Goal: Task Accomplishment & Management: Use online tool/utility

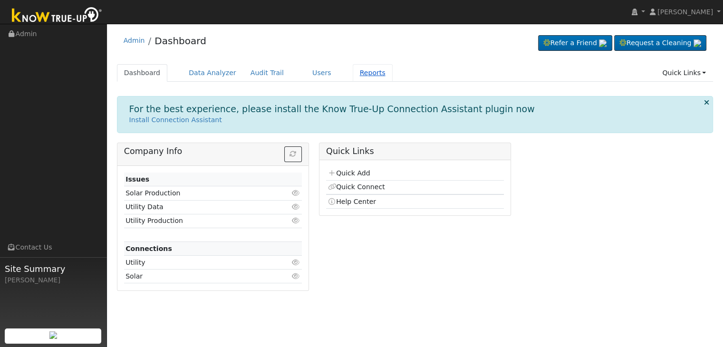
click at [355, 78] on link "Reports" at bounding box center [373, 73] width 40 height 18
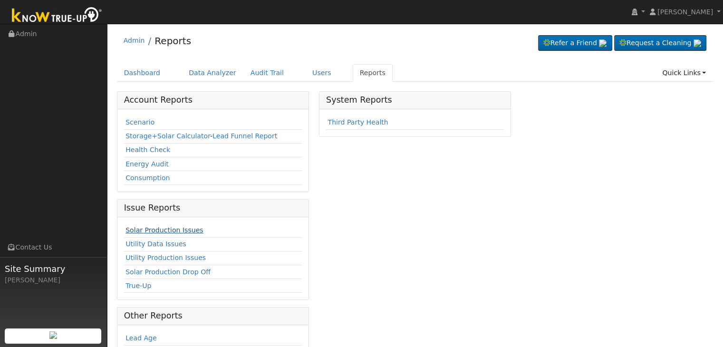
click at [161, 228] on link "Solar Production Issues" at bounding box center [163, 230] width 77 height 8
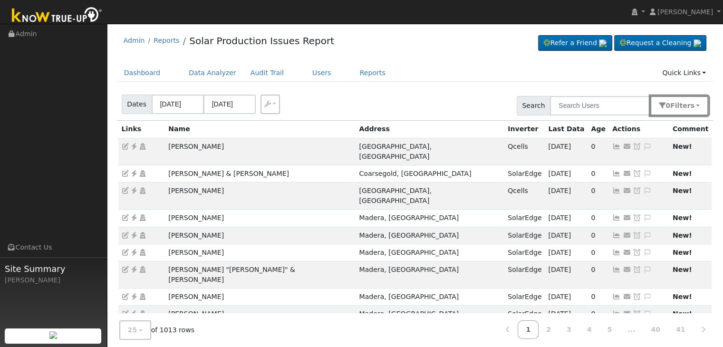
click at [674, 107] on button "0 Filter s" at bounding box center [679, 105] width 58 height 19
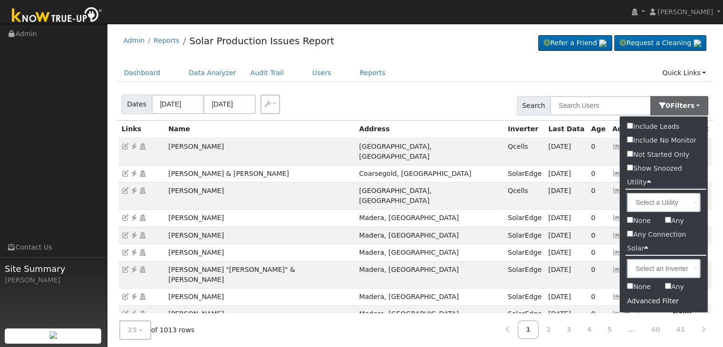
click at [648, 301] on div "Advanced Filter" at bounding box center [664, 301] width 88 height 15
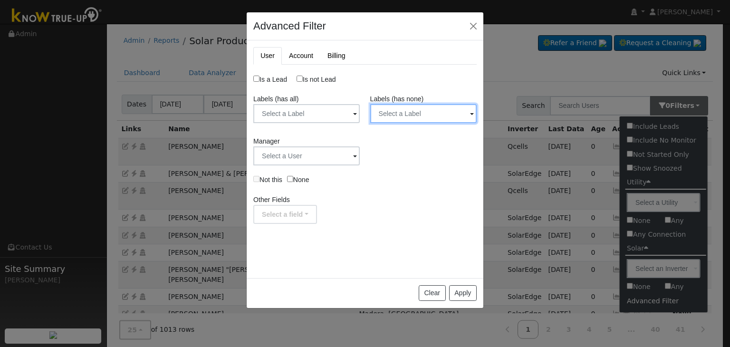
click at [422, 114] on input "text" at bounding box center [423, 113] width 106 height 19
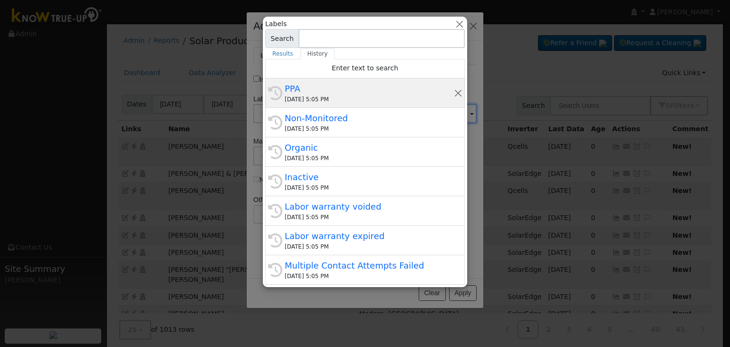
click at [367, 90] on div "PPA" at bounding box center [369, 88] width 169 height 13
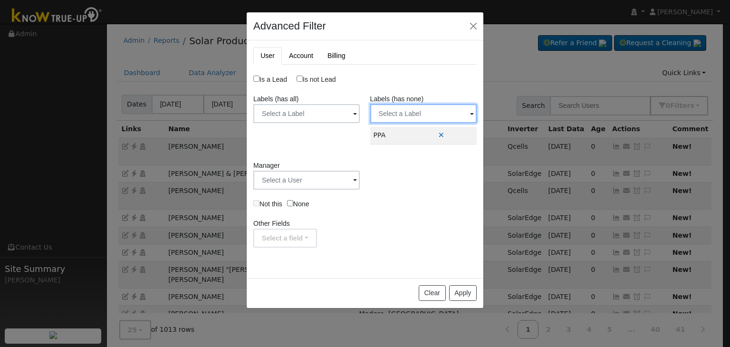
click at [410, 113] on input "text" at bounding box center [423, 113] width 106 height 19
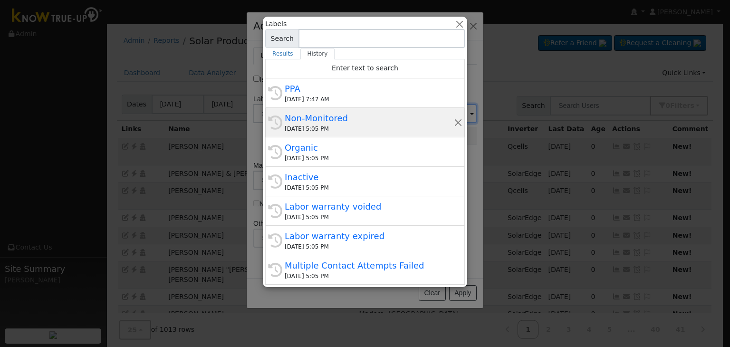
click at [340, 115] on div "Non-Monitored" at bounding box center [369, 118] width 169 height 13
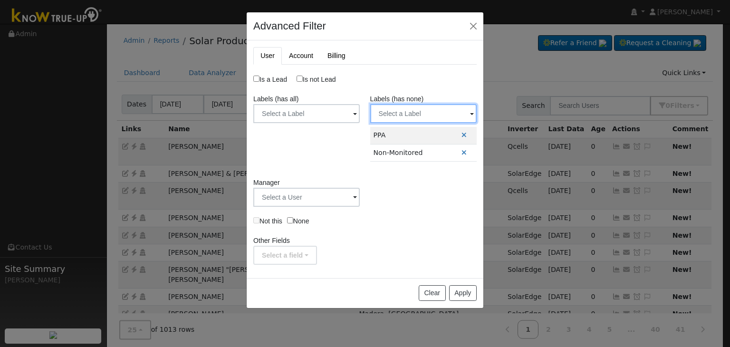
click at [402, 120] on input "text" at bounding box center [423, 113] width 106 height 19
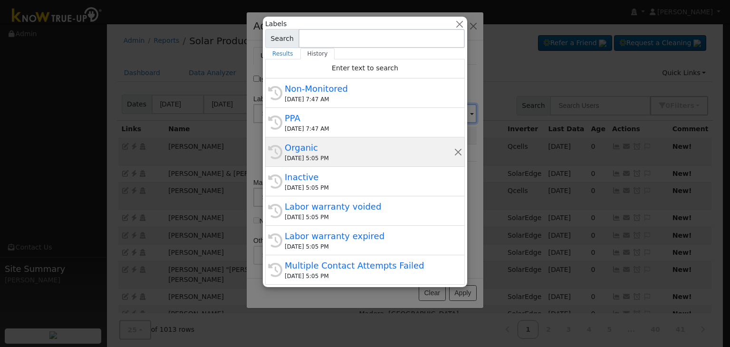
click at [314, 153] on div "Organic" at bounding box center [369, 147] width 169 height 13
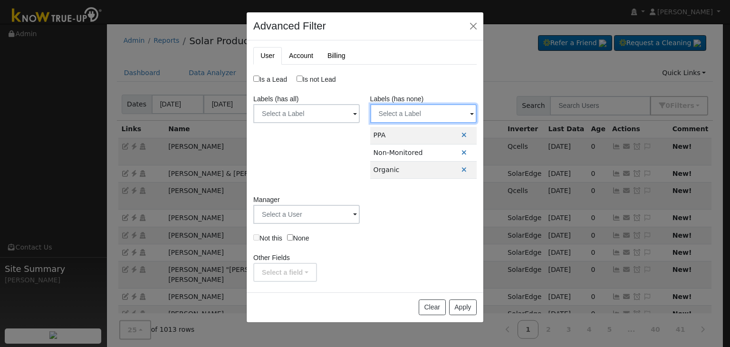
click at [402, 113] on input "text" at bounding box center [423, 113] width 106 height 19
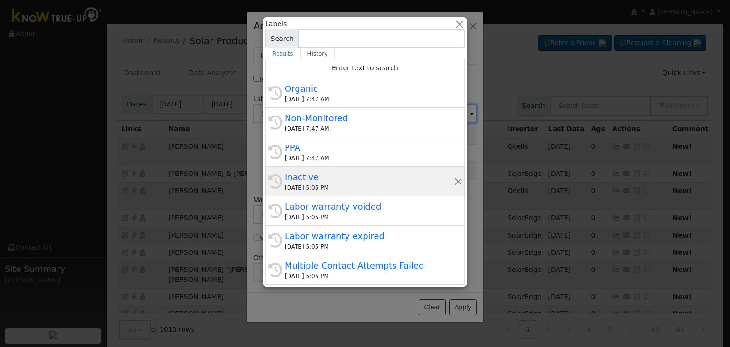
click at [334, 188] on div "09/30/2025 5:05 PM" at bounding box center [369, 187] width 169 height 9
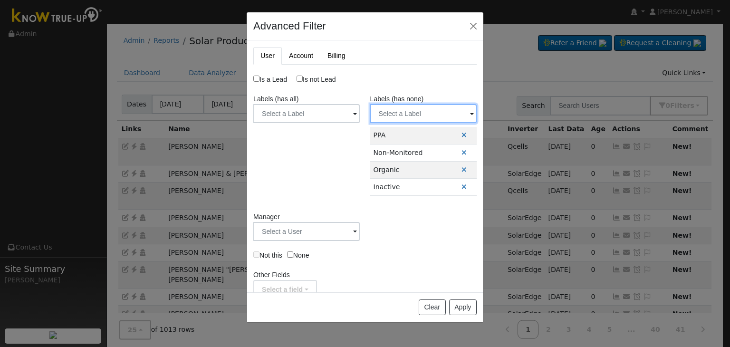
click at [416, 113] on input "text" at bounding box center [423, 113] width 106 height 19
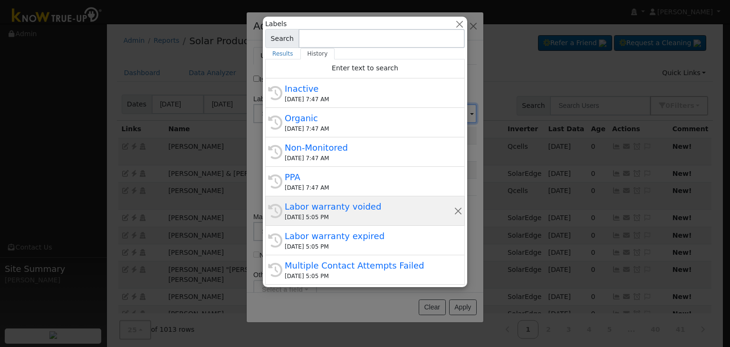
click at [322, 209] on div "Labor warranty voided" at bounding box center [369, 206] width 169 height 13
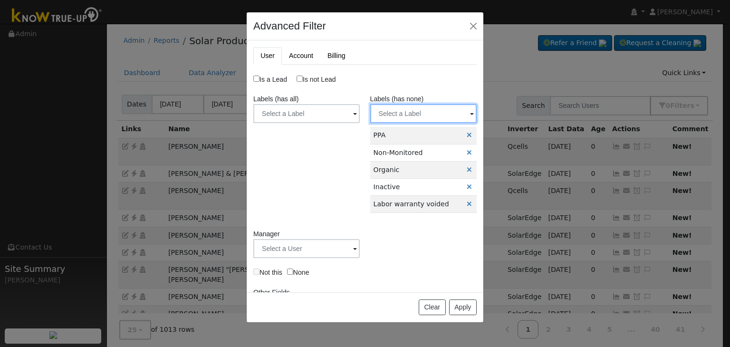
click at [393, 113] on input "text" at bounding box center [423, 113] width 106 height 19
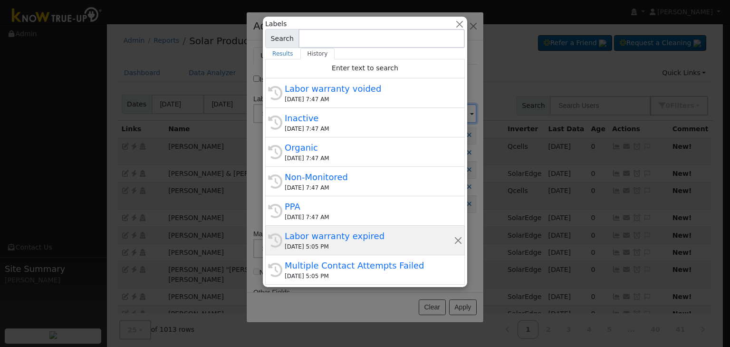
click at [307, 230] on div "Labor warranty expired" at bounding box center [369, 236] width 169 height 13
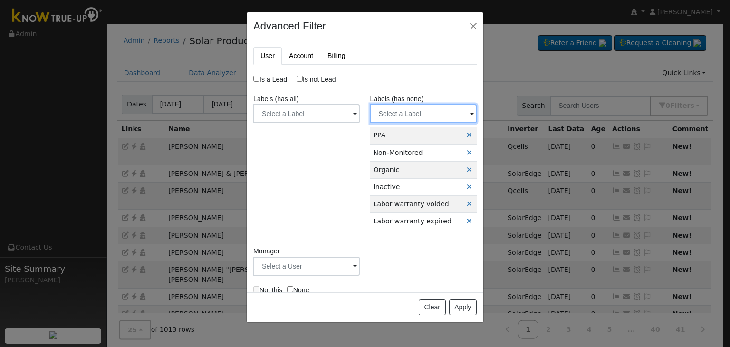
click at [391, 119] on input "text" at bounding box center [423, 113] width 106 height 19
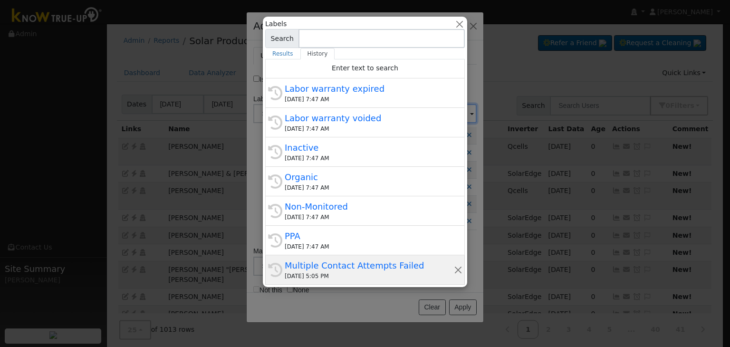
click at [310, 269] on div "Multiple Contact Attempts Failed" at bounding box center [369, 265] width 169 height 13
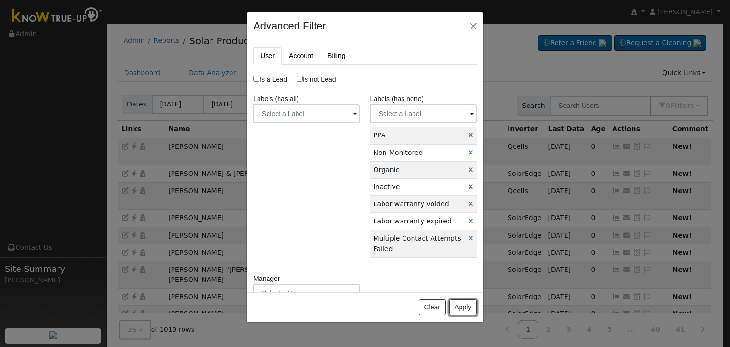
click at [466, 304] on button "Apply" at bounding box center [463, 307] width 28 height 16
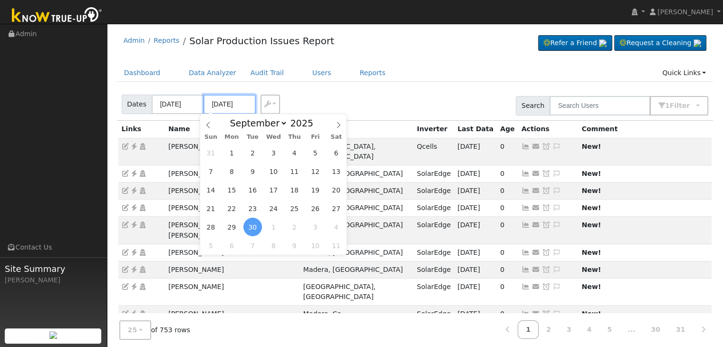
click at [229, 107] on input "09/30/2025" at bounding box center [229, 104] width 52 height 19
click at [280, 229] on span "1" at bounding box center [273, 227] width 19 height 19
type input "[DATE]"
select select "9"
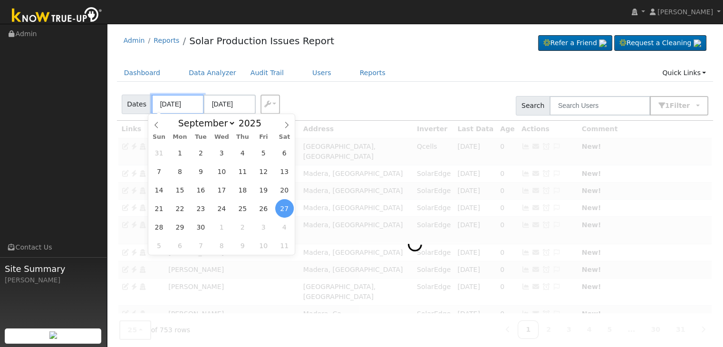
click at [177, 107] on input "09/27/2025" at bounding box center [178, 104] width 52 height 19
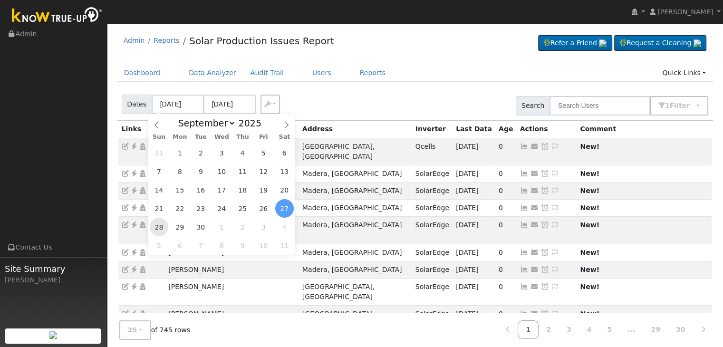
click at [163, 229] on span "28" at bounding box center [159, 227] width 19 height 19
type input "09/28/2025"
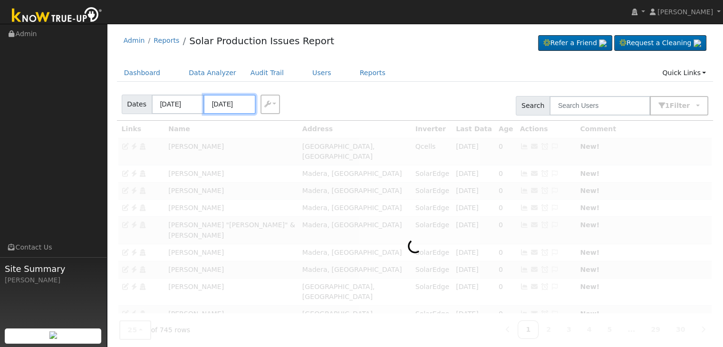
click at [225, 107] on input "10/02/2025" at bounding box center [229, 104] width 52 height 19
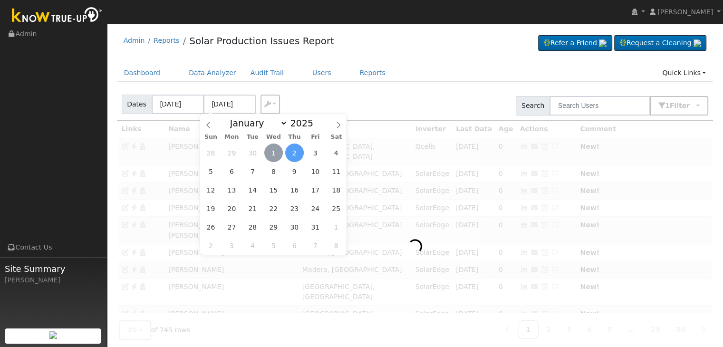
click at [273, 152] on span "1" at bounding box center [273, 153] width 19 height 19
type input "[DATE]"
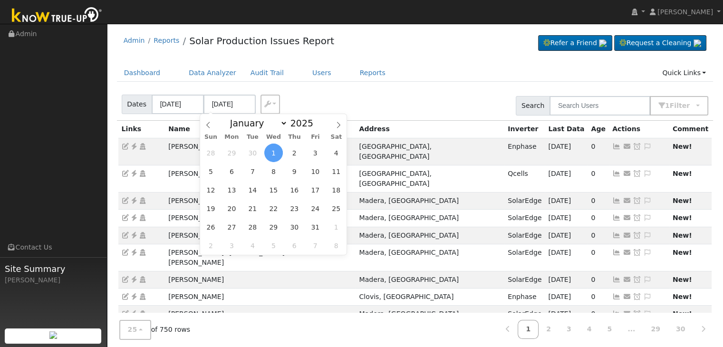
click at [426, 66] on ul "Dashboard Data Analyzer Audit Trail Users Reports Quick Links Quick Add Quick C…" at bounding box center [415, 73] width 596 height 18
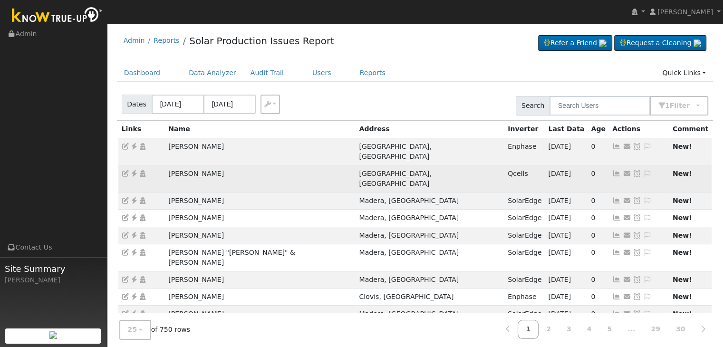
drag, startPoint x: 161, startPoint y: 163, endPoint x: 249, endPoint y: 166, distance: 88.4
click at [249, 166] on tr "Veronica Sanchez Bakersfield, CA Qcells 09/30/25 0 Send Email... Copy a Link Re…" at bounding box center [415, 178] width 594 height 27
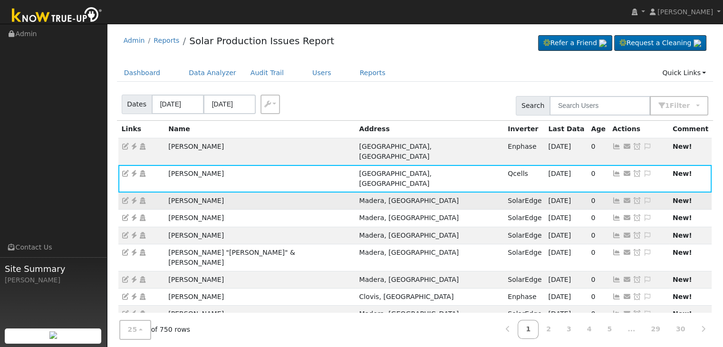
copy tr "Veronica Sanchez"
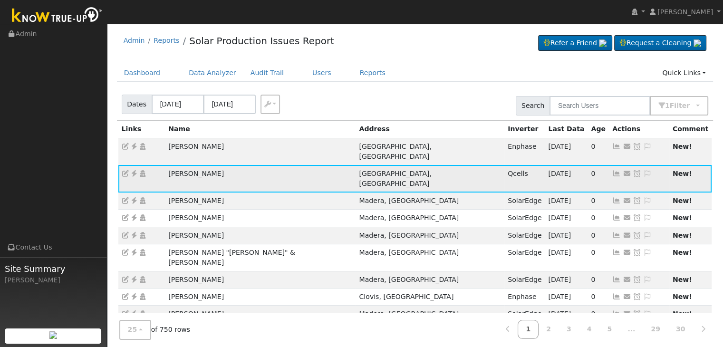
click at [643, 170] on icon at bounding box center [647, 173] width 9 height 7
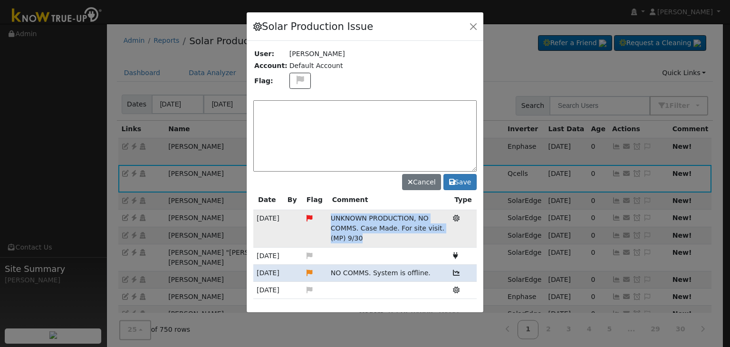
drag, startPoint x: 327, startPoint y: 214, endPoint x: 360, endPoint y: 241, distance: 42.2
click at [360, 241] on td "UNKNOWN PRODUCTION, NO COMMS. Case Made. For site visit. (MP) 9/30" at bounding box center [388, 228] width 122 height 37
copy span "UNKNOWN PRODUCTION, NO COMMS. Case Made. For site visit. (MP) 9/30"
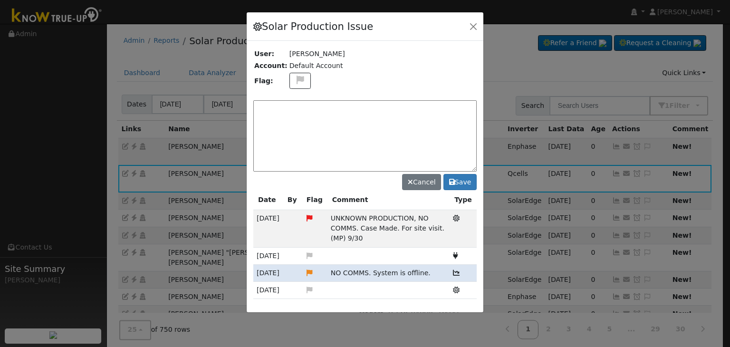
click at [288, 111] on textarea at bounding box center [364, 135] width 223 height 71
paste textarea "UNKNOWN PRODUCTION, NO COMMS. Case Made. For site visit. (MP) 9/30"
drag, startPoint x: 376, startPoint y: 104, endPoint x: 462, endPoint y: 107, distance: 85.6
click at [462, 107] on textarea "UNKNOWN PRODUCTION, NO COMMS. Case Made. For site visit. (MP) 9/30" at bounding box center [364, 135] width 223 height 71
click at [403, 104] on textarea "UNKNOWN PRODUCTION, NO COMMS. ) 9/30" at bounding box center [364, 135] width 223 height 71
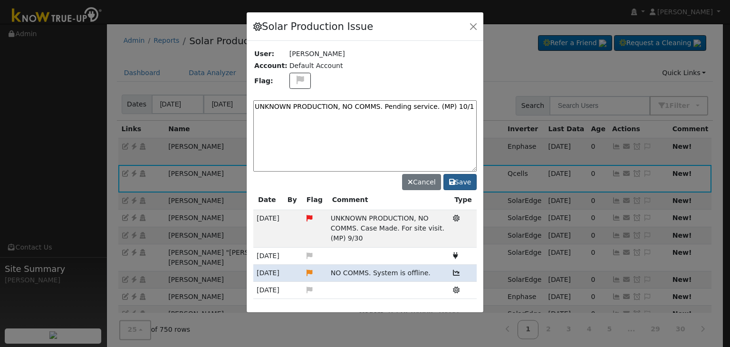
type textarea "UNKNOWN PRODUCTION, NO COMMS. Pending service. (MP) 10/1"
click at [463, 186] on button "Save" at bounding box center [459, 182] width 33 height 16
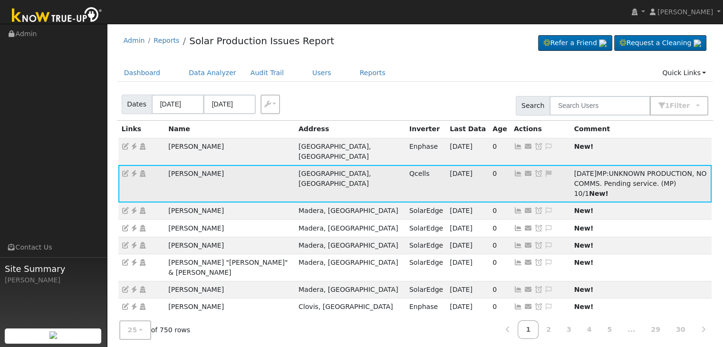
click at [545, 170] on icon at bounding box center [549, 173] width 9 height 7
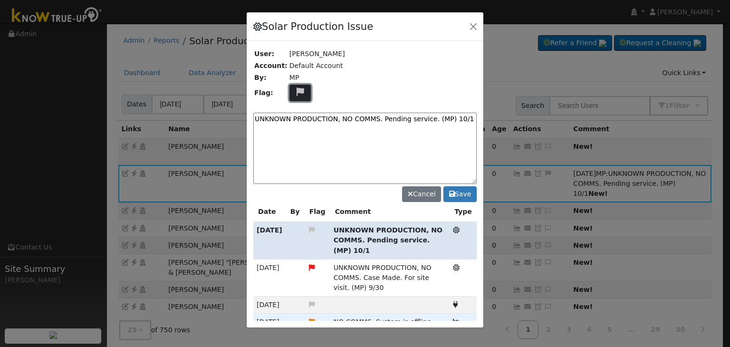
click at [297, 90] on icon at bounding box center [300, 91] width 11 height 9
click at [294, 124] on icon at bounding box center [299, 127] width 11 height 9
click at [464, 189] on button "Save" at bounding box center [459, 194] width 33 height 16
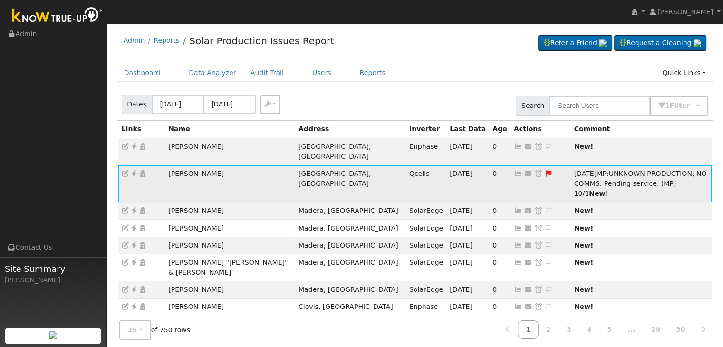
click at [534, 170] on icon at bounding box center [538, 173] width 9 height 7
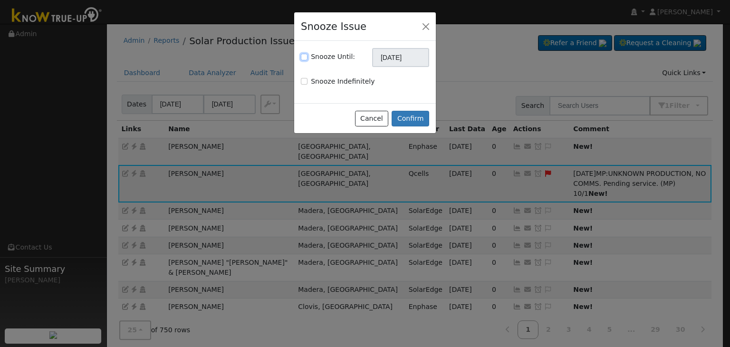
click at [305, 56] on input "Snooze Until:" at bounding box center [304, 57] width 7 height 7
checkbox input "true"
click at [390, 59] on input "[DATE]" at bounding box center [400, 57] width 57 height 19
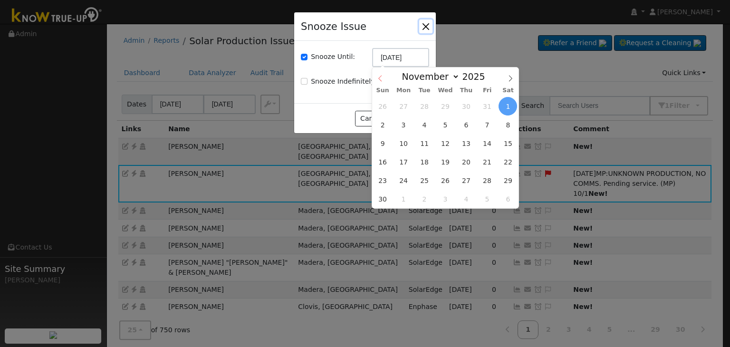
click at [380, 78] on icon at bounding box center [379, 79] width 3 height 6
select select "9"
click at [449, 145] on span "15" at bounding box center [445, 143] width 19 height 19
type input "10/15/2025"
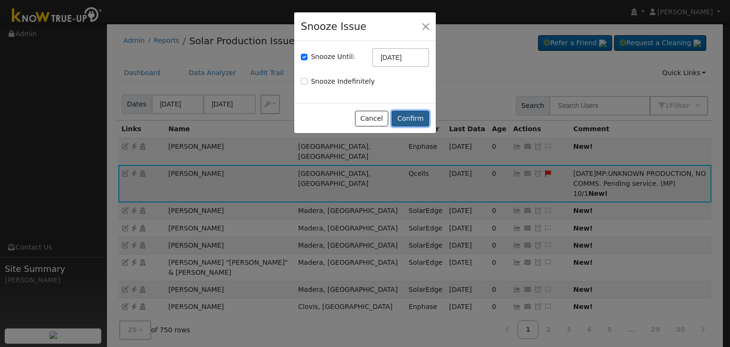
click at [406, 118] on button "Confirm" at bounding box center [411, 119] width 38 height 16
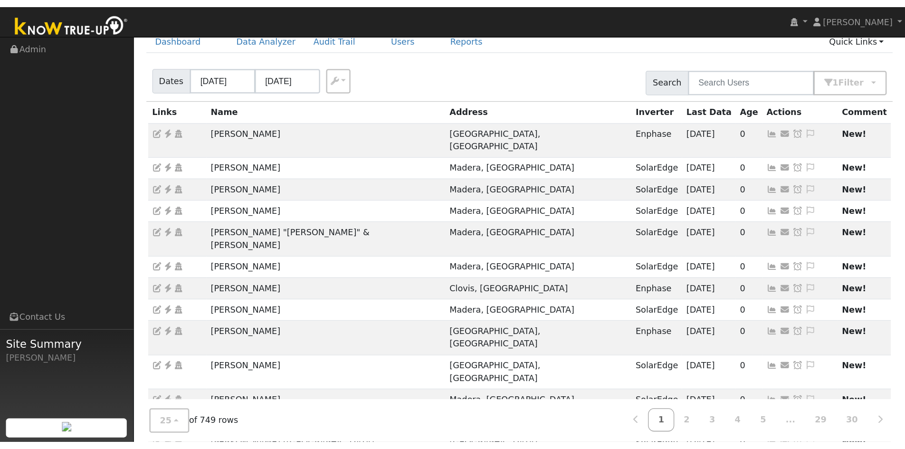
scroll to position [48, 0]
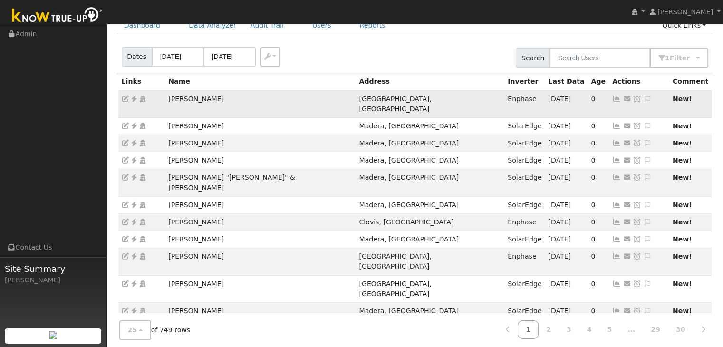
drag, startPoint x: 160, startPoint y: 98, endPoint x: 363, endPoint y: 90, distance: 203.6
click at [250, 96] on tr "Desiree Carraway Fresno, CA Enphase 09/27/25 0 Send Email... Copy a Link Reset …" at bounding box center [415, 103] width 594 height 27
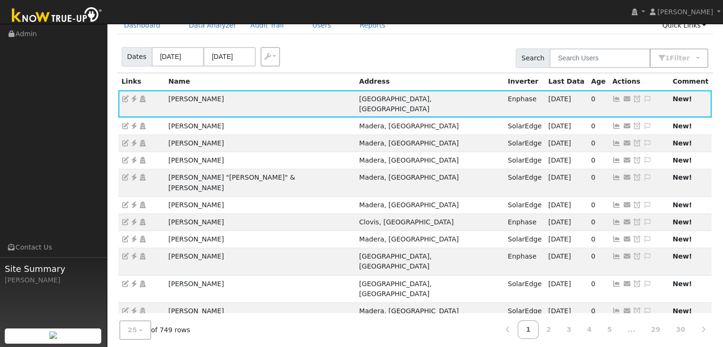
copy tr "Desiree Carraway"
click at [133, 97] on icon at bounding box center [134, 99] width 9 height 7
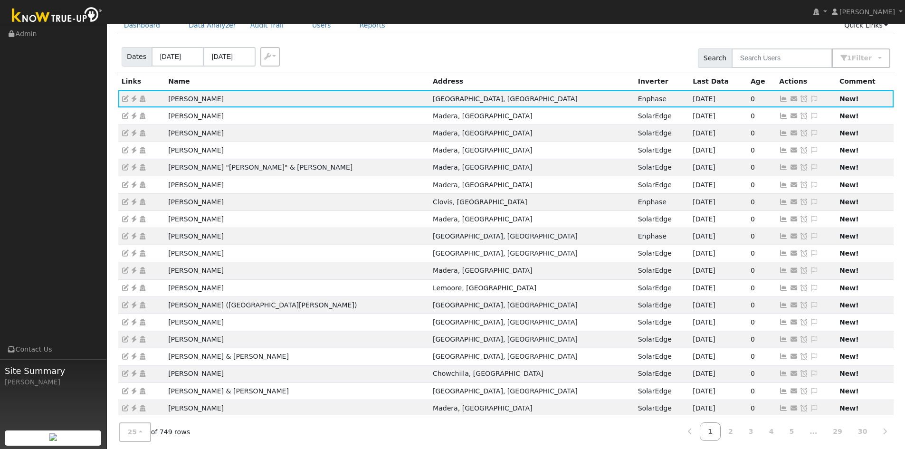
click at [415, 61] on div "Dates 09/28/2025 10/01/2025 Export CSV Search 1 Filter Include Leads Include No…" at bounding box center [506, 56] width 782 height 32
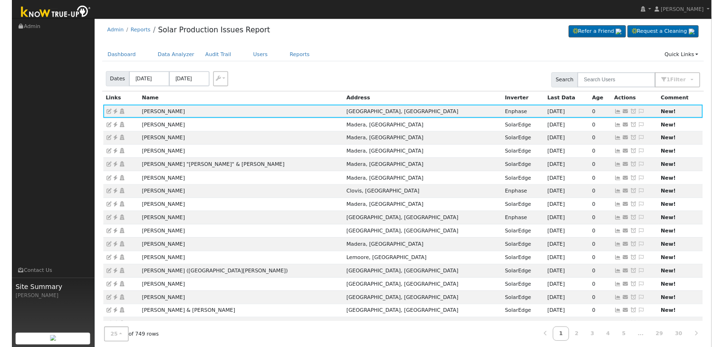
scroll to position [0, 0]
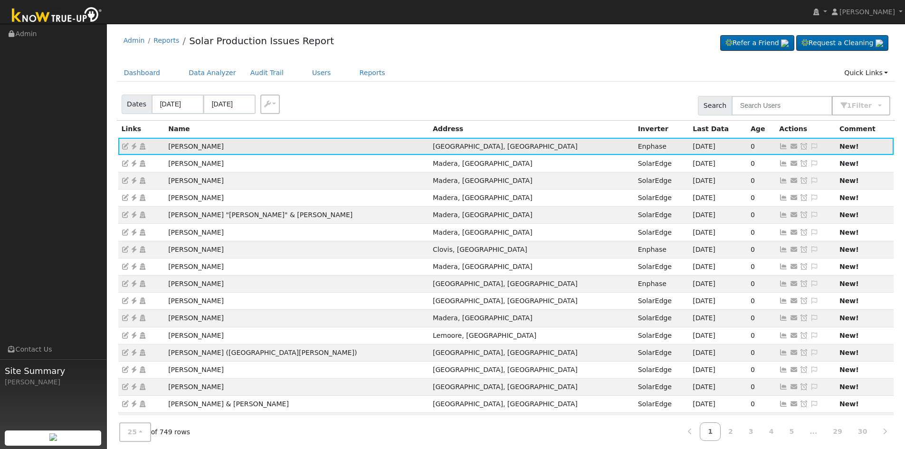
click at [722, 144] on icon at bounding box center [814, 146] width 9 height 7
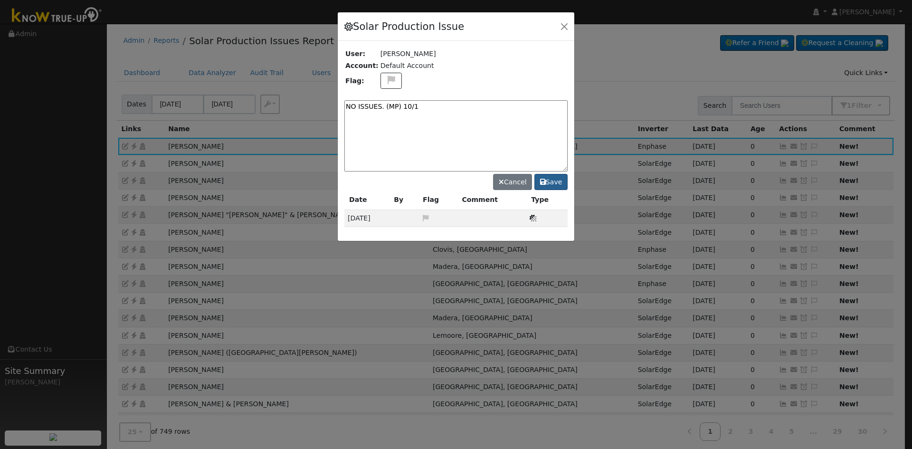
type textarea "NO ISSUES. (MP) 10/1"
click at [553, 184] on button "Save" at bounding box center [551, 182] width 33 height 16
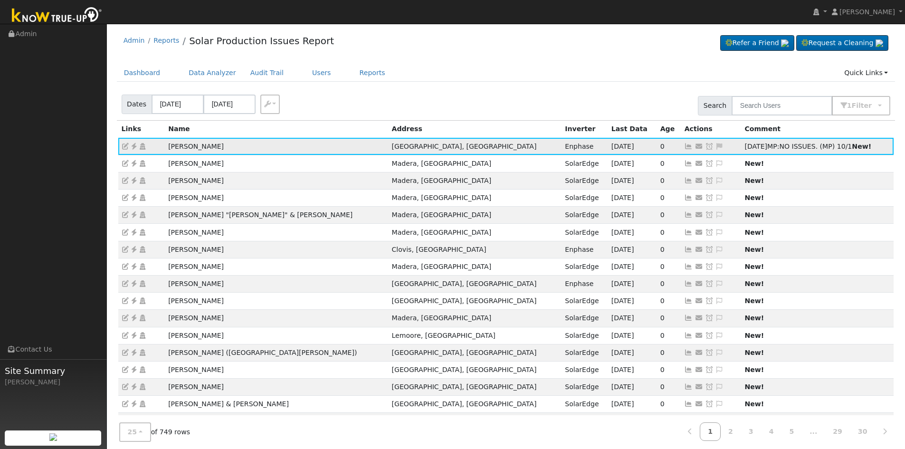
click at [705, 146] on icon at bounding box center [709, 146] width 9 height 7
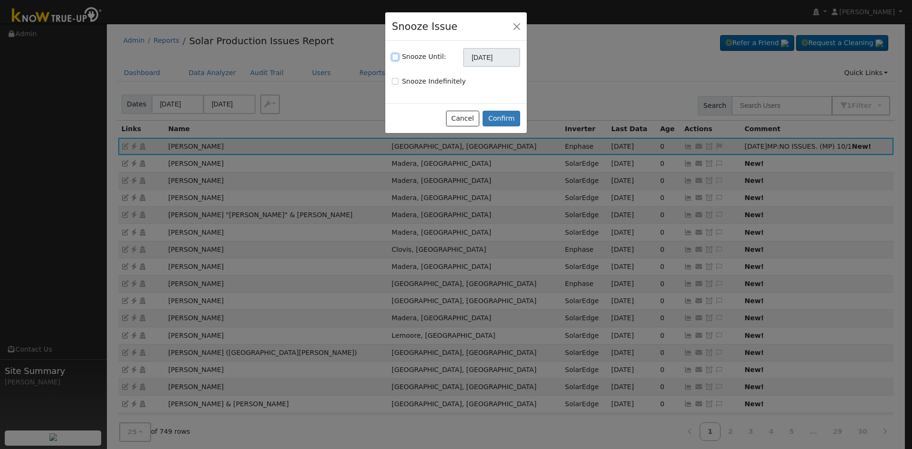
click at [395, 57] on input "Snooze Until:" at bounding box center [395, 57] width 7 height 7
checkbox input "true"
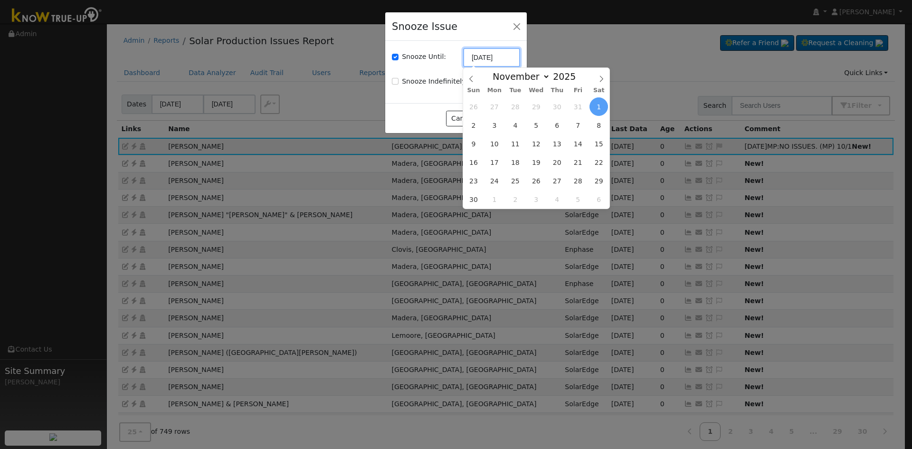
click at [486, 62] on input "[DATE]" at bounding box center [491, 57] width 57 height 19
click at [470, 77] on icon at bounding box center [471, 79] width 7 height 7
select select "9"
click at [543, 140] on span "15" at bounding box center [536, 143] width 19 height 19
type input "10/15/2025"
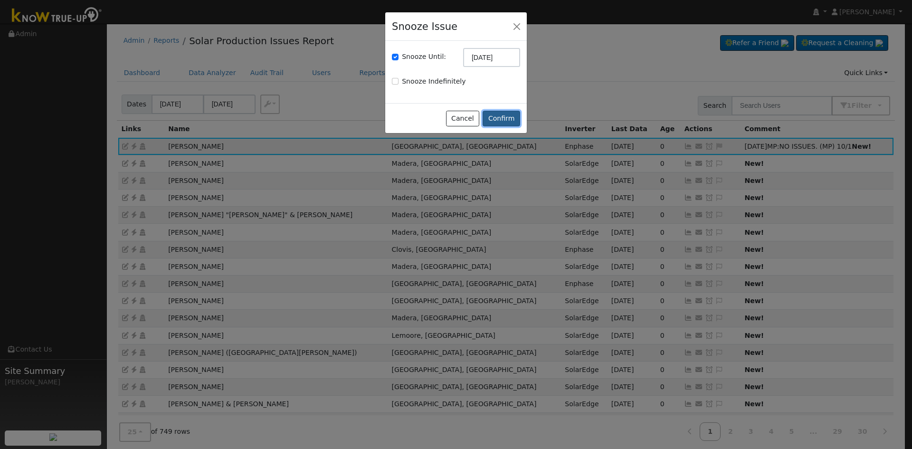
click at [501, 117] on button "Confirm" at bounding box center [502, 119] width 38 height 16
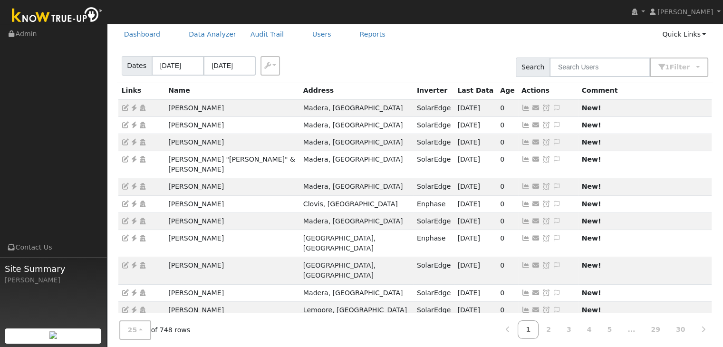
scroll to position [37, 0]
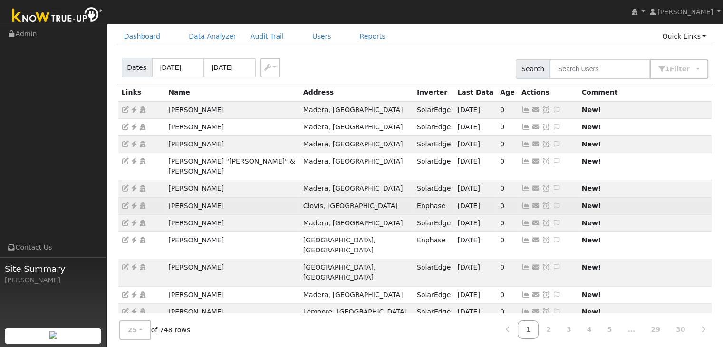
click at [134, 202] on icon at bounding box center [134, 205] width 9 height 7
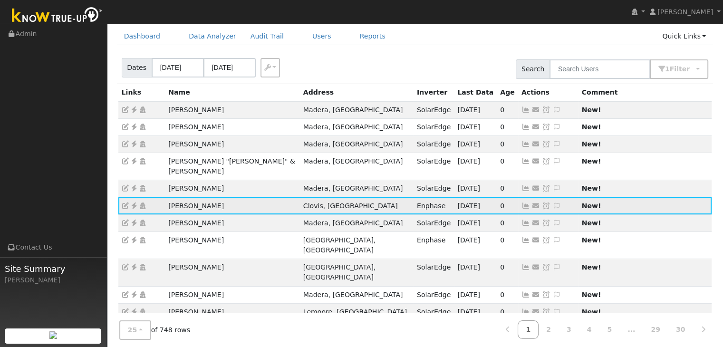
click at [552, 202] on icon at bounding box center [556, 205] width 9 height 7
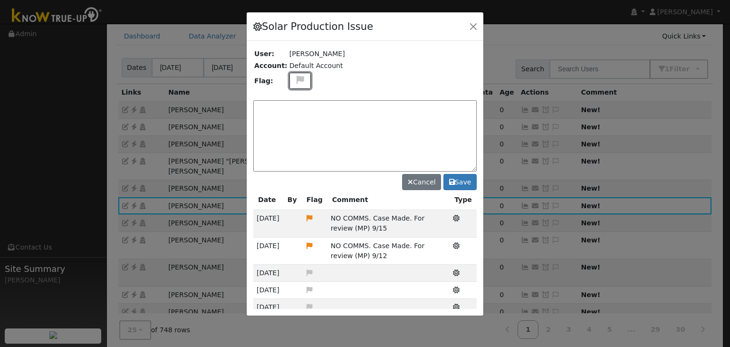
click at [297, 79] on icon at bounding box center [300, 80] width 11 height 9
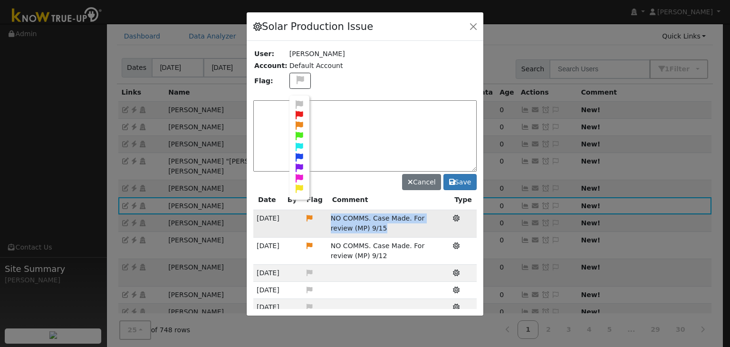
drag, startPoint x: 326, startPoint y: 212, endPoint x: 374, endPoint y: 228, distance: 51.5
click at [374, 228] on tr "09/16/25 NO COMMS. Case Made. For review (MP) 9/15 Solar Production Issue" at bounding box center [364, 223] width 223 height 27
copy tr "NO COMMS. Case Made. For review (MP) 9/15"
click at [345, 119] on textarea at bounding box center [364, 135] width 223 height 71
paste textarea "NO COMMS. Case Made. For review (MP) 9/15"
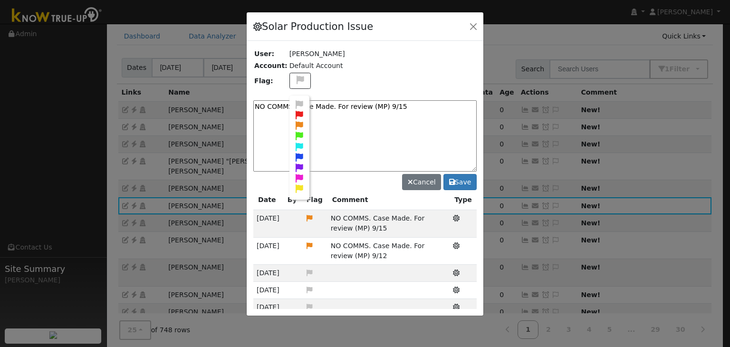
click at [363, 127] on textarea "NO COMMS. Case Made. For review (MP) 9/15" at bounding box center [364, 135] width 223 height 71
click at [269, 105] on textarea "NO COMMS. Case Made. For review (MP) 9/15" at bounding box center [364, 135] width 223 height 71
click at [294, 121] on icon at bounding box center [299, 125] width 11 height 9
click at [371, 125] on textarea "NO COMMS. Case Made. For review (MP) 9/15" at bounding box center [364, 135] width 223 height 71
click at [400, 104] on textarea "NO COMMS. Case Made. For review (MP) 9/15" at bounding box center [364, 135] width 223 height 71
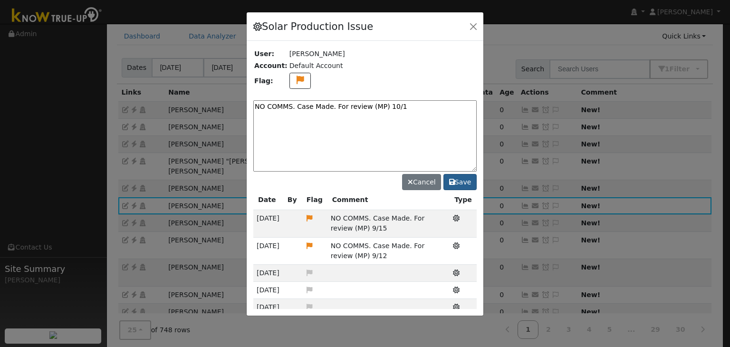
type textarea "NO COMMS. Case Made. For review (MP) 10/1"
click at [458, 179] on button "Save" at bounding box center [459, 182] width 33 height 16
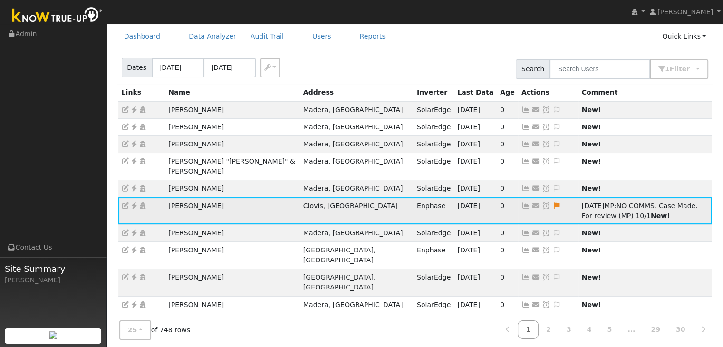
drag, startPoint x: 448, startPoint y: 192, endPoint x: 444, endPoint y: 184, distance: 8.5
click at [542, 202] on icon at bounding box center [546, 205] width 9 height 7
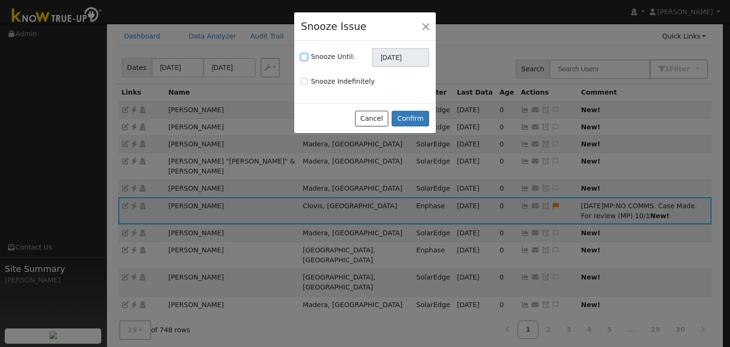
click at [304, 57] on input "Snooze Until:" at bounding box center [304, 57] width 7 height 7
checkbox input "true"
click at [397, 60] on input "[DATE]" at bounding box center [400, 57] width 57 height 19
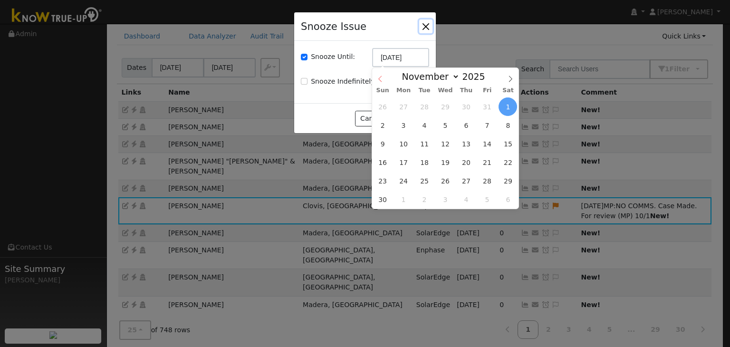
click at [380, 79] on icon at bounding box center [380, 79] width 7 height 7
select select "9"
click at [448, 141] on span "15" at bounding box center [445, 143] width 19 height 19
type input "10/15/2025"
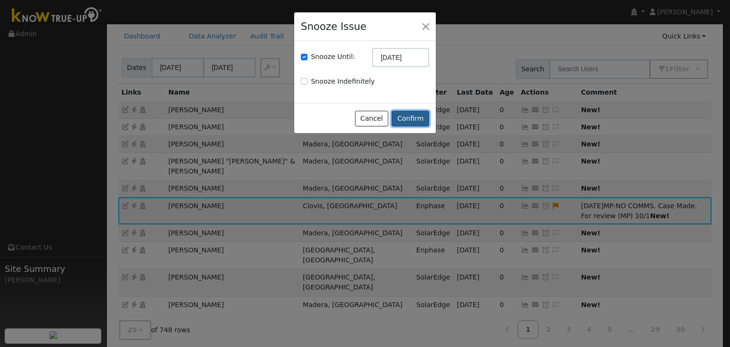
click at [418, 117] on button "Confirm" at bounding box center [411, 119] width 38 height 16
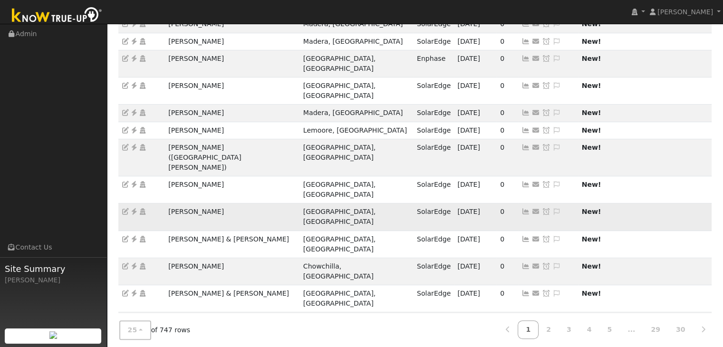
scroll to position [274, 0]
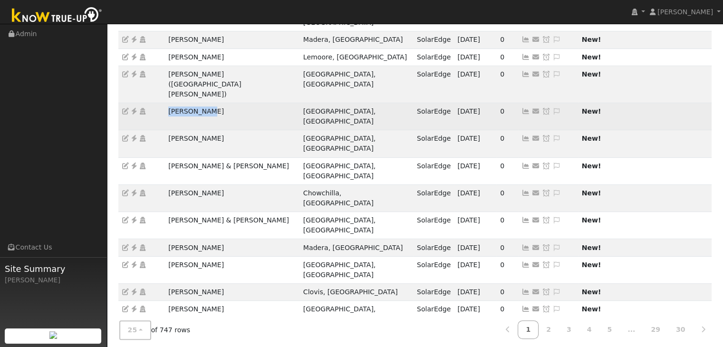
drag, startPoint x: 166, startPoint y: 66, endPoint x: 230, endPoint y: 63, distance: 63.7
click at [230, 103] on td "Cindy Puddy" at bounding box center [232, 116] width 135 height 27
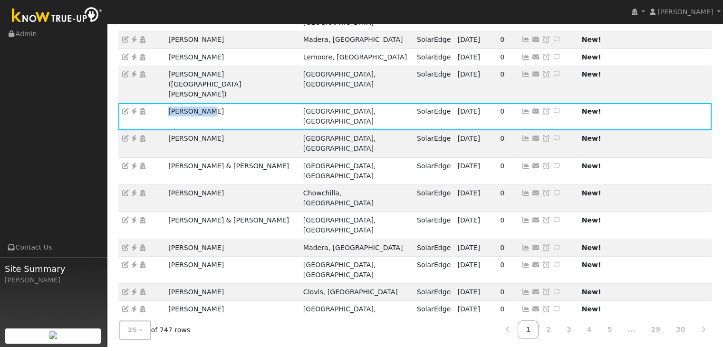
copy td "Cindy Puddy"
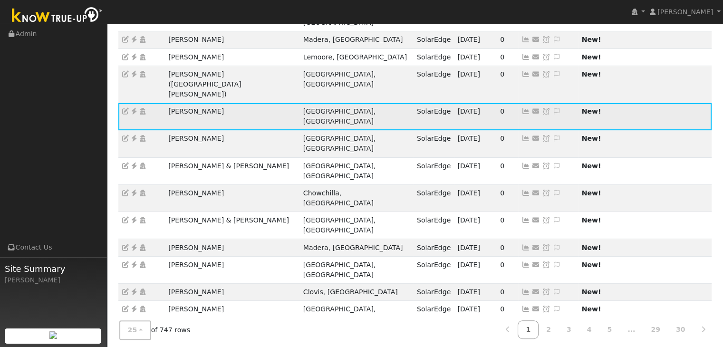
click at [552, 108] on icon at bounding box center [556, 111] width 9 height 7
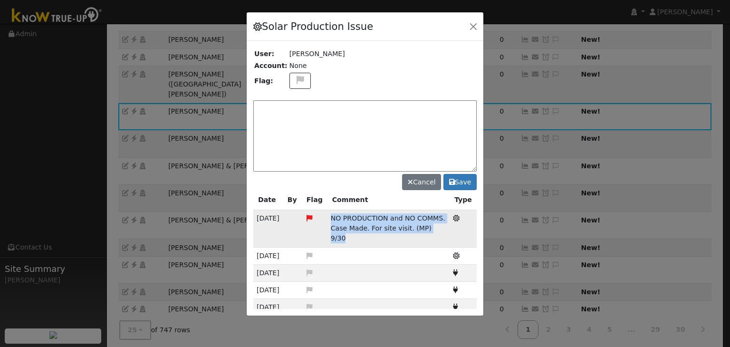
drag, startPoint x: 341, startPoint y: 219, endPoint x: 442, endPoint y: 233, distance: 102.7
click at [442, 233] on td "NO PRODUCTION and NO COMMS. Case Made. For site visit. (MP) 9/30" at bounding box center [388, 228] width 122 height 37
copy span "NO PRODUCTION and NO COMMS. Case Made. For site visit. (MP) 9/30"
click at [299, 79] on icon at bounding box center [300, 80] width 11 height 9
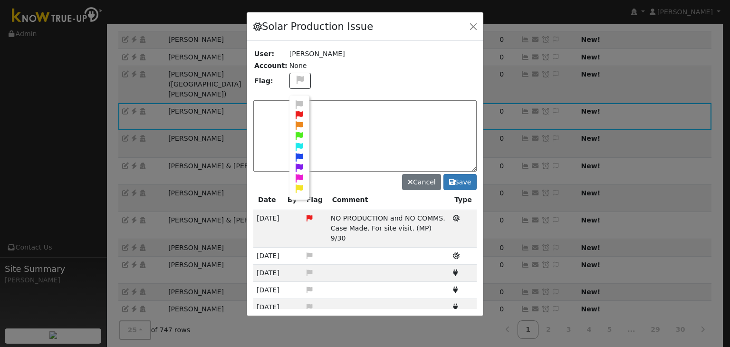
click at [296, 113] on icon at bounding box center [299, 115] width 11 height 9
click at [297, 116] on textarea at bounding box center [364, 135] width 223 height 71
paste textarea "NO PRODUCTION and NO COMMS. Case Made. For site visit. (MP) 9/30"
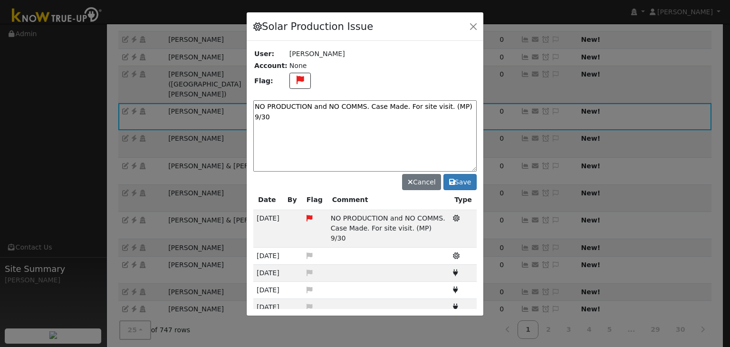
drag, startPoint x: 363, startPoint y: 108, endPoint x: 466, endPoint y: 109, distance: 103.1
click at [466, 109] on textarea "NO PRODUCTION and NO COMMS. Case Made. For site visit. (MP) 9/30" at bounding box center [364, 135] width 223 height 71
type textarea "NO PRODUCTION and NO COMMS. Pending service. (MP) 10/1"
click at [464, 179] on button "Save" at bounding box center [459, 182] width 33 height 16
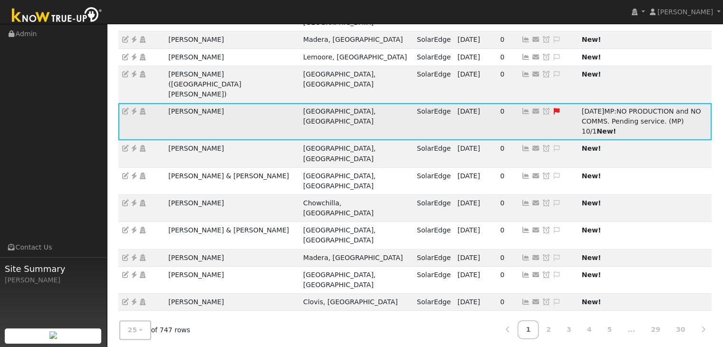
click at [542, 108] on icon at bounding box center [546, 111] width 9 height 7
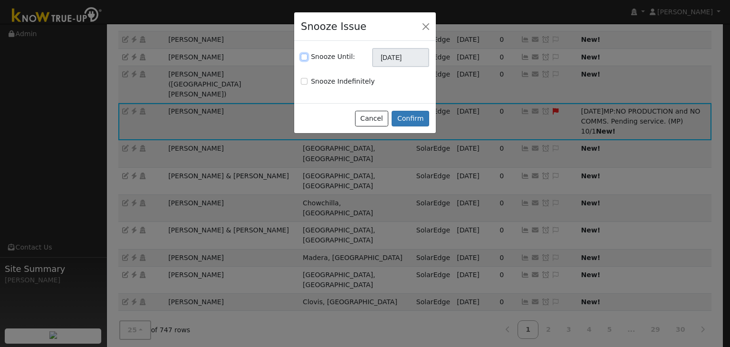
click at [301, 59] on input "Snooze Until:" at bounding box center [304, 57] width 7 height 7
checkbox input "true"
click at [406, 55] on input "[DATE]" at bounding box center [400, 57] width 57 height 19
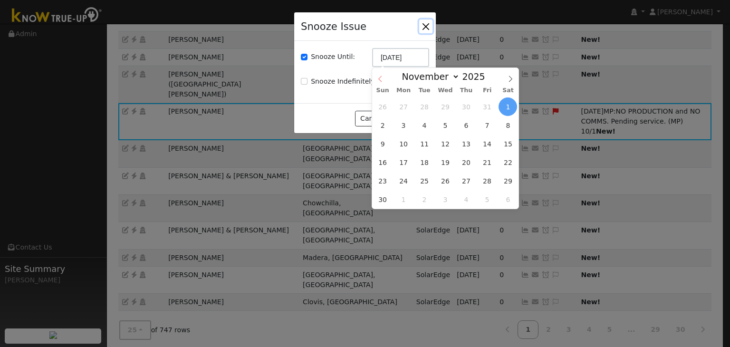
click at [376, 77] on span at bounding box center [380, 76] width 16 height 16
select select "9"
click at [445, 141] on span "15" at bounding box center [445, 143] width 19 height 19
type input "10/15/2025"
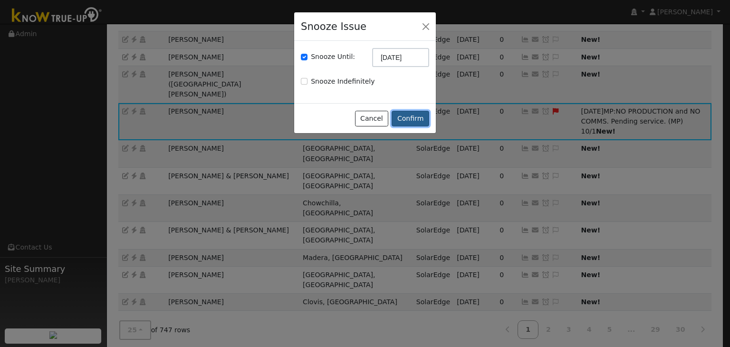
click at [417, 113] on button "Confirm" at bounding box center [411, 119] width 38 height 16
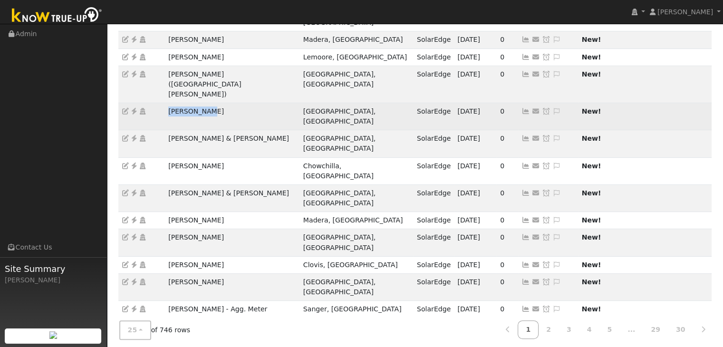
drag, startPoint x: 162, startPoint y: 59, endPoint x: 211, endPoint y: 59, distance: 49.9
click at [211, 103] on tr "Erick Motta Fresno, CA SolarEdge 09/30/25 0 Send Email... Copy a Link Reset Pas…" at bounding box center [415, 116] width 594 height 27
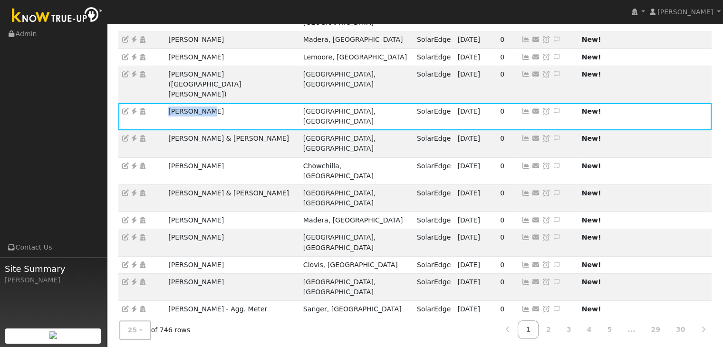
copy tr "Erick Motta"
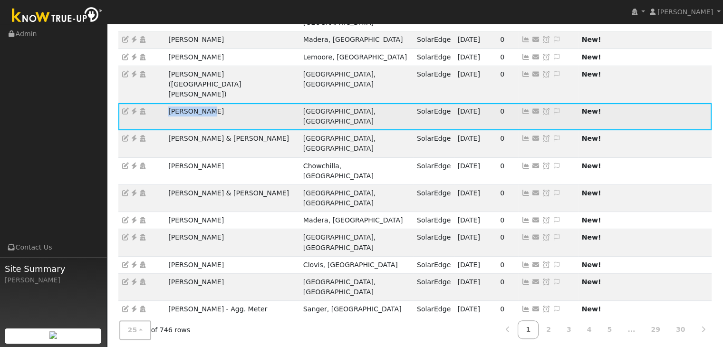
click at [133, 108] on icon at bounding box center [134, 111] width 9 height 7
click at [552, 108] on icon at bounding box center [556, 111] width 9 height 7
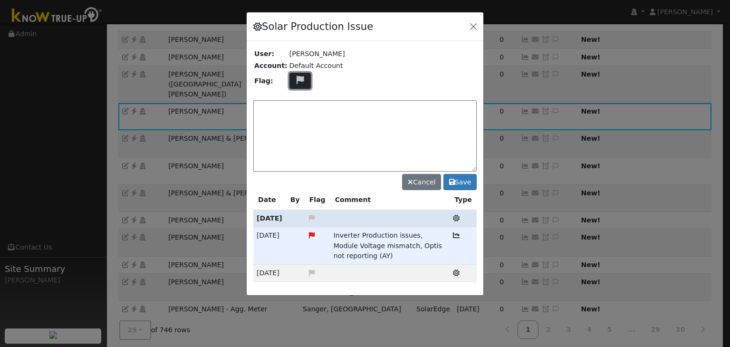
click at [297, 82] on icon at bounding box center [300, 80] width 11 height 9
click at [295, 112] on icon at bounding box center [299, 115] width 11 height 9
click at [329, 118] on textarea at bounding box center [364, 135] width 223 height 71
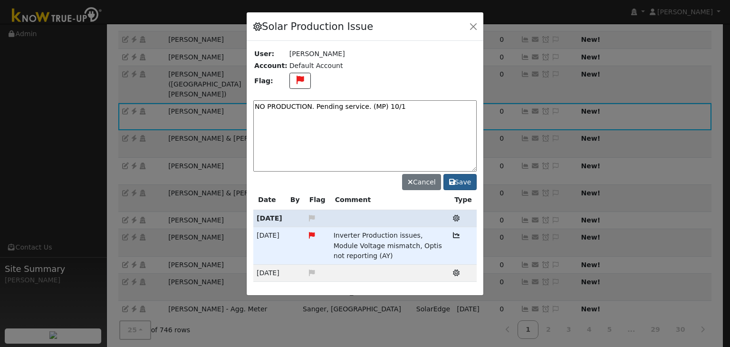
type textarea "NO PRODUCTION. Pending service. (MP) 10/1"
click at [460, 182] on button "Save" at bounding box center [459, 182] width 33 height 16
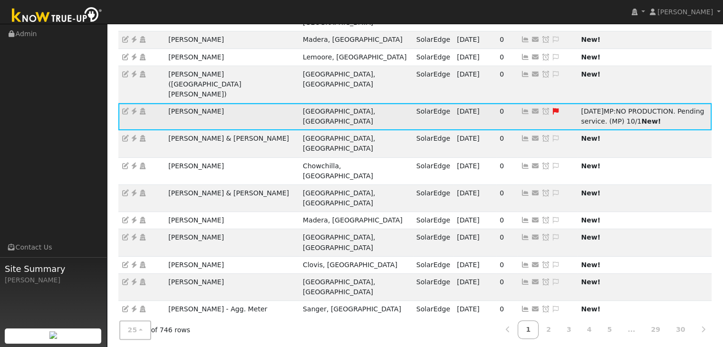
click at [541, 108] on icon at bounding box center [545, 111] width 9 height 7
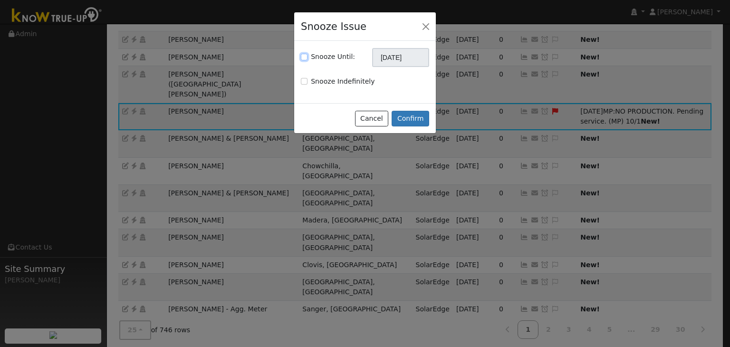
click at [301, 59] on input "Snooze Until:" at bounding box center [304, 57] width 7 height 7
checkbox input "true"
click at [402, 52] on input "[DATE]" at bounding box center [400, 57] width 57 height 19
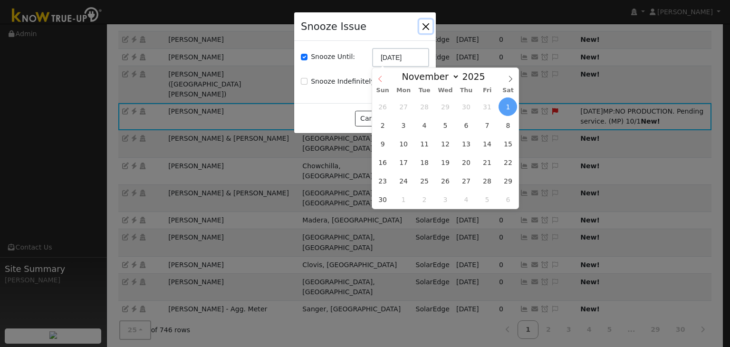
click at [376, 76] on span at bounding box center [380, 76] width 16 height 16
select select "9"
click at [449, 145] on span "15" at bounding box center [445, 143] width 19 height 19
type input "10/15/2025"
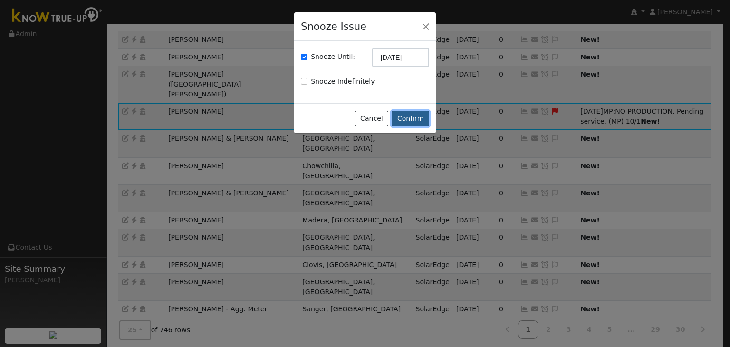
click at [406, 111] on button "Confirm" at bounding box center [411, 119] width 38 height 16
click at [0, 0] on div at bounding box center [0, 0] width 0 height 0
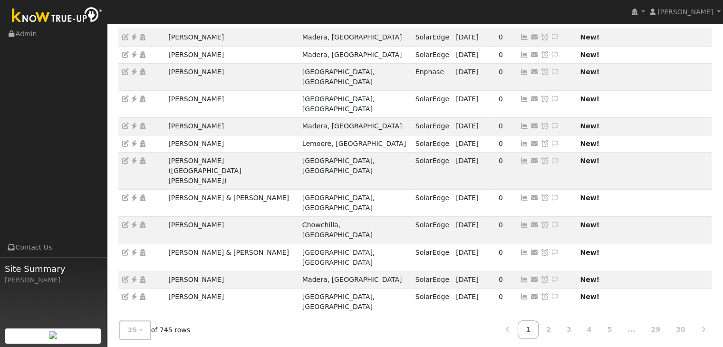
scroll to position [179, 0]
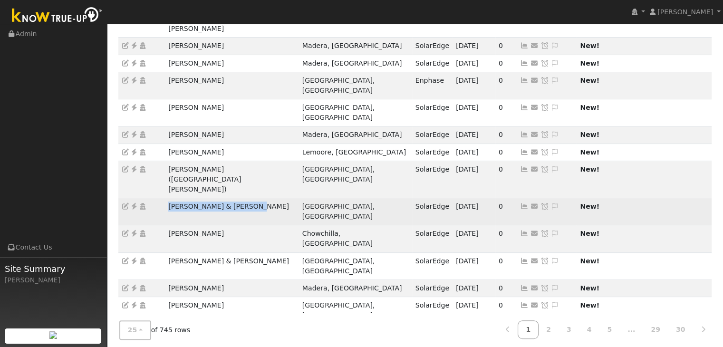
drag, startPoint x: 164, startPoint y: 156, endPoint x: 244, endPoint y: 155, distance: 79.8
click at [244, 198] on td "Christopher & Paula Kirk" at bounding box center [232, 211] width 134 height 27
copy td "Christopher & Paula Kirk"
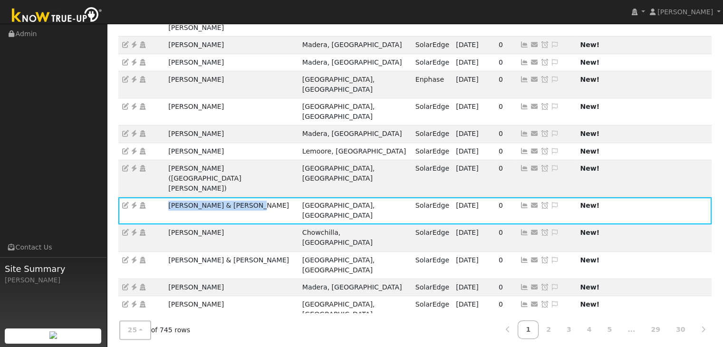
scroll to position [190, 0]
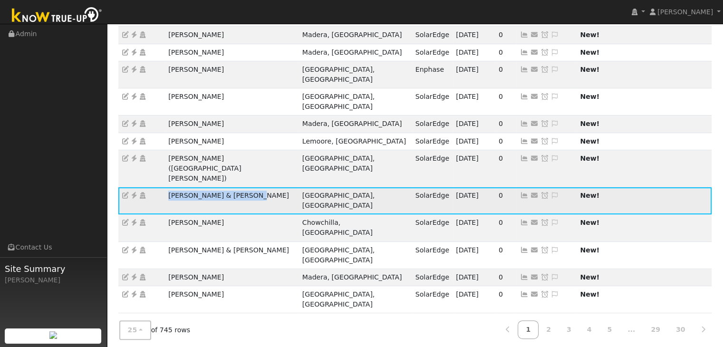
click at [134, 192] on icon at bounding box center [134, 195] width 9 height 7
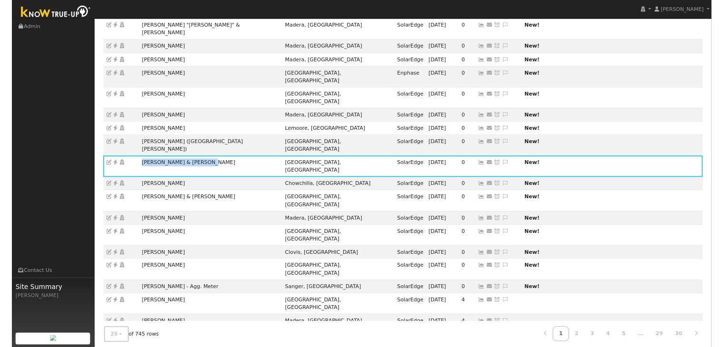
scroll to position [162, 0]
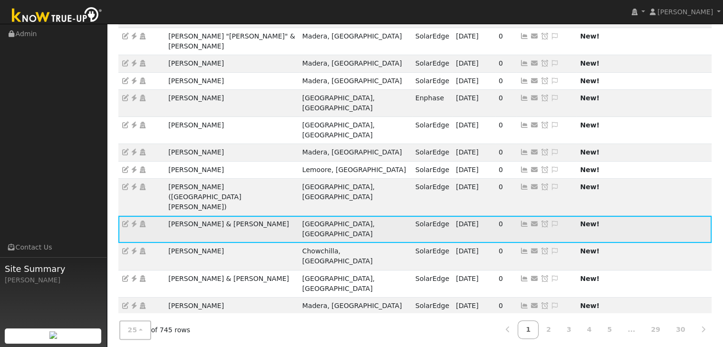
click at [550, 220] on icon at bounding box center [554, 223] width 9 height 7
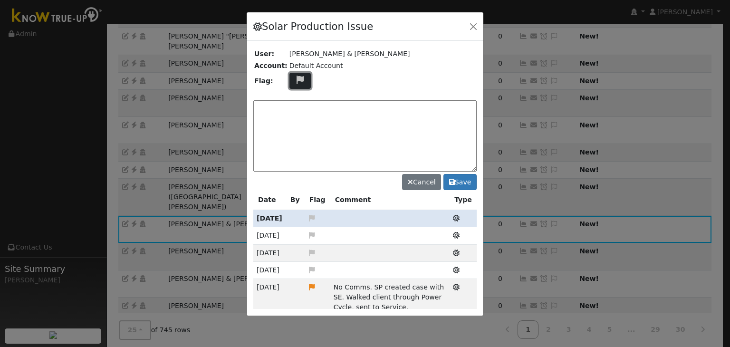
click at [296, 77] on icon at bounding box center [300, 80] width 11 height 9
click at [294, 122] on icon at bounding box center [299, 125] width 11 height 9
click at [294, 118] on textarea at bounding box center [364, 135] width 223 height 71
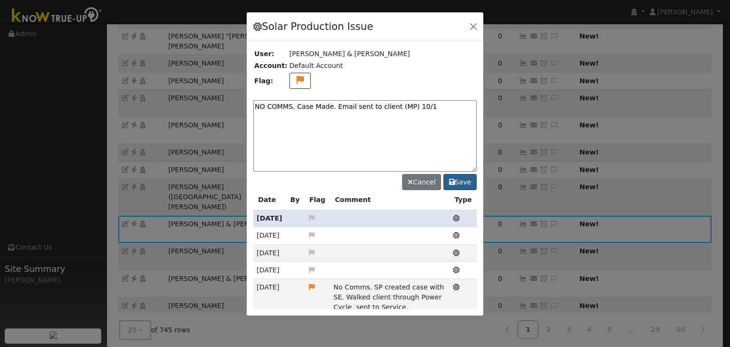
type textarea "NO COMMS. Case Made. Email sent to client (MP) 10/1"
click at [458, 185] on button "Save" at bounding box center [459, 182] width 33 height 16
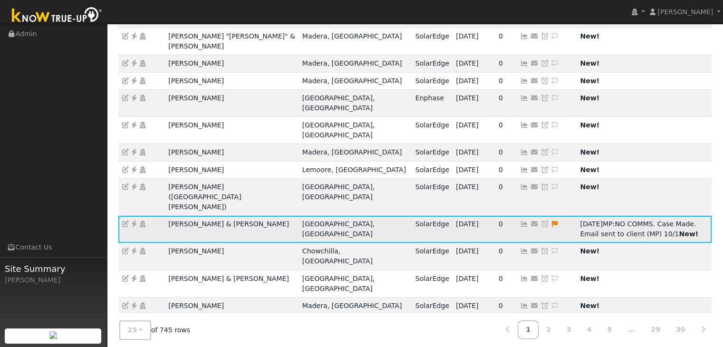
click at [540, 220] on icon at bounding box center [544, 223] width 9 height 7
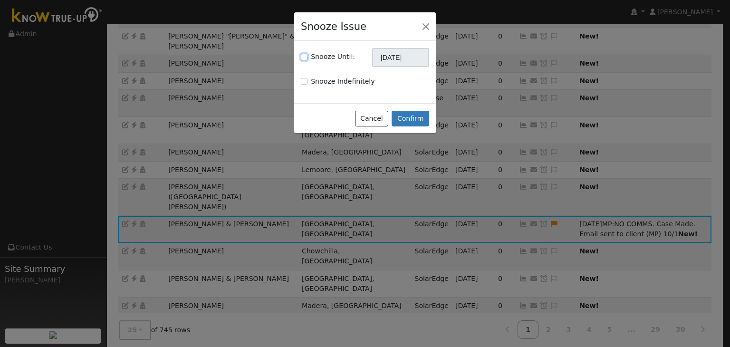
click at [303, 58] on input "Snooze Until:" at bounding box center [304, 57] width 7 height 7
checkbox input "true"
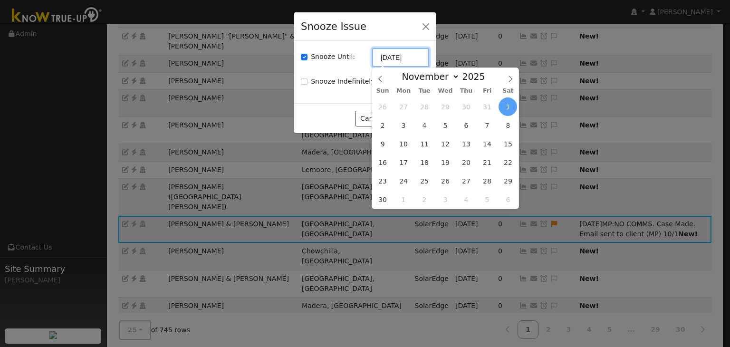
click at [396, 58] on input "[DATE]" at bounding box center [400, 57] width 57 height 19
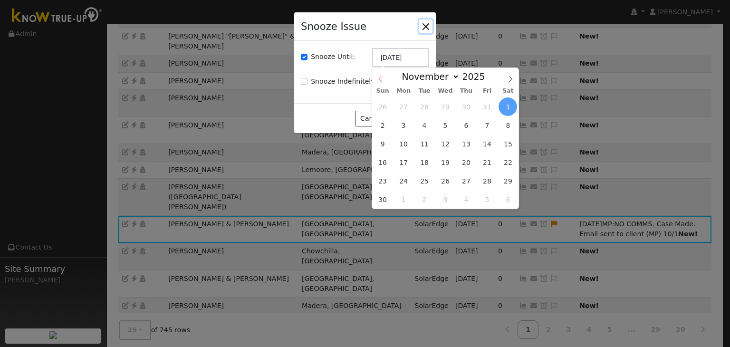
click at [381, 78] on icon at bounding box center [380, 79] width 7 height 7
select select "9"
click at [448, 128] on span "8" at bounding box center [445, 125] width 19 height 19
type input "10/08/2025"
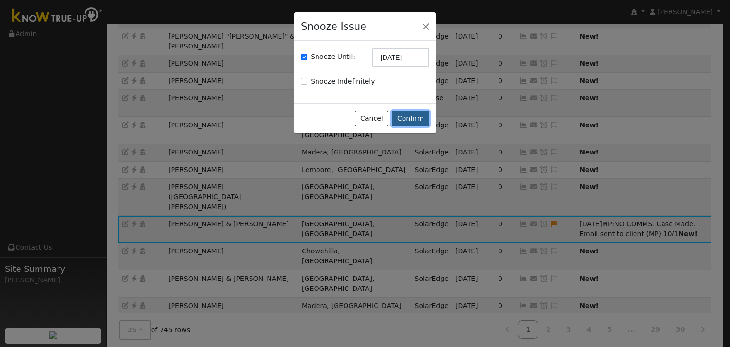
click at [409, 118] on button "Confirm" at bounding box center [411, 119] width 38 height 16
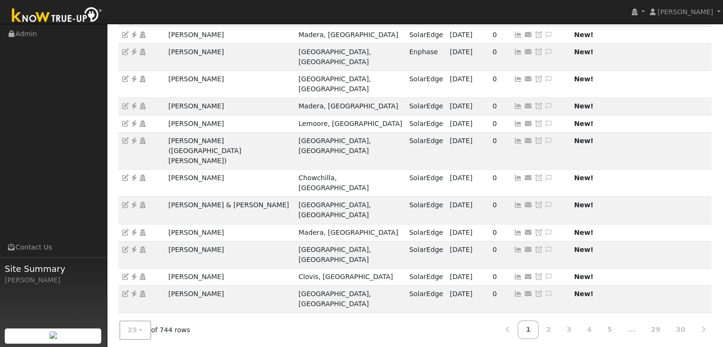
scroll to position [209, 0]
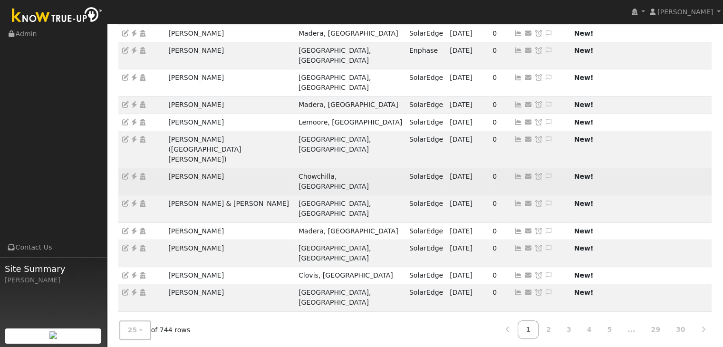
drag, startPoint x: 163, startPoint y: 126, endPoint x: 231, endPoint y: 130, distance: 68.1
click at [231, 168] on tr "Rick Fetterman Chowchilla, CA SolarEdge 09/30/25 0 Send Email... Copy a Link Re…" at bounding box center [415, 181] width 594 height 27
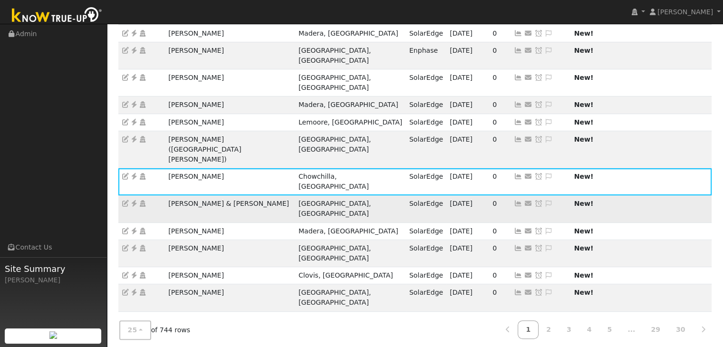
copy tr "Rick Fetterman"
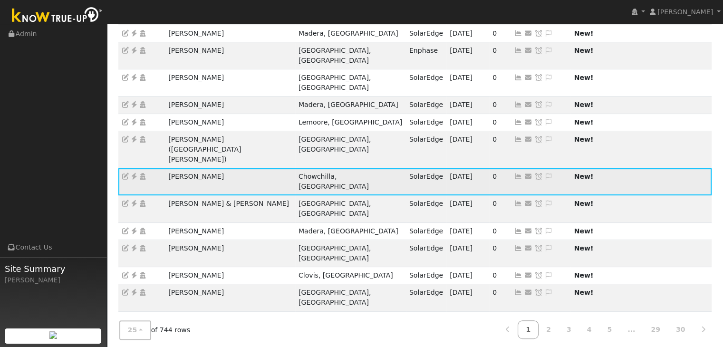
click at [135, 173] on icon at bounding box center [134, 176] width 9 height 7
click at [545, 173] on icon at bounding box center [549, 176] width 9 height 7
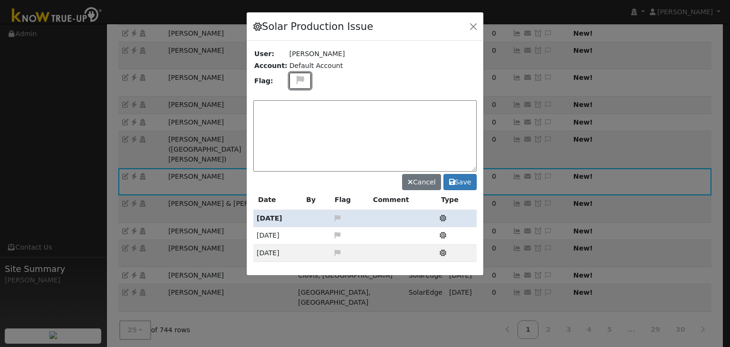
click at [295, 80] on icon at bounding box center [300, 80] width 11 height 9
click at [294, 111] on icon at bounding box center [299, 115] width 11 height 9
click at [294, 116] on textarea at bounding box center [364, 135] width 223 height 71
click at [361, 104] on textarea "NO PRODUCTION. Waiting on Parts (MP) 10/1" at bounding box center [364, 135] width 223 height 71
click at [439, 103] on textarea "NO PRODUCTION. Waiting on Parts (Inverter) (MP) 10/1" at bounding box center [364, 135] width 223 height 71
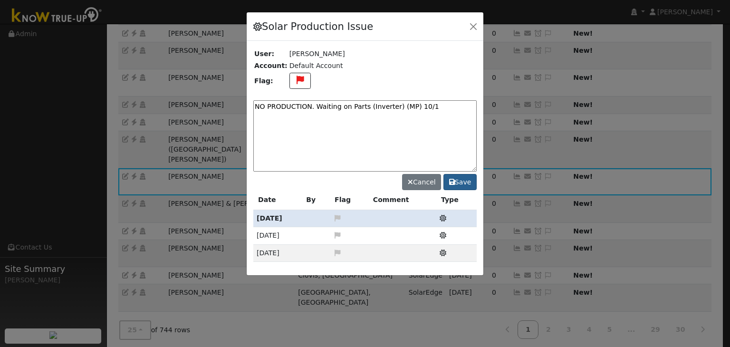
type textarea "NO PRODUCTION. Waiting on Parts (Inverter) (MP) 10/1"
click at [463, 184] on button "Save" at bounding box center [459, 182] width 33 height 16
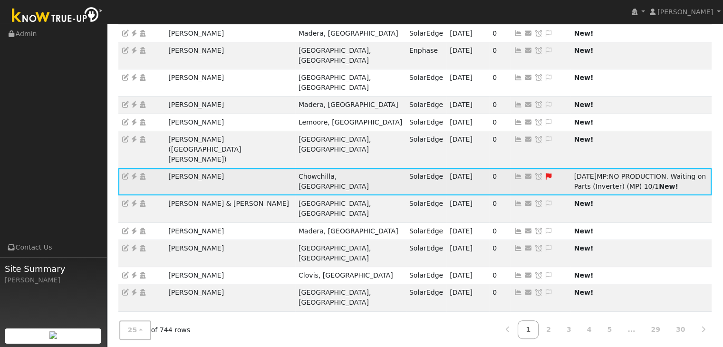
click at [534, 173] on icon at bounding box center [538, 176] width 9 height 7
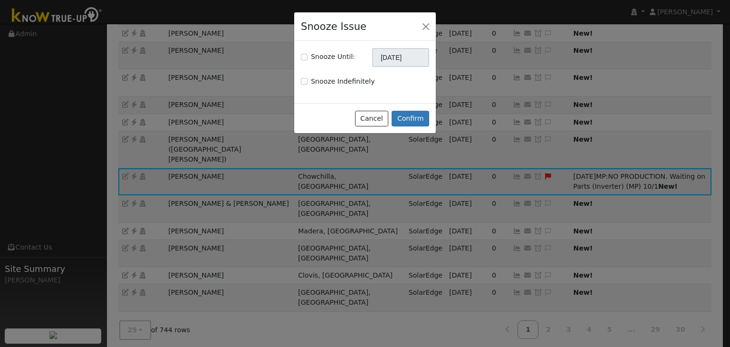
click at [303, 52] on div "Snooze Until:" at bounding box center [328, 57] width 54 height 10
click at [304, 53] on div "Snooze Until:" at bounding box center [328, 57] width 54 height 10
click at [304, 55] on input "Snooze Until:" at bounding box center [304, 57] width 7 height 7
checkbox input "true"
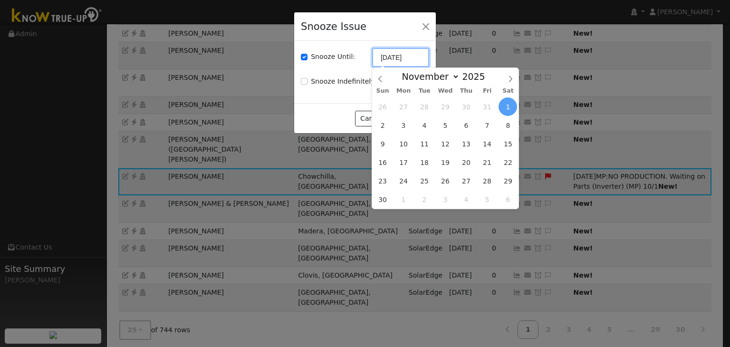
click at [375, 55] on input "[DATE]" at bounding box center [400, 57] width 57 height 19
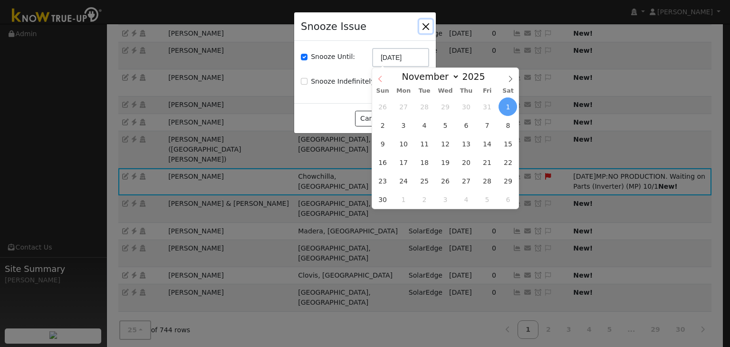
click at [379, 76] on icon at bounding box center [380, 79] width 7 height 7
select select "9"
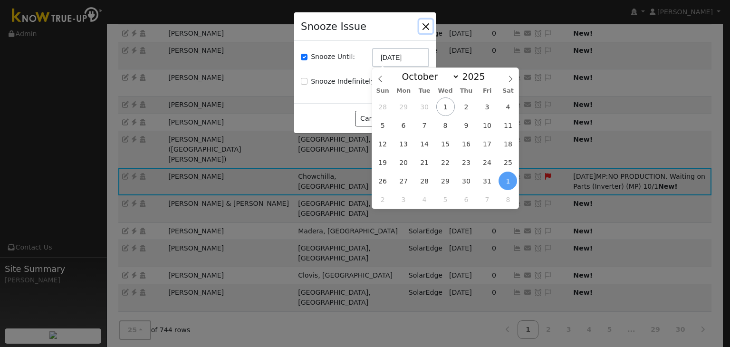
click at [447, 142] on span "15" at bounding box center [445, 143] width 19 height 19
type input "10/15/2025"
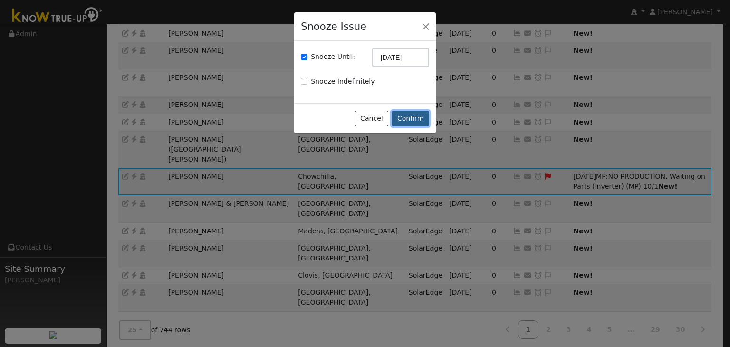
click at [407, 121] on button "Confirm" at bounding box center [411, 119] width 38 height 16
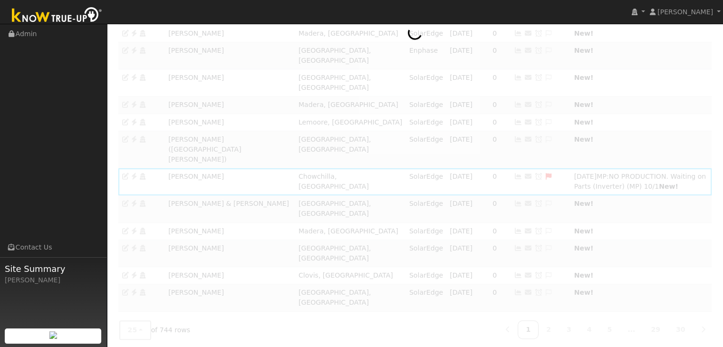
scroll to position [207, 0]
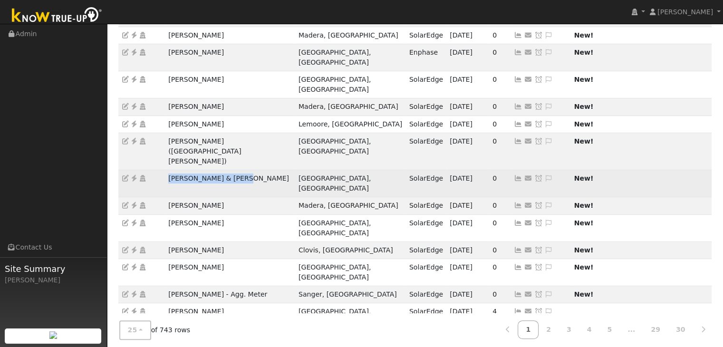
drag, startPoint x: 163, startPoint y: 127, endPoint x: 252, endPoint y: 127, distance: 88.4
click at [252, 170] on tr "Brian & Janis Ornelas Fresno, CA SolarEdge 09/30/25 0 Send Email... Copy a Link…" at bounding box center [415, 183] width 594 height 27
copy tr "Brian & Janis Ornelas"
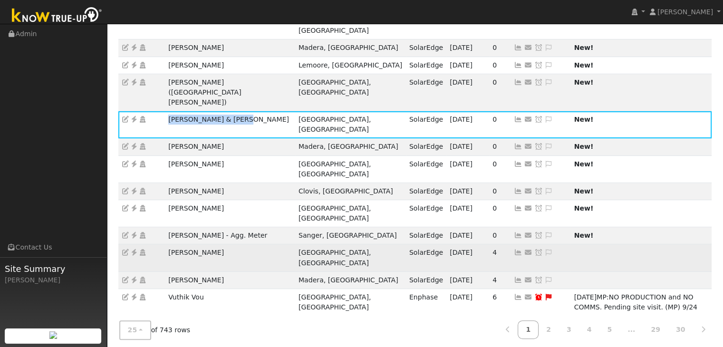
scroll to position [295, 0]
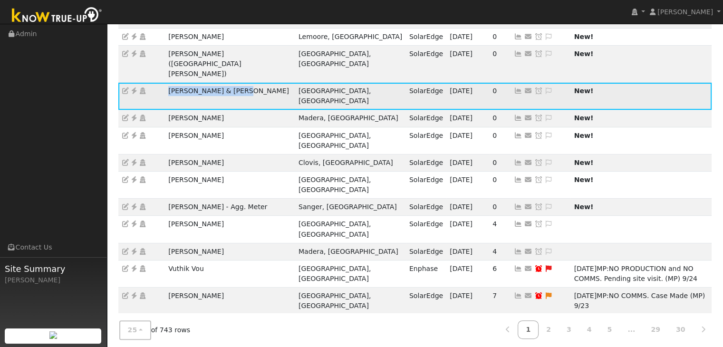
click at [135, 87] on icon at bounding box center [134, 90] width 9 height 7
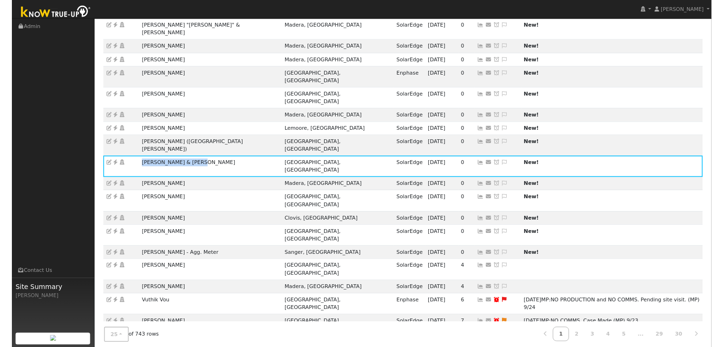
scroll to position [162, 0]
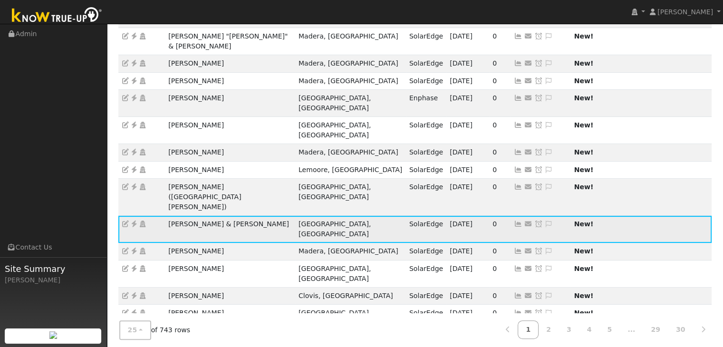
click at [545, 220] on icon at bounding box center [549, 223] width 9 height 7
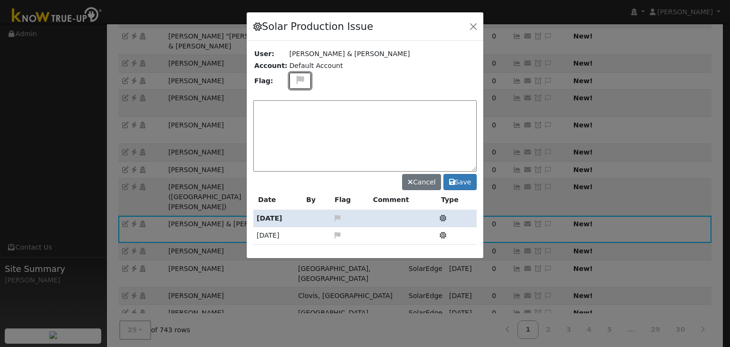
click at [295, 80] on icon at bounding box center [300, 80] width 11 height 9
click at [295, 121] on icon at bounding box center [299, 125] width 11 height 9
click at [296, 115] on textarea at bounding box center [364, 135] width 223 height 71
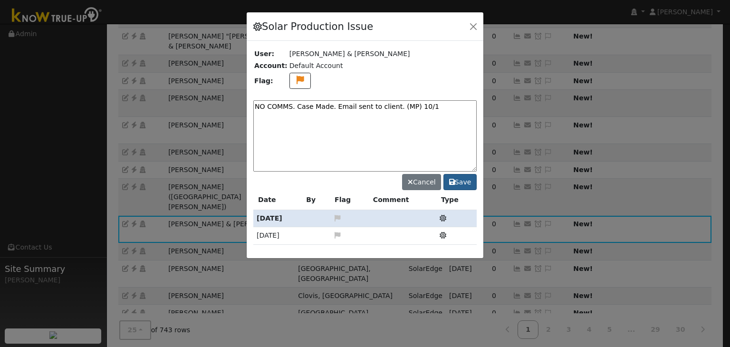
type textarea "NO COMMS. Case Made. Email sent to client. (MP) 10/1"
click at [458, 183] on button "Save" at bounding box center [459, 182] width 33 height 16
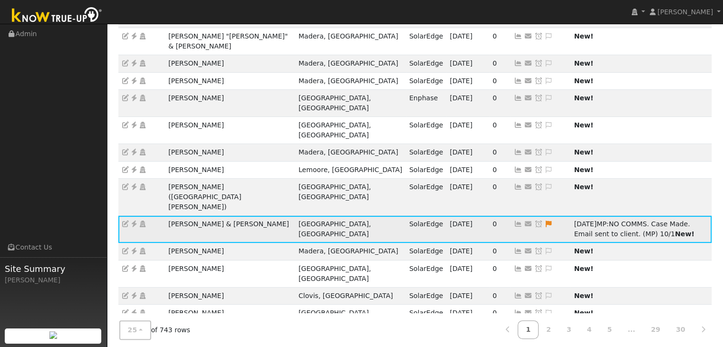
click at [534, 220] on icon at bounding box center [538, 223] width 9 height 7
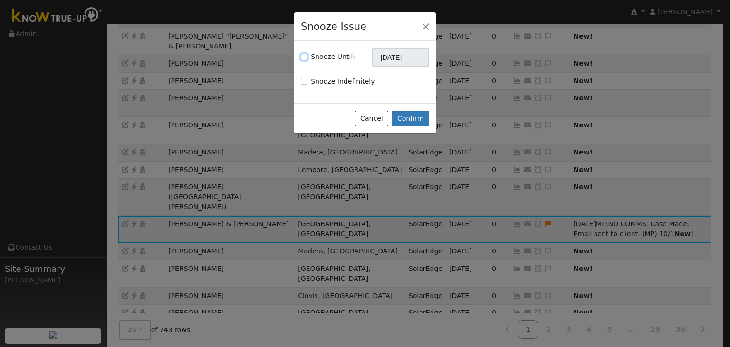
click at [304, 59] on input "Snooze Until:" at bounding box center [304, 57] width 7 height 7
checkbox input "true"
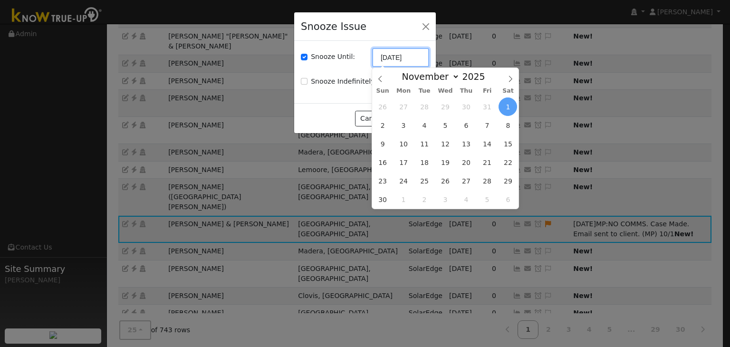
click at [385, 59] on input "[DATE]" at bounding box center [400, 57] width 57 height 19
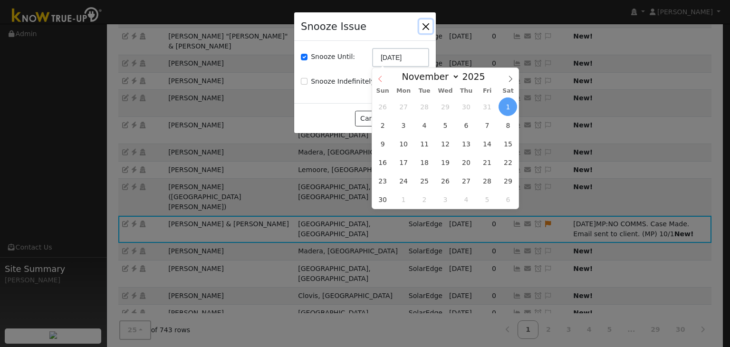
click at [377, 77] on icon at bounding box center [380, 79] width 7 height 7
select select "9"
click at [445, 128] on span "8" at bounding box center [445, 125] width 19 height 19
type input "10/08/2025"
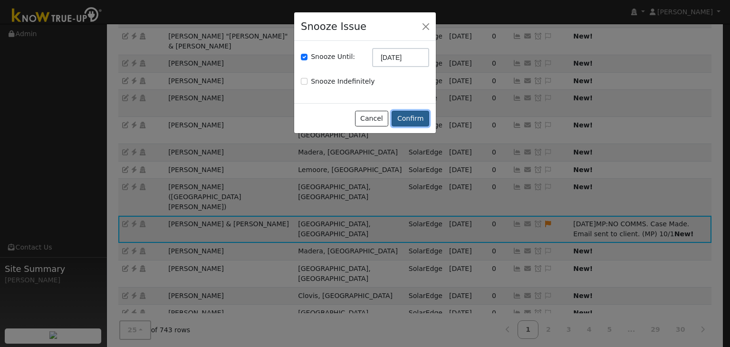
click at [405, 120] on button "Confirm" at bounding box center [411, 119] width 38 height 16
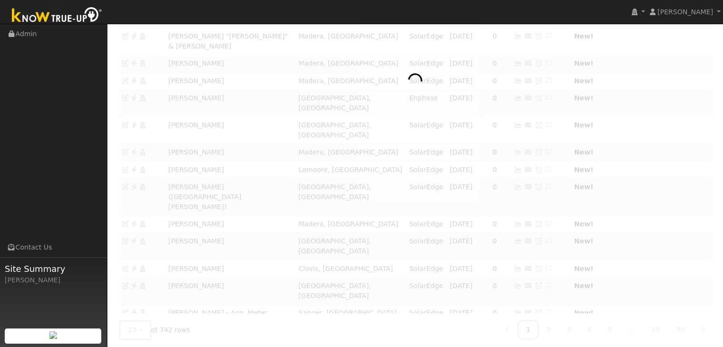
scroll to position [160, 0]
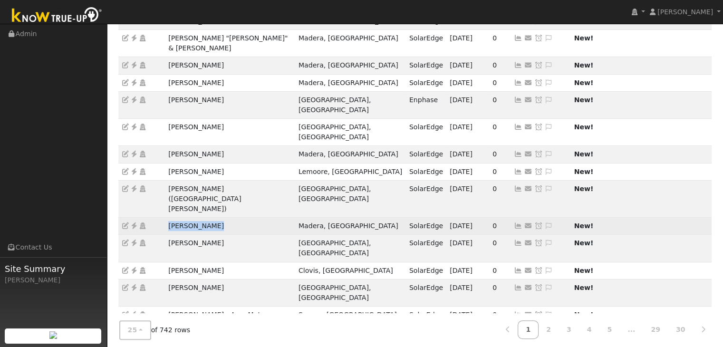
drag, startPoint x: 165, startPoint y: 177, endPoint x: 229, endPoint y: 173, distance: 63.8
click at [229, 218] on td "Becky Gribble" at bounding box center [230, 226] width 130 height 17
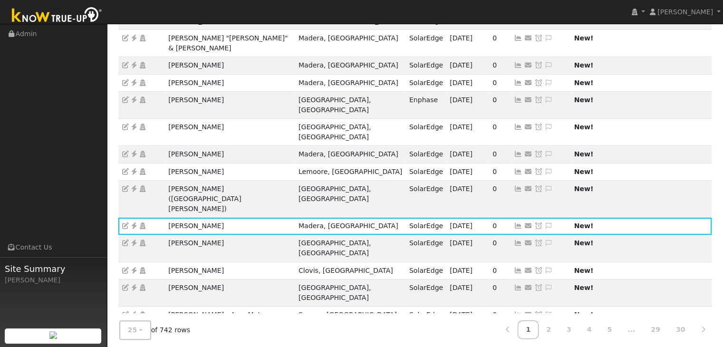
click at [75, 135] on ul "Navigation Admin Links Contact Us Site Summary Mara Panganiban" at bounding box center [53, 197] width 107 height 347
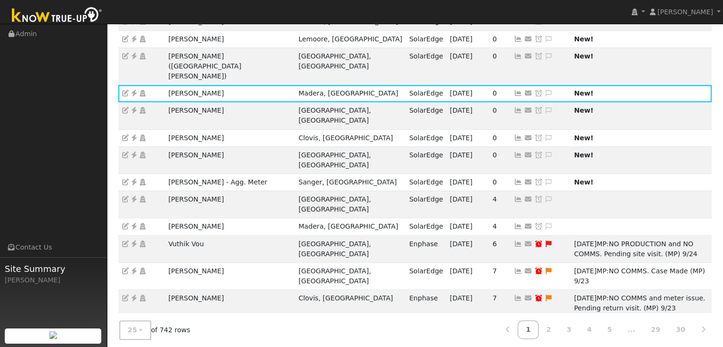
scroll to position [295, 0]
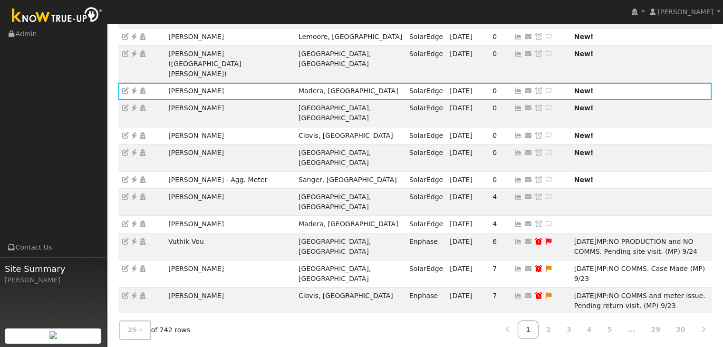
click at [59, 162] on ul "Navigation Admin Links Contact Us Site Summary Mara Panganiban" at bounding box center [53, 197] width 107 height 347
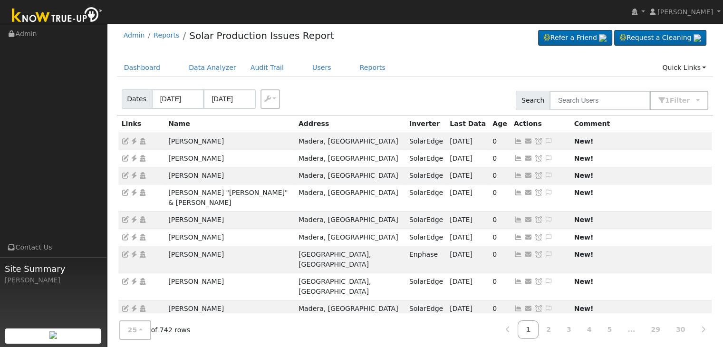
scroll to position [0, 0]
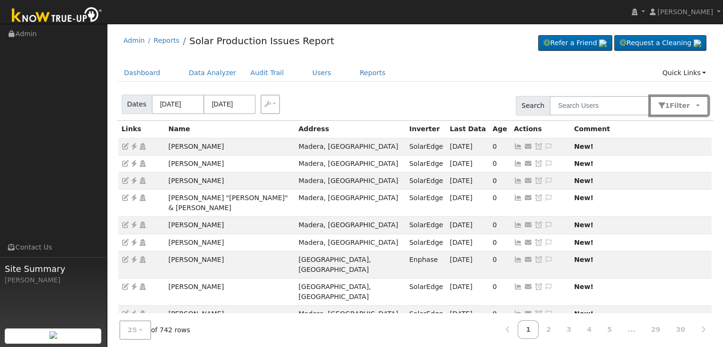
click at [698, 105] on button "1 Filter" at bounding box center [679, 105] width 59 height 19
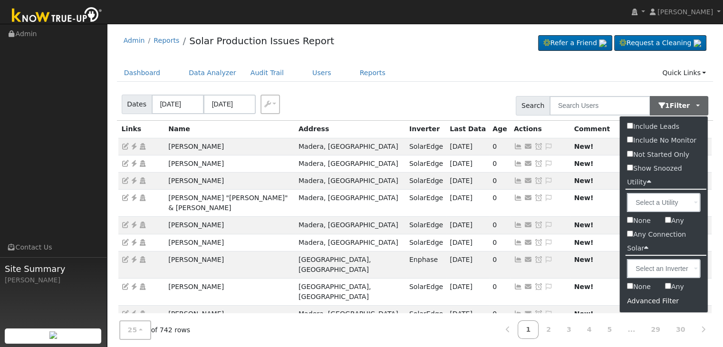
click at [470, 14] on nav "Mara Panganiban Mara Panganiban Profile My Company Help Center Terms Of Service…" at bounding box center [361, 12] width 723 height 24
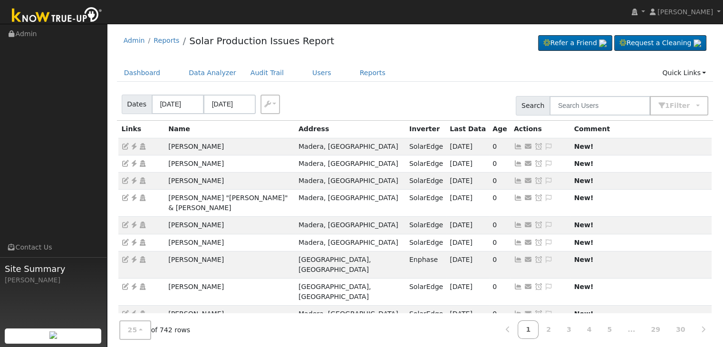
click at [431, 67] on ul "Dashboard Data Analyzer Audit Trail Users Reports Quick Links Quick Add Quick C…" at bounding box center [415, 73] width 596 height 18
click at [420, 92] on div "Dates 09/28/2025 10/01/2025 Export CSV Search 1 Filter Include Leads Include No…" at bounding box center [415, 104] width 600 height 32
click at [422, 84] on div "Dashboard Data Analyzer Audit Trail Users Reports Quick Links Quick Add Quick C…" at bounding box center [415, 77] width 596 height 27
click at [440, 95] on div "Dates 09/28/2025 10/01/2025 Export CSV Search 1 Filter Include Leads Include No…" at bounding box center [415, 104] width 600 height 32
click at [446, 48] on div "Admin Reports Solar Production Issues Report Refer a Friend Request a Cleaning" at bounding box center [415, 43] width 596 height 29
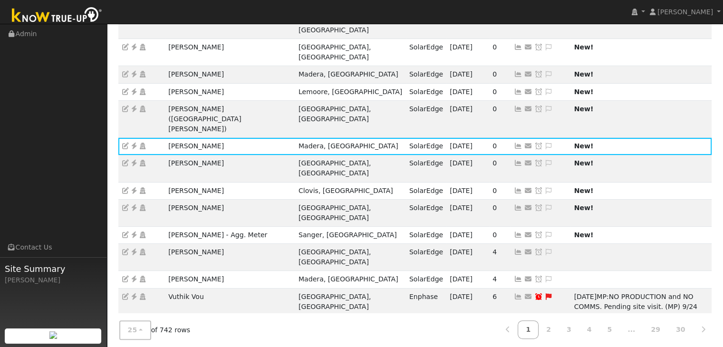
scroll to position [238, 0]
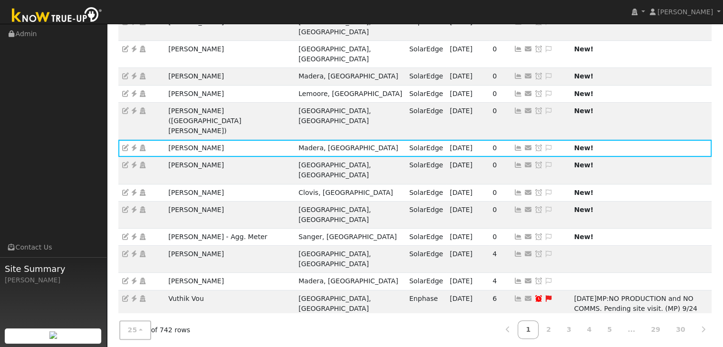
click at [550, 12] on nav "Mara Panganiban Mara Panganiban Profile My Company Help Center Terms Of Service…" at bounding box center [361, 12] width 723 height 24
click at [345, 10] on nav "Mara Panganiban Mara Panganiban Profile My Company Help Center Terms Of Service…" at bounding box center [361, 12] width 723 height 24
click at [396, 11] on nav "Mara Panganiban Mara Panganiban Profile My Company Help Center Terms Of Service…" at bounding box center [361, 12] width 723 height 24
click at [292, 10] on nav "Mara Panganiban Mara Panganiban Profile My Company Help Center Terms Of Service…" at bounding box center [361, 12] width 723 height 24
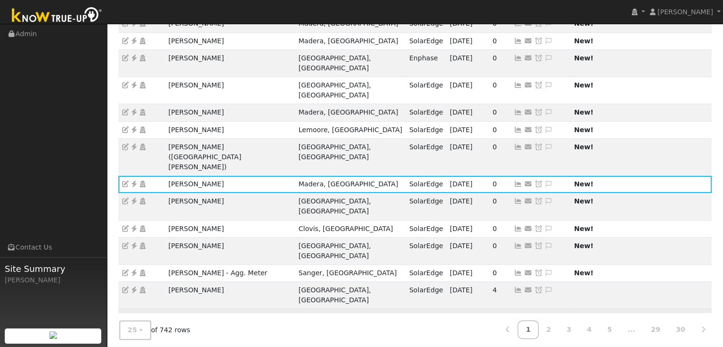
scroll to position [200, 0]
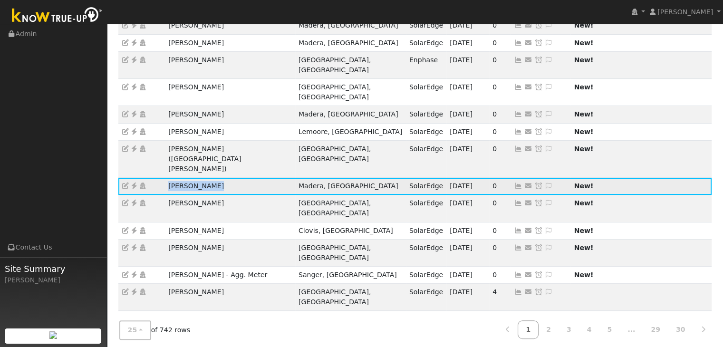
drag, startPoint x: 165, startPoint y: 134, endPoint x: 223, endPoint y: 139, distance: 57.7
click at [223, 178] on td "Becky Gribble" at bounding box center [230, 186] width 130 height 17
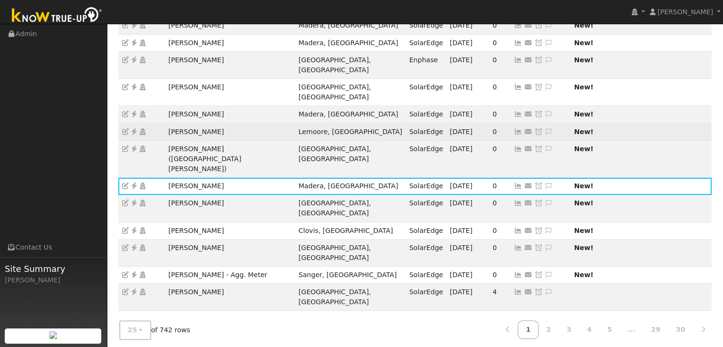
drag, startPoint x: 66, startPoint y: 167, endPoint x: 232, endPoint y: 104, distance: 177.5
click at [66, 167] on ul "Navigation Admin Links Contact Us Site Summary Mara Panganiban" at bounding box center [53, 197] width 107 height 347
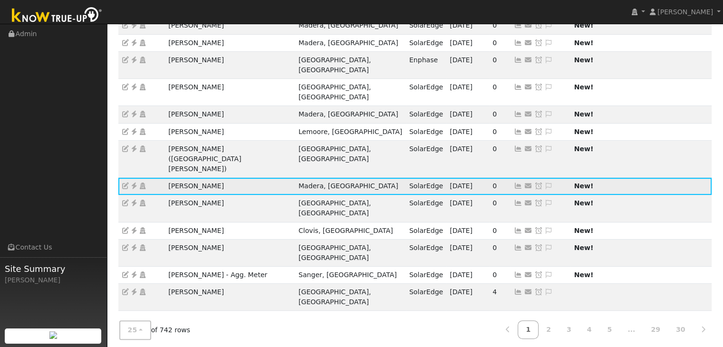
click at [134, 182] on icon at bounding box center [134, 185] width 9 height 7
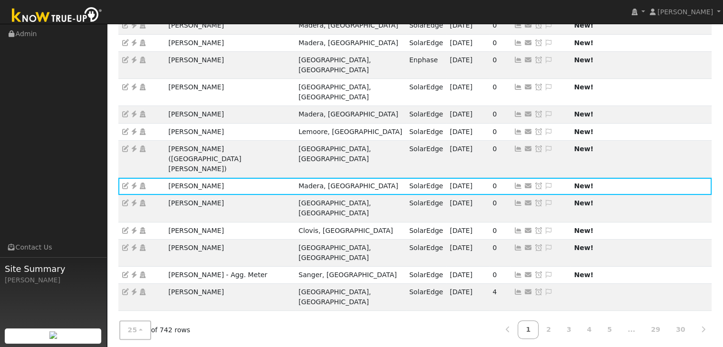
click at [545, 182] on icon at bounding box center [549, 185] width 9 height 7
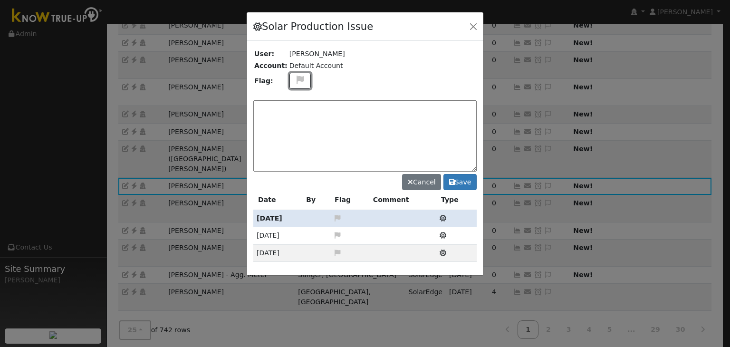
click at [295, 82] on icon at bounding box center [300, 80] width 11 height 9
click at [294, 123] on icon at bounding box center [299, 125] width 11 height 9
click at [297, 115] on textarea at bounding box center [364, 135] width 223 height 71
type textarea "p"
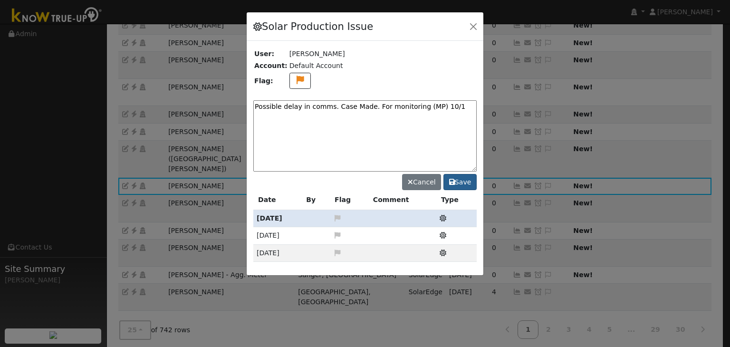
type textarea "Possible delay in comms. Case Made. For monitoring (MP) 10/1"
click at [468, 183] on button "Save" at bounding box center [459, 182] width 33 height 16
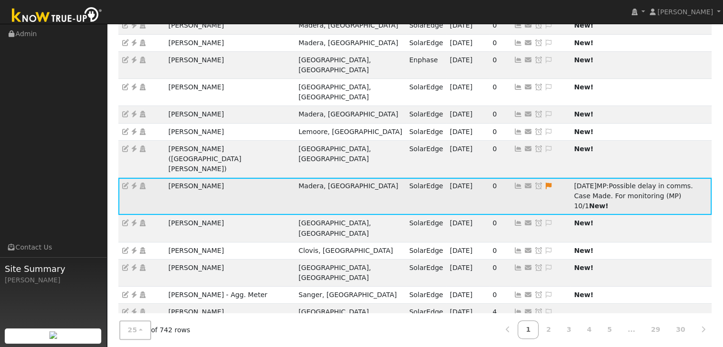
click at [534, 182] on icon at bounding box center [538, 185] width 9 height 7
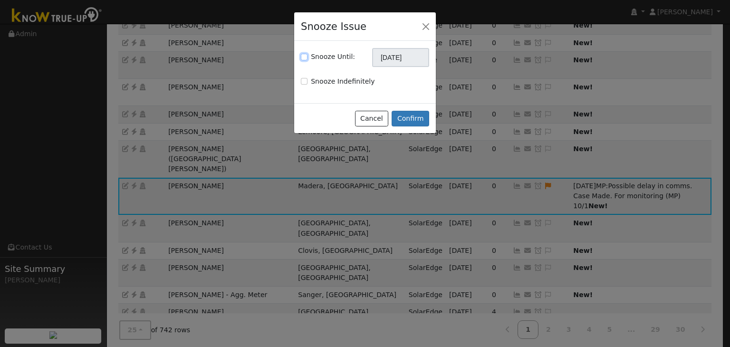
click at [305, 59] on input "Snooze Until:" at bounding box center [304, 57] width 7 height 7
checkbox input "true"
click at [383, 59] on input "[DATE]" at bounding box center [400, 57] width 57 height 19
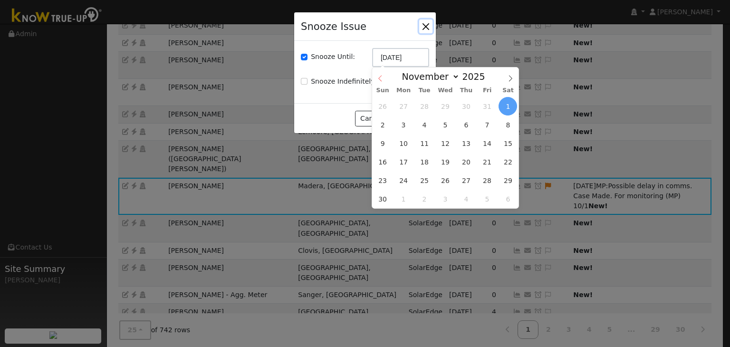
click at [379, 81] on icon at bounding box center [380, 78] width 7 height 7
select select "9"
click at [450, 126] on span "8" at bounding box center [445, 124] width 19 height 19
type input "10/08/2025"
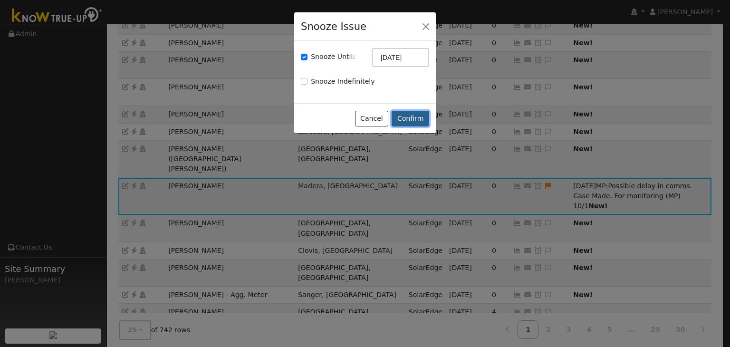
drag, startPoint x: 420, startPoint y: 119, endPoint x: 398, endPoint y: 98, distance: 30.6
click at [420, 120] on button "Confirm" at bounding box center [411, 119] width 38 height 16
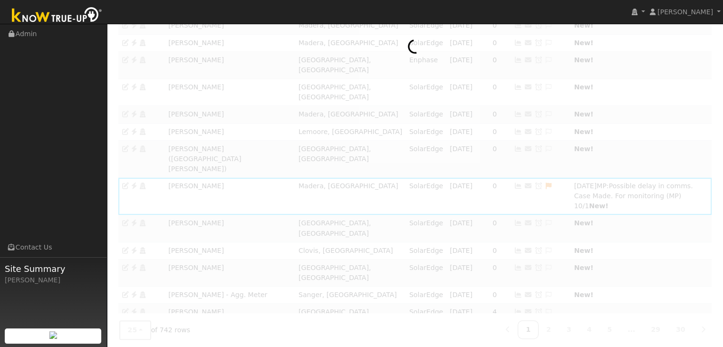
scroll to position [197, 0]
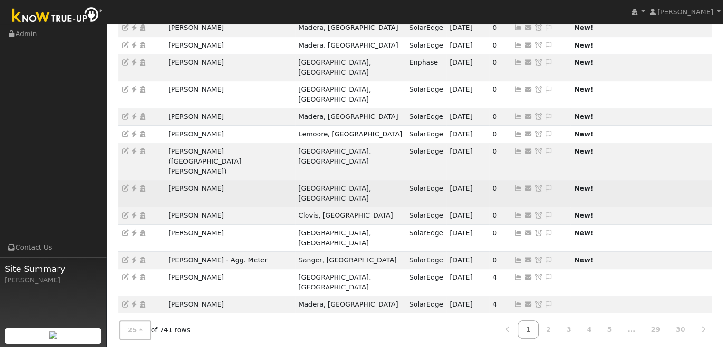
drag, startPoint x: 163, startPoint y: 138, endPoint x: 236, endPoint y: 134, distance: 72.4
click at [236, 180] on tr "Charles Sullivan Fresno, CA SolarEdge 09/30/25 0 Send Email... Copy a Link Rese…" at bounding box center [415, 193] width 594 height 27
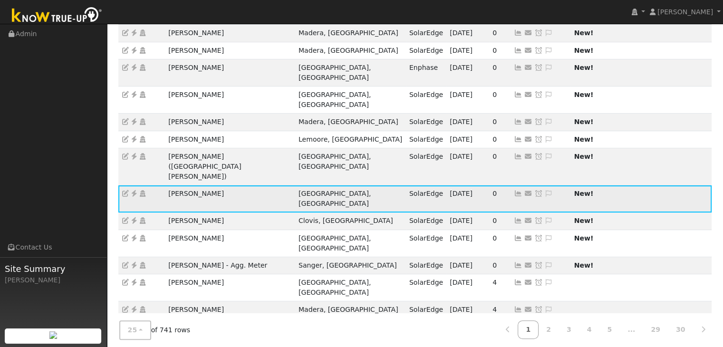
scroll to position [190, 0]
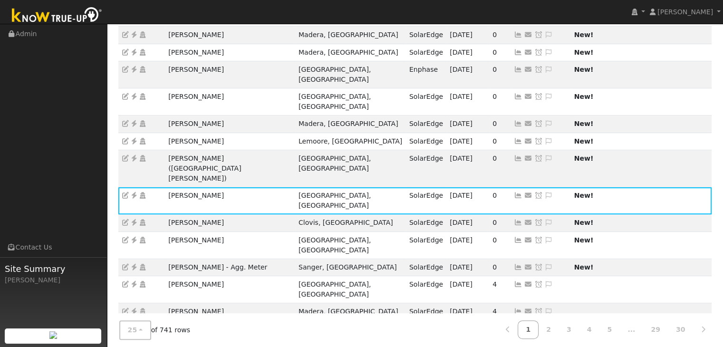
click at [69, 139] on ul "Navigation Admin Links Contact Us Site Summary Mara Panganiban" at bounding box center [53, 197] width 107 height 347
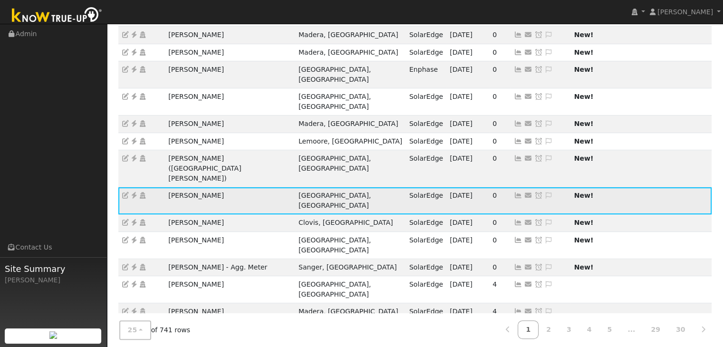
click at [133, 192] on icon at bounding box center [134, 195] width 9 height 7
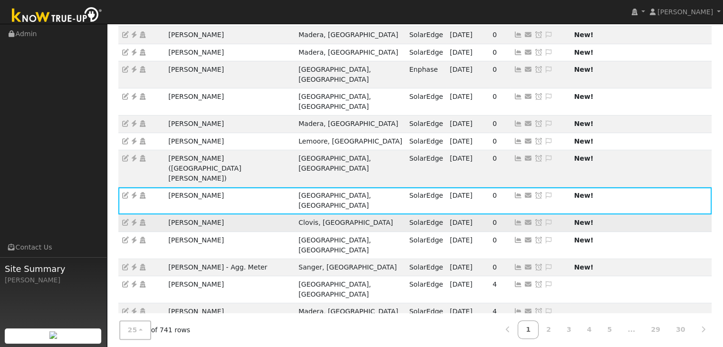
drag, startPoint x: 165, startPoint y: 158, endPoint x: 255, endPoint y: 164, distance: 90.0
click at [255, 214] on td "Lindsay Milchovich" at bounding box center [230, 222] width 130 height 17
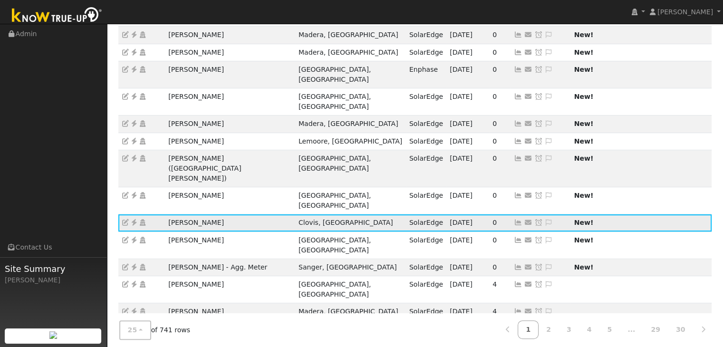
click at [136, 219] on icon at bounding box center [134, 222] width 9 height 7
click at [545, 219] on icon at bounding box center [549, 222] width 9 height 7
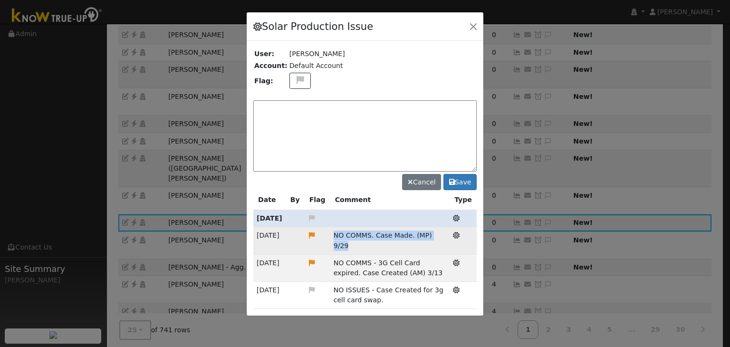
drag, startPoint x: 327, startPoint y: 234, endPoint x: 441, endPoint y: 240, distance: 114.2
click at [441, 240] on td "NO COMMS. Case Made. (MP) 9/29" at bounding box center [390, 240] width 120 height 27
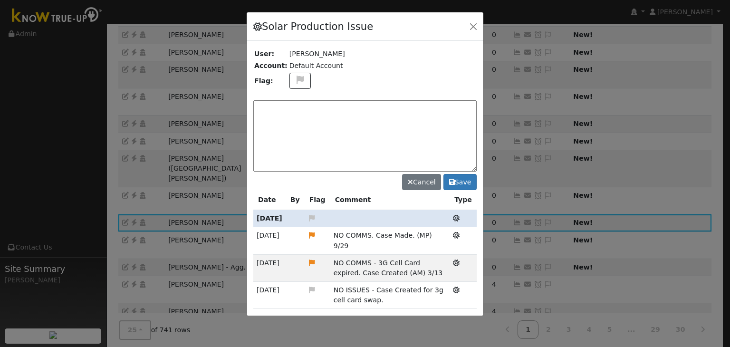
click at [307, 112] on textarea at bounding box center [364, 135] width 223 height 71
paste textarea "NO COMMS. Case Made. (MP) 9/29"
drag, startPoint x: 376, startPoint y: 108, endPoint x: 303, endPoint y: 107, distance: 73.7
click at [303, 107] on textarea "NO COMMS. Case Made. (MP) 9/29" at bounding box center [364, 135] width 223 height 71
type textarea "NO COMMS. Pending with client. (MP) 10/1"
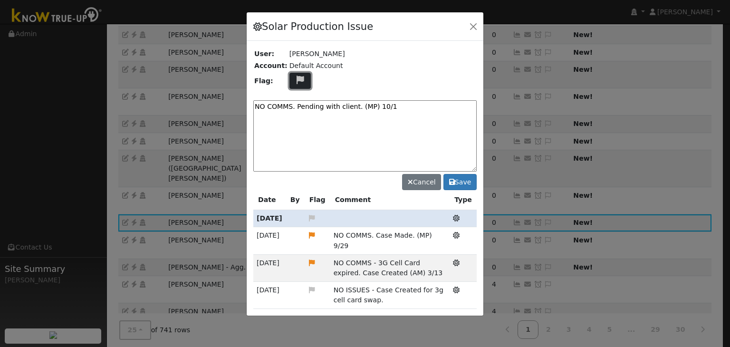
click at [298, 78] on icon at bounding box center [300, 80] width 11 height 9
click at [295, 122] on icon at bounding box center [299, 125] width 11 height 9
click at [295, 122] on textarea "NO COMMS. Pending with client. (MP) 10/1" at bounding box center [364, 135] width 223 height 71
click at [460, 178] on button "Save" at bounding box center [459, 182] width 33 height 16
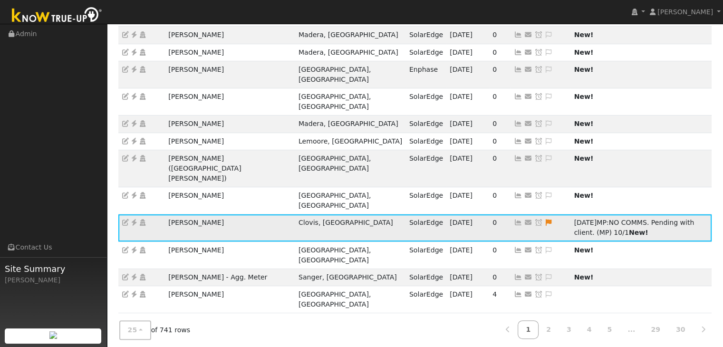
click at [534, 219] on icon at bounding box center [538, 222] width 9 height 7
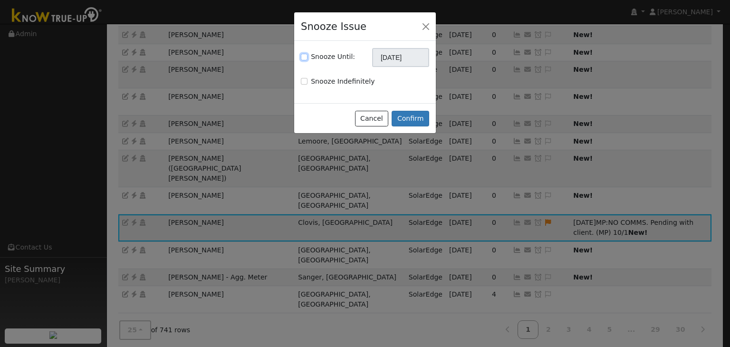
click at [304, 55] on input "Snooze Until:" at bounding box center [304, 57] width 7 height 7
checkbox input "true"
click at [388, 58] on input "[DATE]" at bounding box center [400, 57] width 57 height 19
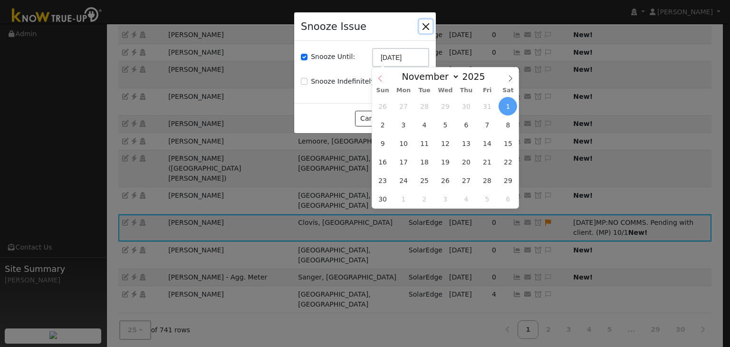
click at [378, 81] on icon at bounding box center [380, 78] width 7 height 7
select select "9"
click at [447, 129] on span "8" at bounding box center [445, 124] width 19 height 19
type input "10/08/2025"
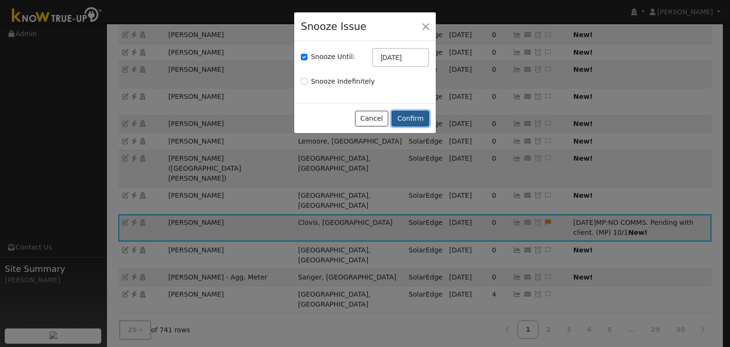
click at [418, 118] on button "Confirm" at bounding box center [411, 119] width 38 height 16
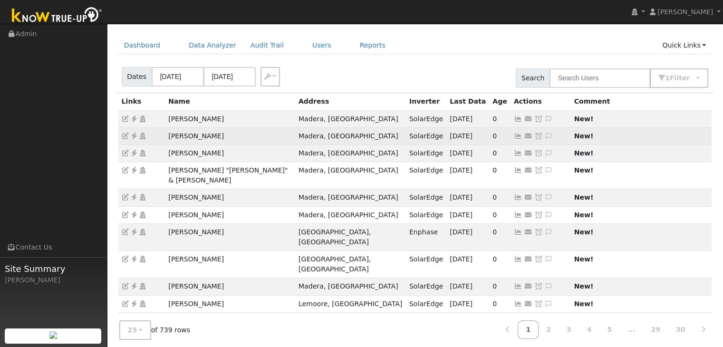
scroll to position [143, 0]
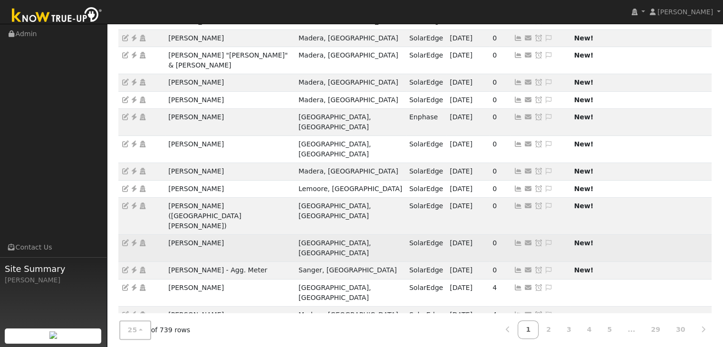
drag, startPoint x: 164, startPoint y: 194, endPoint x: 240, endPoint y: 191, distance: 75.1
click at [240, 235] on td "Graham Statham" at bounding box center [230, 248] width 130 height 27
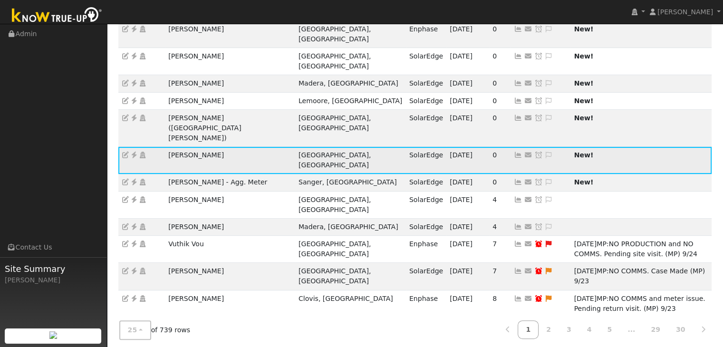
scroll to position [238, 0]
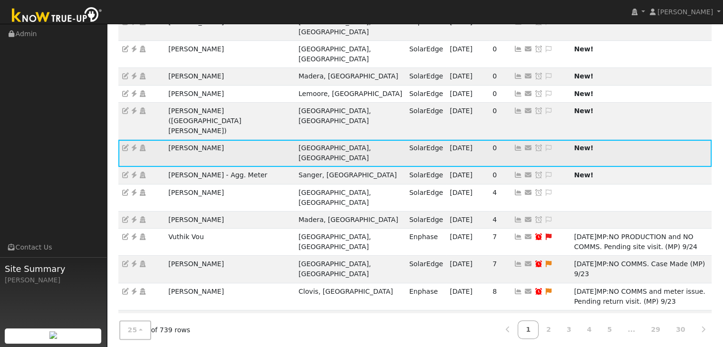
click at [131, 144] on icon at bounding box center [134, 147] width 9 height 7
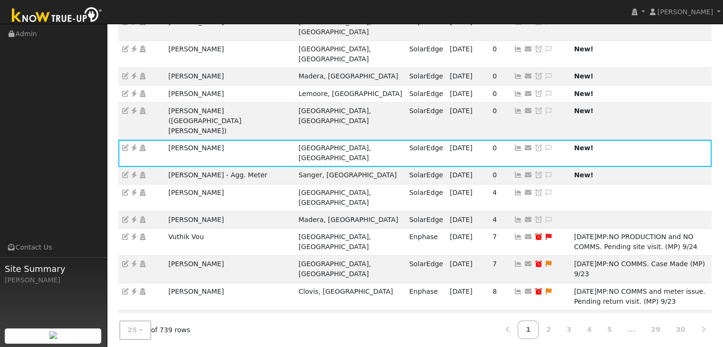
click at [89, 153] on ul "Navigation Admin Links Contact Us Site Summary Mara Panganiban" at bounding box center [53, 197] width 107 height 347
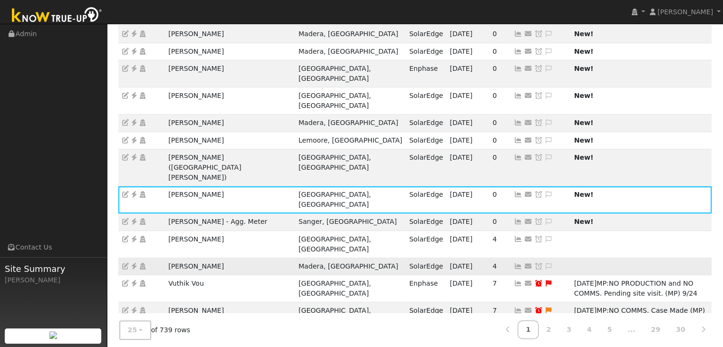
scroll to position [190, 0]
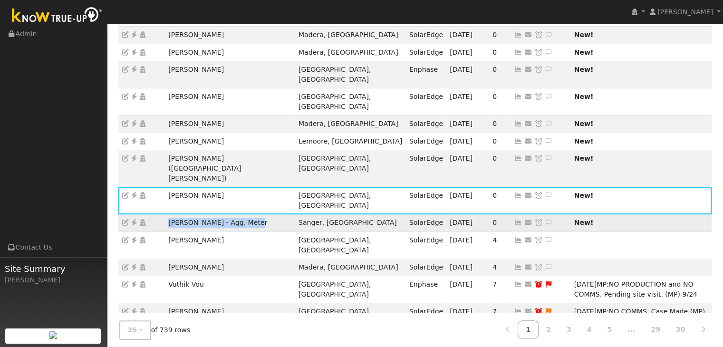
drag, startPoint x: 159, startPoint y: 166, endPoint x: 252, endPoint y: 167, distance: 93.6
click at [252, 214] on tr "Rick Bradley - Agg. Meter Sanger, CA SolarEdge 09/30/25 0 Send Email... Copy a …" at bounding box center [415, 222] width 594 height 17
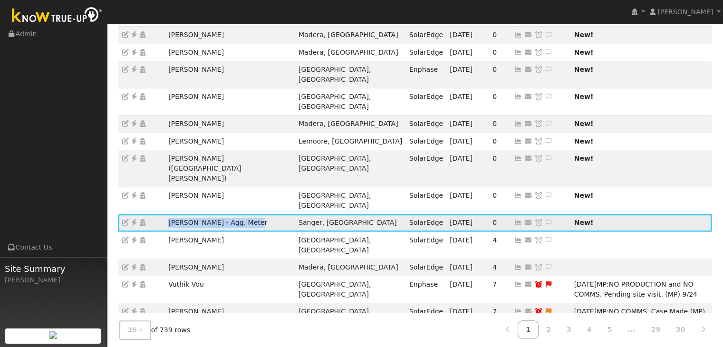
click at [134, 219] on icon at bounding box center [134, 222] width 9 height 7
click at [545, 219] on icon at bounding box center [549, 222] width 9 height 7
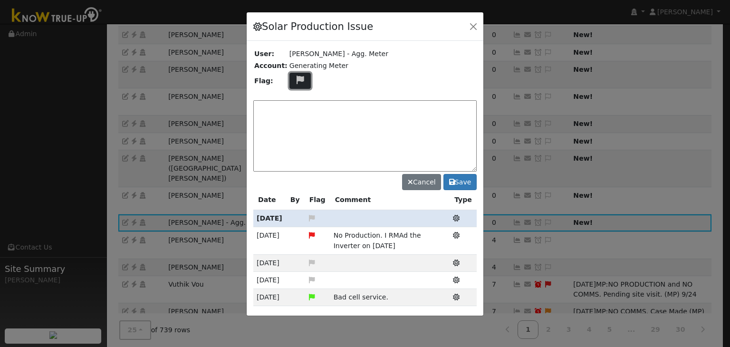
click at [298, 79] on icon at bounding box center [300, 80] width 11 height 9
click at [294, 111] on icon at bounding box center [299, 115] width 11 height 9
click at [293, 110] on textarea at bounding box center [364, 135] width 223 height 71
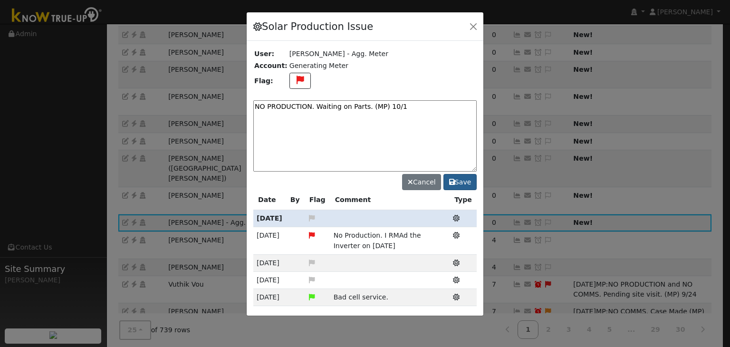
type textarea "NO PRODUCTION. Waiting on Parts. (MP) 10/1"
click at [459, 180] on button "Save" at bounding box center [459, 182] width 33 height 16
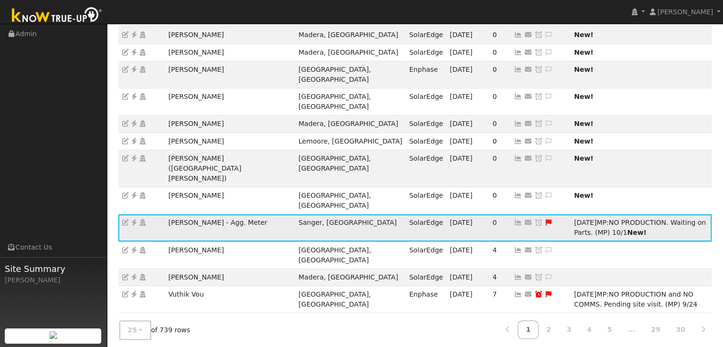
click at [534, 219] on icon at bounding box center [538, 222] width 9 height 7
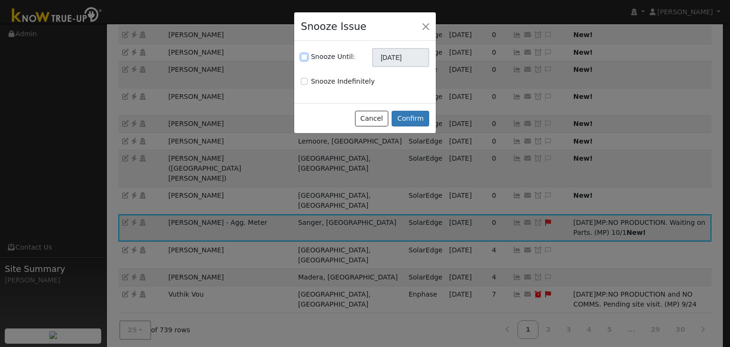
click at [307, 58] on input "Snooze Until:" at bounding box center [304, 57] width 7 height 7
checkbox input "true"
click at [395, 58] on input "[DATE]" at bounding box center [400, 57] width 57 height 19
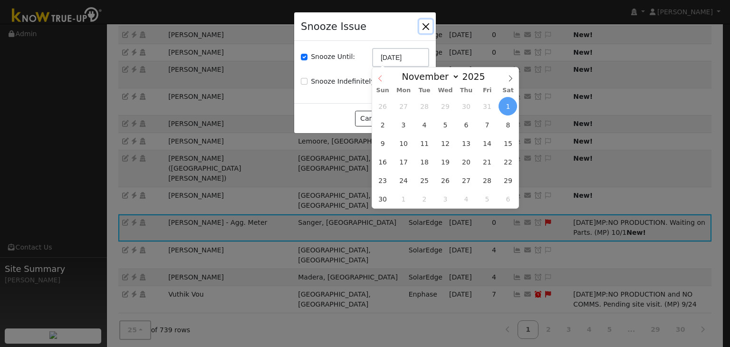
click at [382, 79] on icon at bounding box center [380, 78] width 7 height 7
select select "9"
click at [448, 134] on span "15" at bounding box center [445, 143] width 19 height 19
type input "10/15/2025"
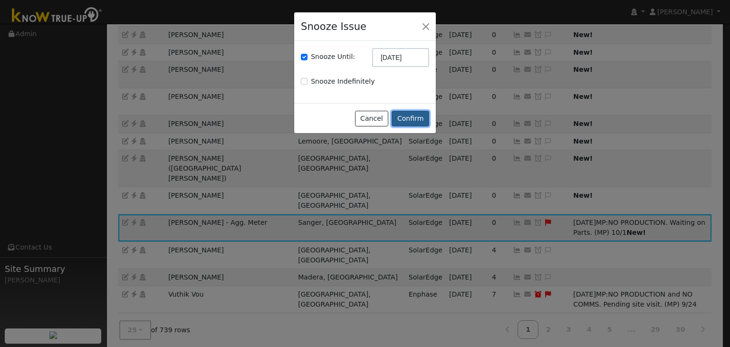
click at [416, 112] on button "Confirm" at bounding box center [411, 119] width 38 height 16
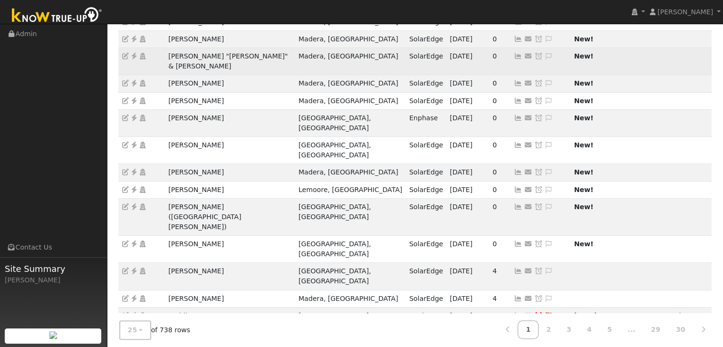
scroll to position [143, 0]
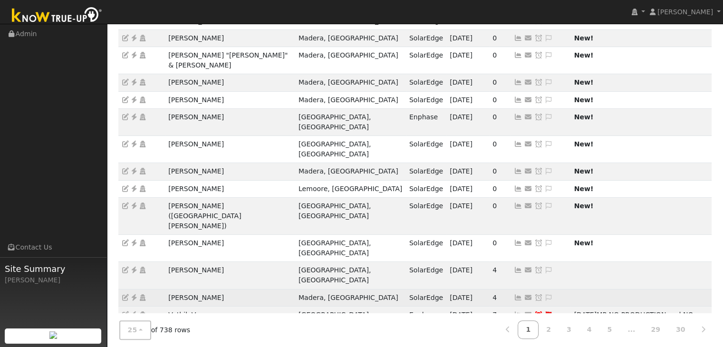
drag, startPoint x: 164, startPoint y: 226, endPoint x: 228, endPoint y: 231, distance: 64.4
click at [228, 289] on tr "Dustin Pickett Madera, CA SolarEdge 09/21/25 4 Send Email... Copy a Link Reset …" at bounding box center [415, 297] width 594 height 17
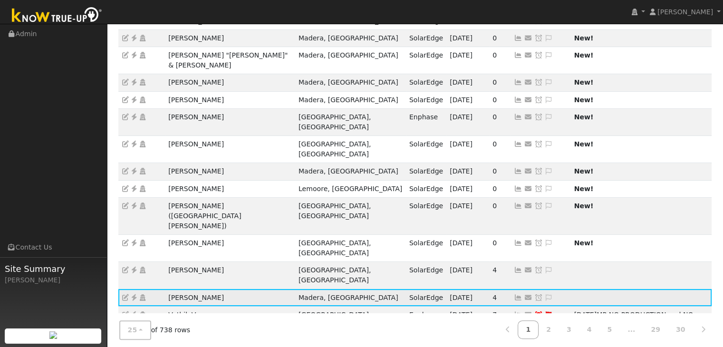
click at [134, 294] on icon at bounding box center [134, 297] width 9 height 7
click at [545, 294] on icon at bounding box center [549, 297] width 9 height 7
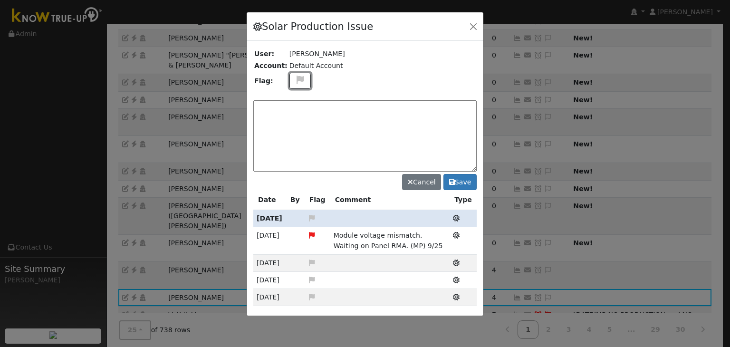
click at [298, 82] on icon at bounding box center [300, 80] width 11 height 9
click at [294, 121] on icon at bounding box center [299, 125] width 11 height 9
click at [297, 116] on textarea at bounding box center [364, 135] width 223 height 71
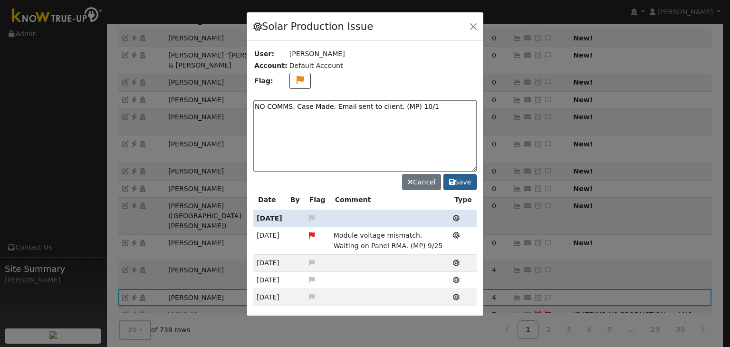
type textarea "NO COMMS. Case Made. Email sent to client. (MP) 10/1"
click at [460, 181] on button "Save" at bounding box center [459, 182] width 33 height 16
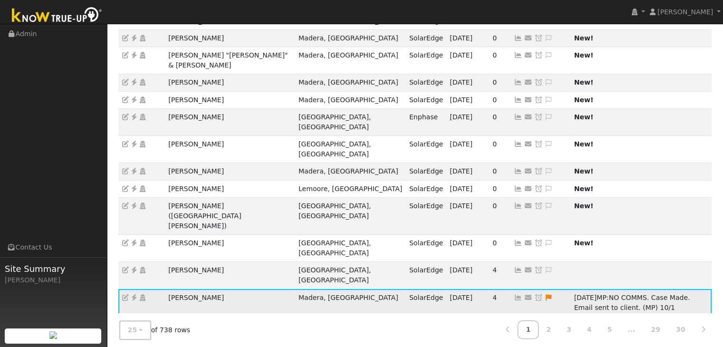
click at [534, 294] on icon at bounding box center [538, 297] width 9 height 7
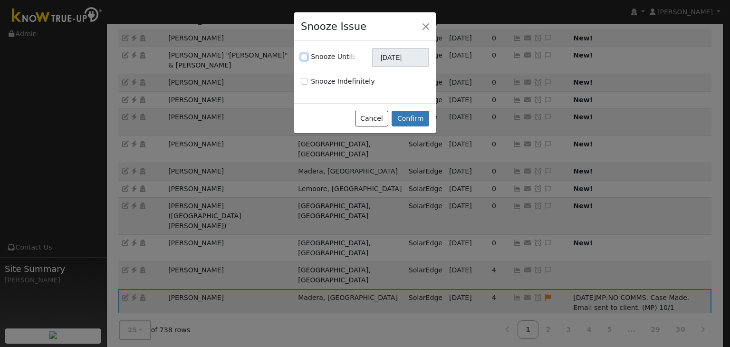
click at [307, 56] on input "Snooze Until:" at bounding box center [304, 57] width 7 height 7
checkbox input "true"
click at [412, 57] on input "[DATE]" at bounding box center [400, 57] width 57 height 19
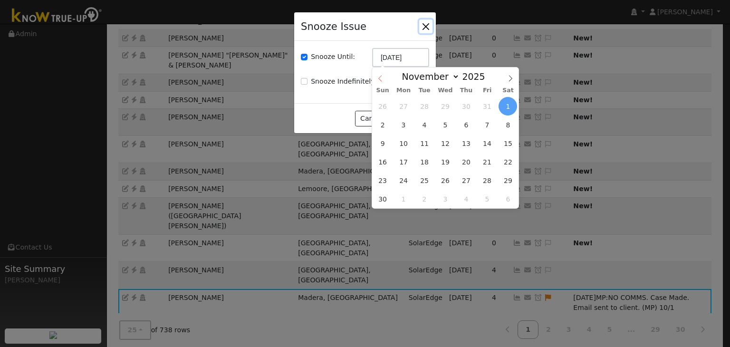
click at [380, 79] on icon at bounding box center [380, 78] width 7 height 7
select select "9"
click at [445, 124] on span "8" at bounding box center [445, 124] width 19 height 19
type input "10/08/2025"
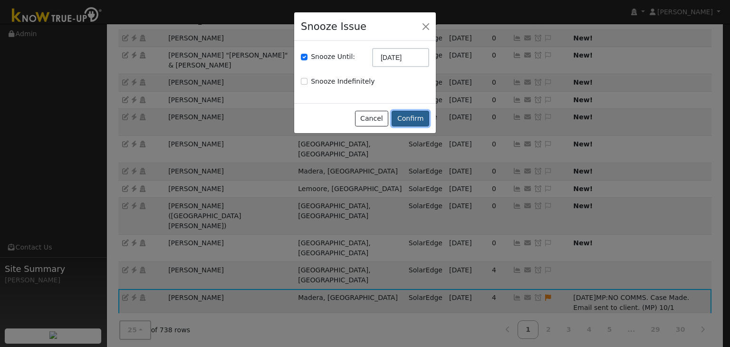
click at [403, 120] on button "Confirm" at bounding box center [411, 119] width 38 height 16
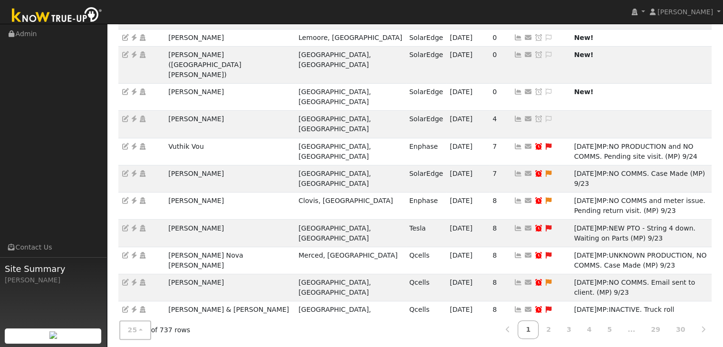
scroll to position [295, 0]
click at [558, 320] on link "2" at bounding box center [548, 329] width 21 height 19
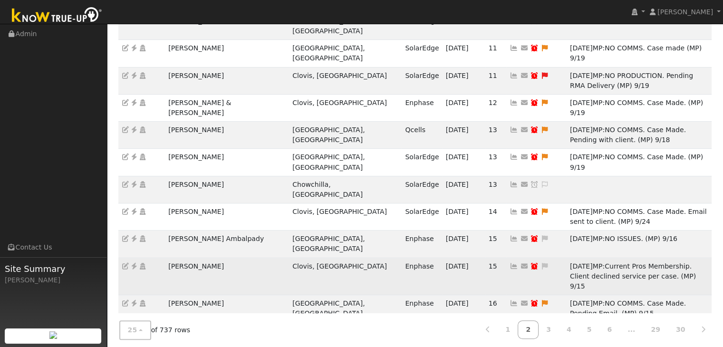
scroll to position [355, 0]
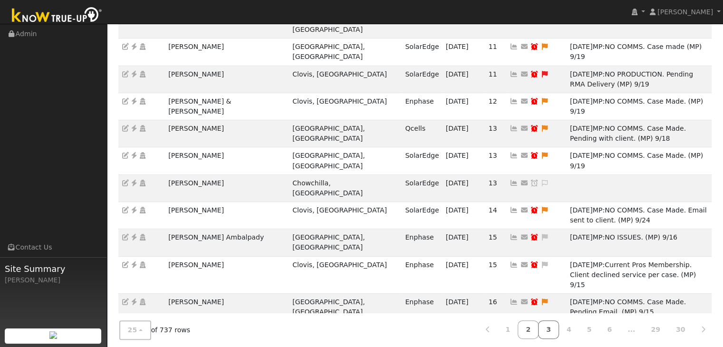
click at [559, 326] on link "3" at bounding box center [548, 329] width 21 height 19
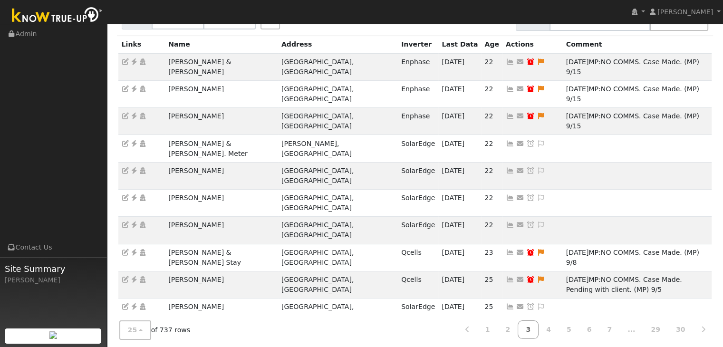
scroll to position [74, 0]
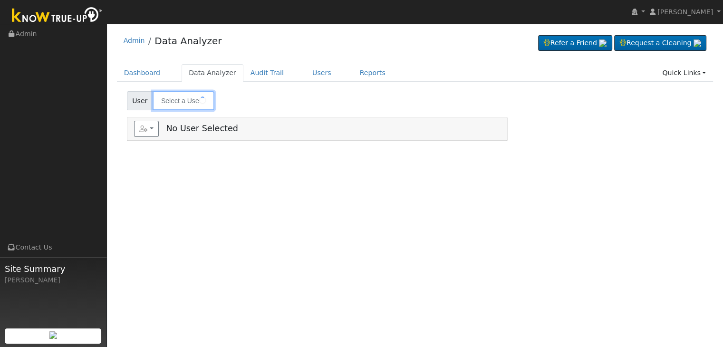
type input "Desiree Carraway"
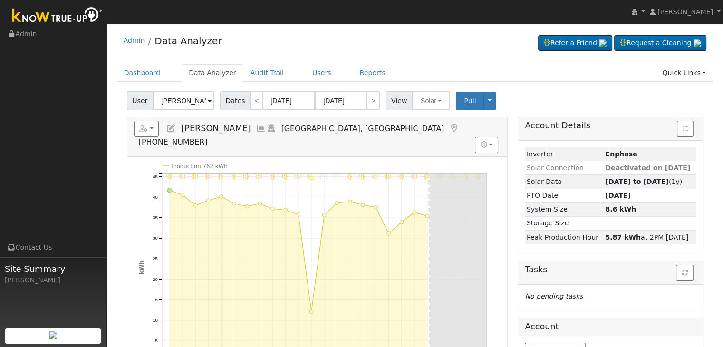
click at [449, 128] on icon at bounding box center [454, 128] width 10 height 9
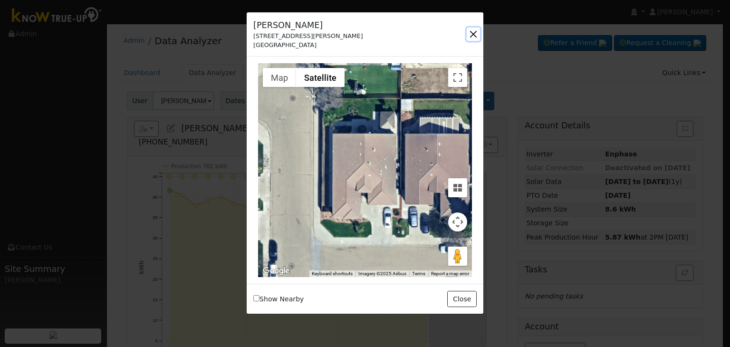
click at [472, 34] on button "button" at bounding box center [473, 34] width 13 height 13
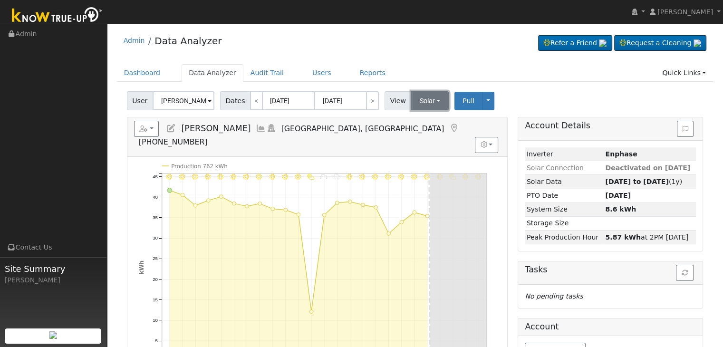
click at [414, 99] on button "Solar" at bounding box center [430, 100] width 38 height 19
click at [425, 125] on link "Utility" at bounding box center [442, 121] width 66 height 13
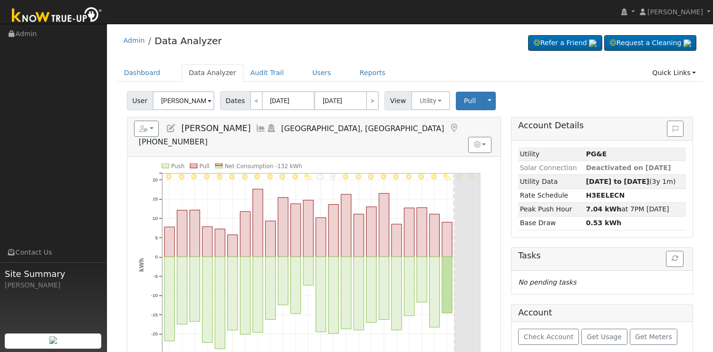
click at [489, 17] on nav "Mara Panganiban Mara Panganiban Profile My Company Help Center Terms Of Service…" at bounding box center [356, 12] width 713 height 24
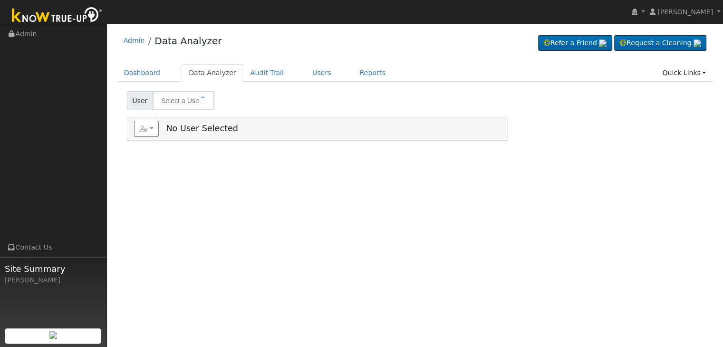
type input "[PERSON_NAME]"
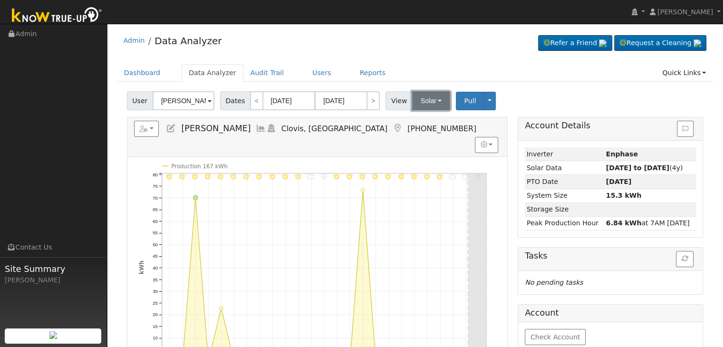
click at [420, 103] on button "Solar" at bounding box center [431, 100] width 38 height 19
click at [426, 125] on link "Utility" at bounding box center [443, 121] width 66 height 13
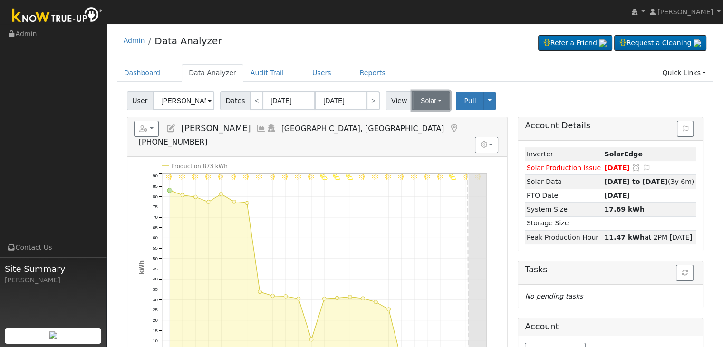
click at [421, 104] on button "Solar" at bounding box center [431, 100] width 38 height 19
click at [426, 120] on link "Utility" at bounding box center [443, 121] width 66 height 13
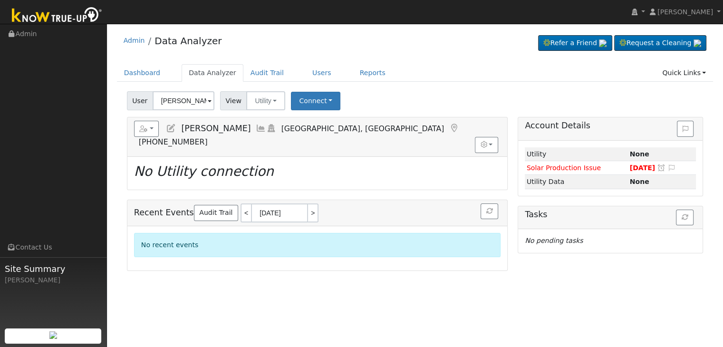
click at [449, 125] on icon at bounding box center [454, 128] width 10 height 9
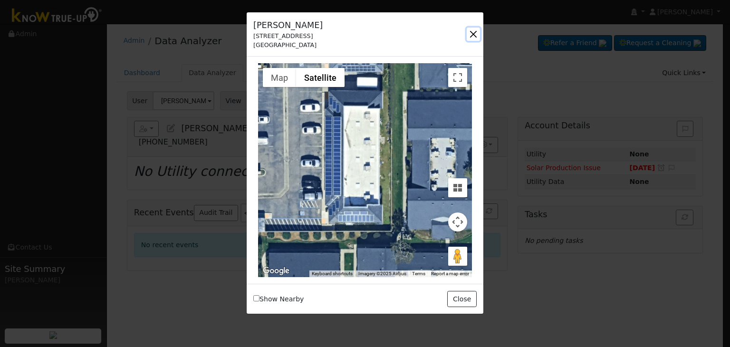
click at [473, 38] on button "button" at bounding box center [473, 34] width 13 height 13
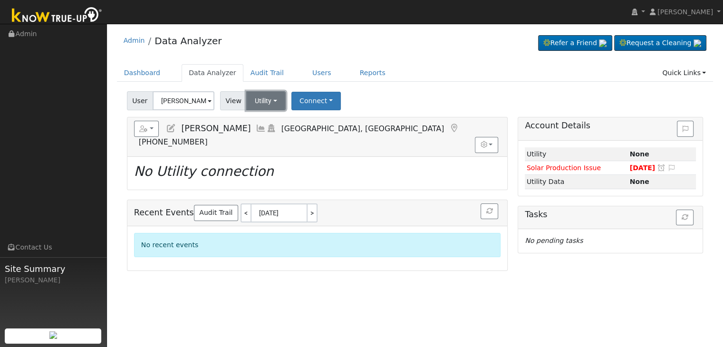
click at [263, 104] on button "Utility" at bounding box center [265, 100] width 39 height 19
click at [270, 137] on link "Solar" at bounding box center [278, 135] width 66 height 13
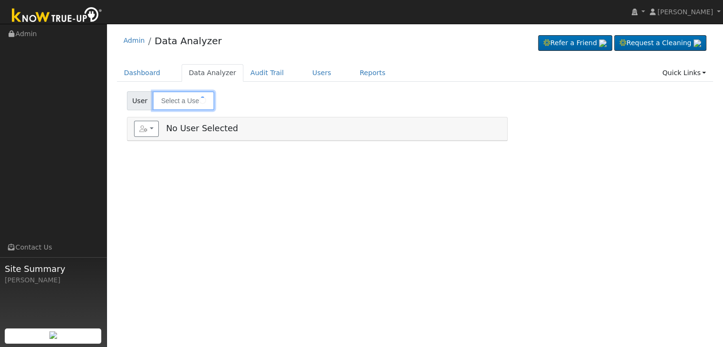
type input "Christopher & Paula Kirk"
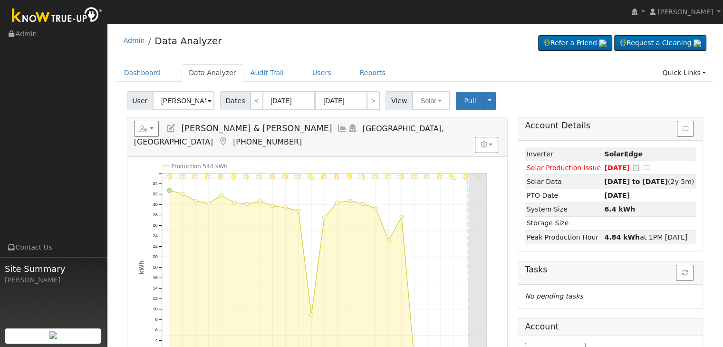
click at [228, 137] on icon at bounding box center [223, 141] width 10 height 9
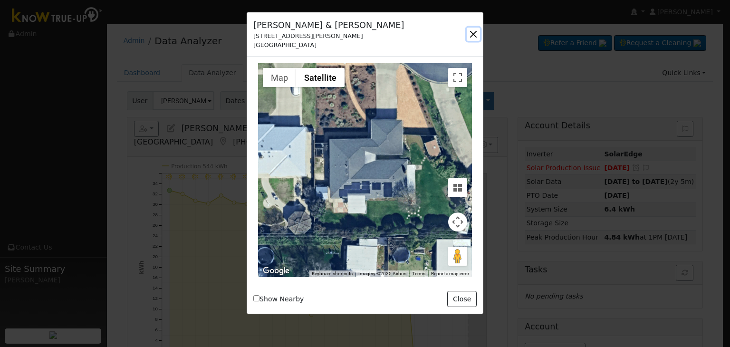
click at [470, 33] on button "button" at bounding box center [473, 34] width 13 height 13
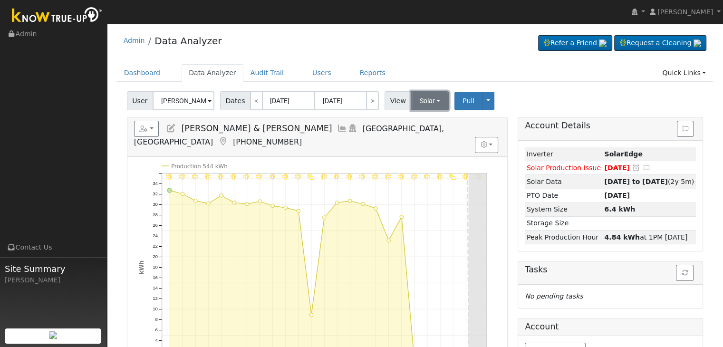
click at [422, 96] on button "Solar" at bounding box center [430, 100] width 38 height 19
click at [423, 126] on link "Utility" at bounding box center [442, 121] width 66 height 13
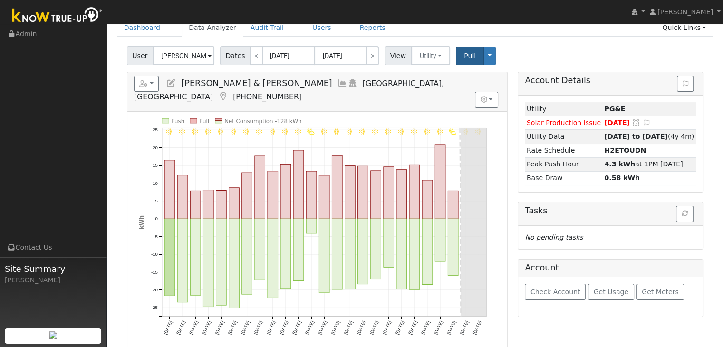
scroll to position [48, 0]
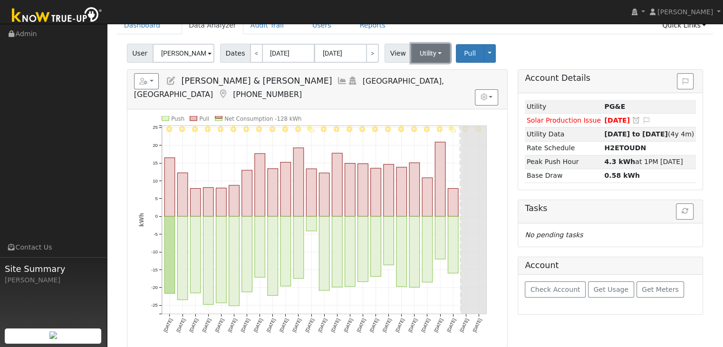
click at [431, 50] on button "Utility" at bounding box center [430, 53] width 39 height 19
click at [431, 85] on link "Solar" at bounding box center [442, 87] width 66 height 13
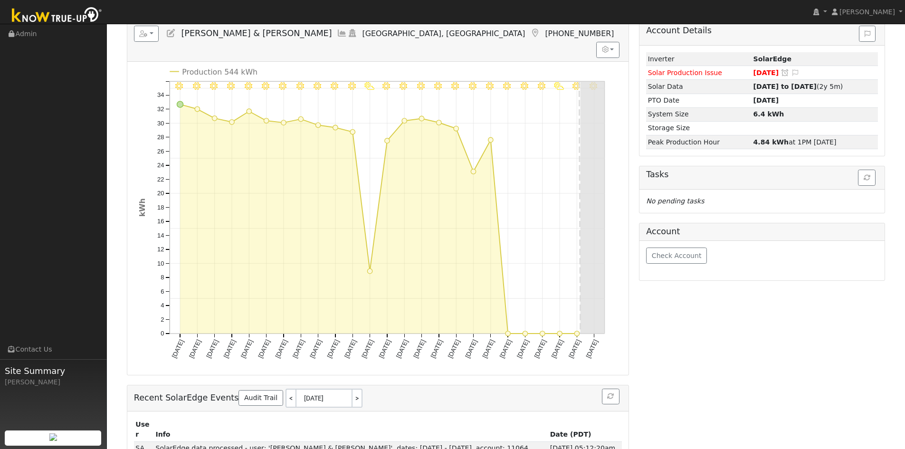
scroll to position [0, 0]
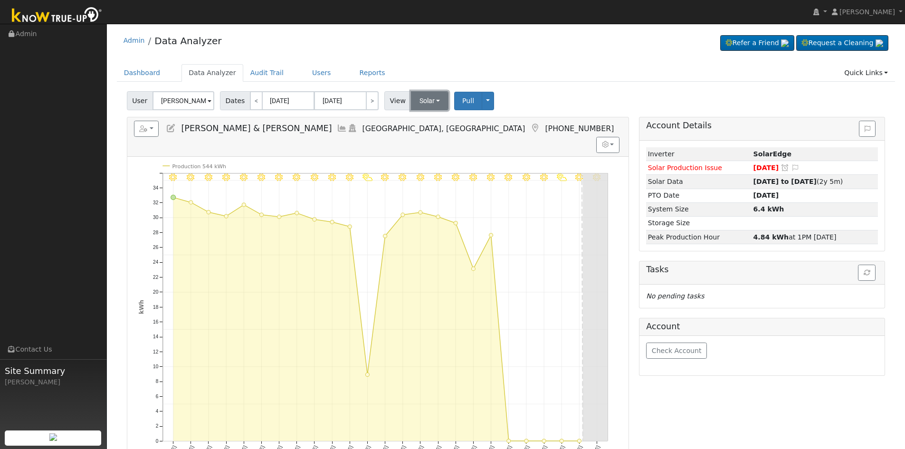
click at [417, 97] on button "Solar" at bounding box center [430, 100] width 38 height 19
click at [428, 120] on link "Utility" at bounding box center [443, 121] width 66 height 13
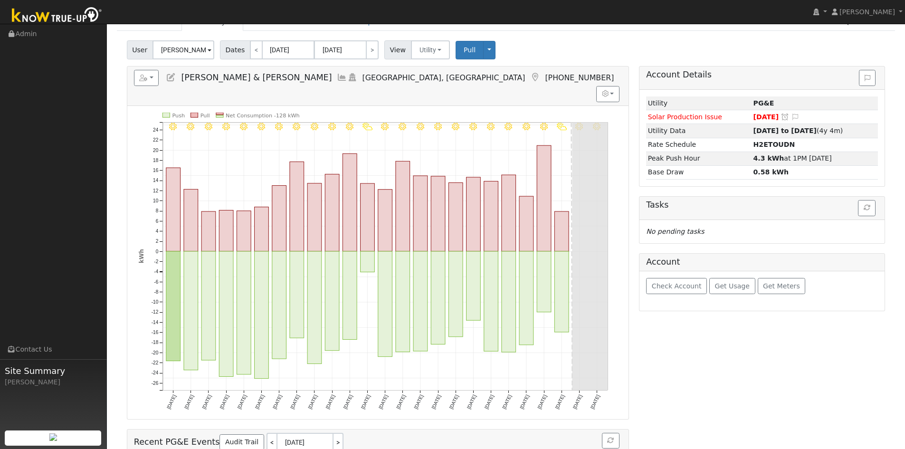
scroll to position [48, 0]
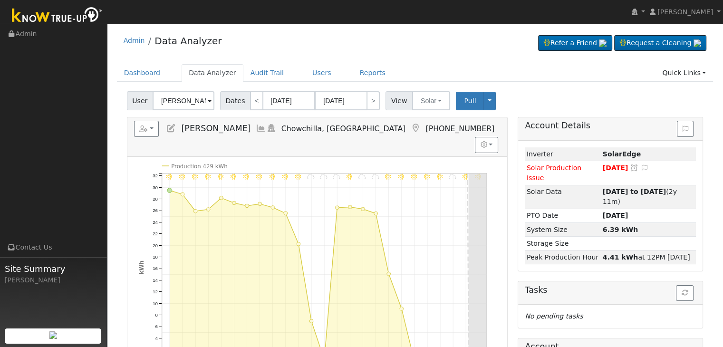
click at [410, 128] on icon at bounding box center [415, 128] width 10 height 9
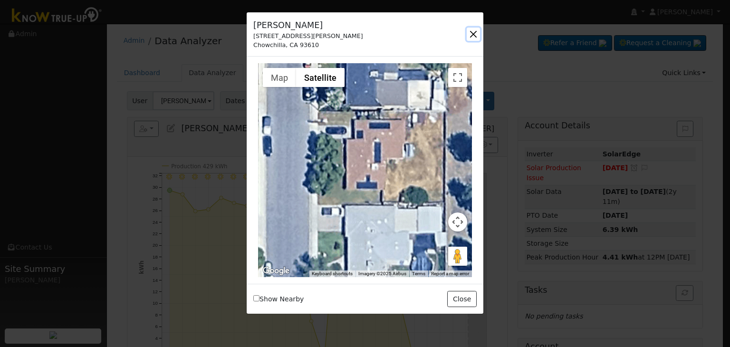
click at [470, 33] on button "button" at bounding box center [473, 34] width 13 height 13
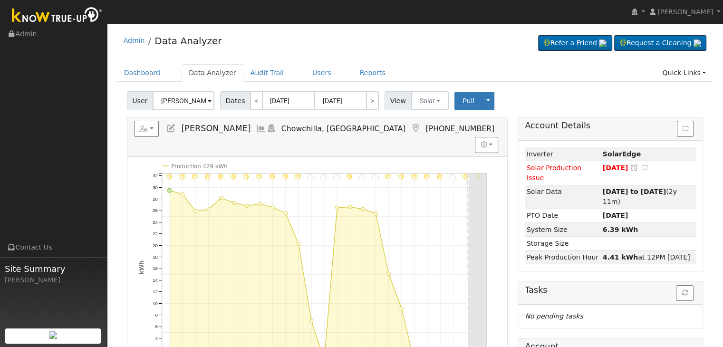
click at [410, 128] on icon at bounding box center [415, 128] width 10 height 9
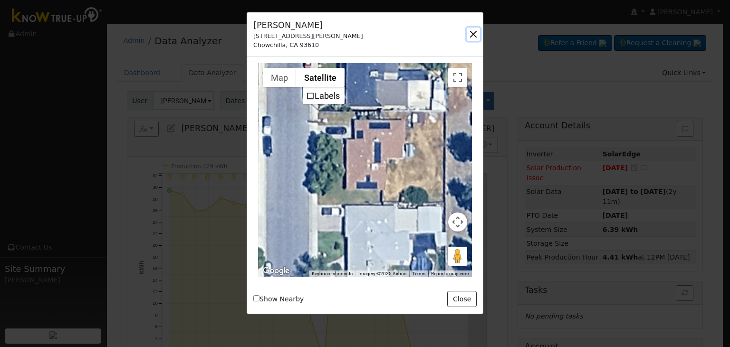
click at [475, 33] on button "button" at bounding box center [473, 34] width 13 height 13
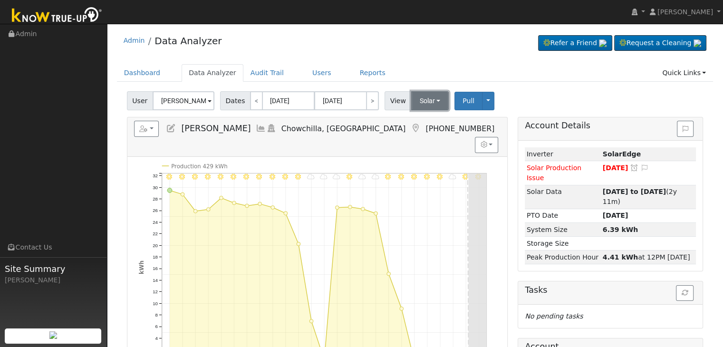
click at [414, 101] on button "Solar" at bounding box center [430, 100] width 38 height 19
click at [422, 125] on link "Utility" at bounding box center [442, 121] width 66 height 13
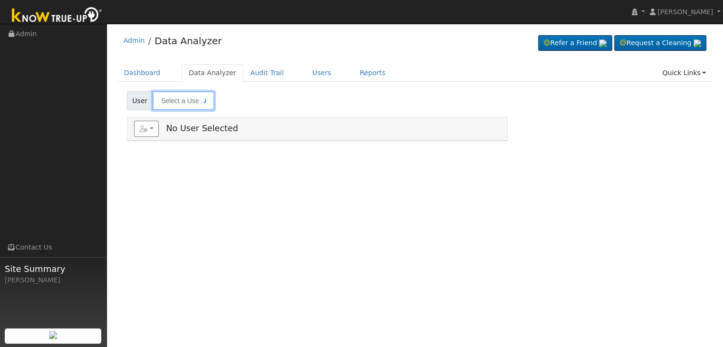
type input "[PERSON_NAME] & [PERSON_NAME]"
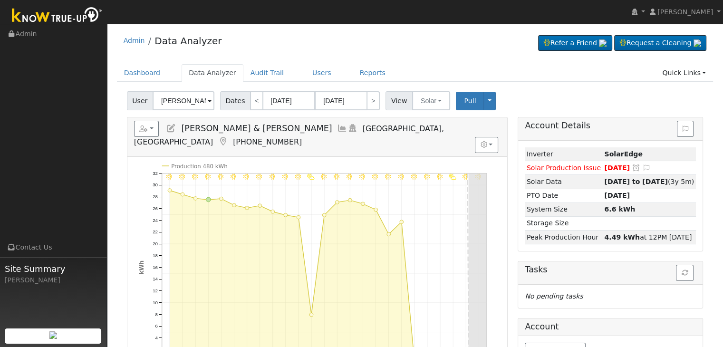
click at [228, 137] on icon at bounding box center [223, 141] width 10 height 9
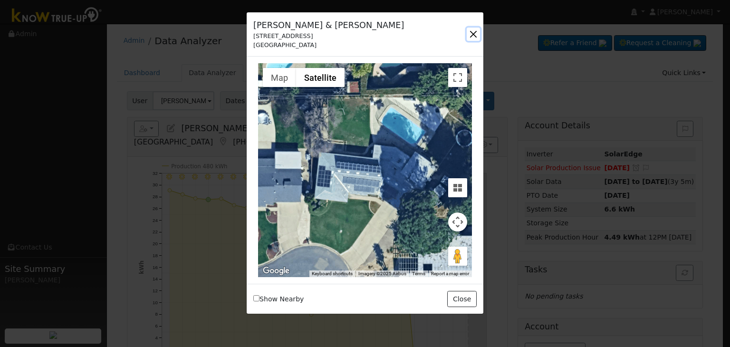
click at [471, 34] on button "button" at bounding box center [473, 34] width 13 height 13
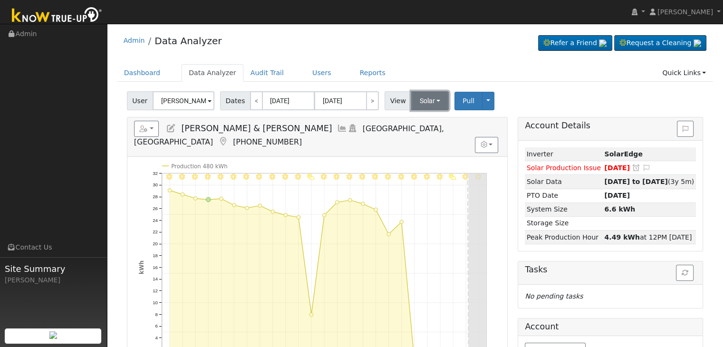
click at [427, 101] on button "Solar" at bounding box center [430, 100] width 38 height 19
click at [423, 117] on link "Utility" at bounding box center [442, 121] width 66 height 13
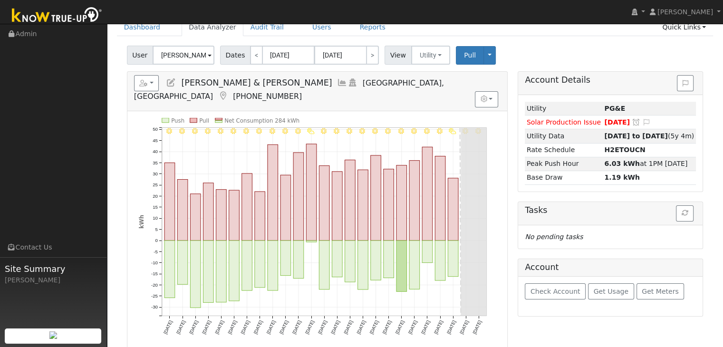
scroll to position [48, 0]
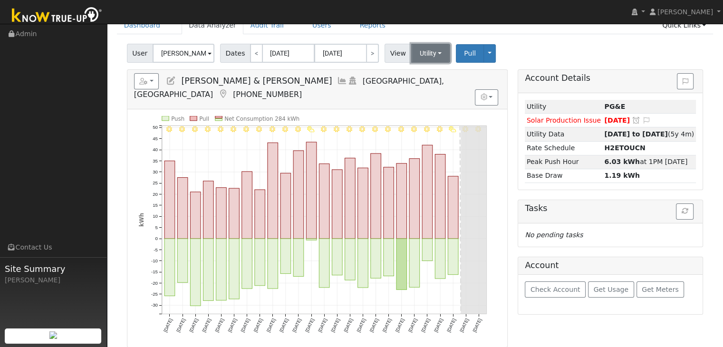
click at [420, 57] on button "Utility" at bounding box center [430, 53] width 39 height 19
click at [419, 88] on link "Solar" at bounding box center [442, 87] width 66 height 13
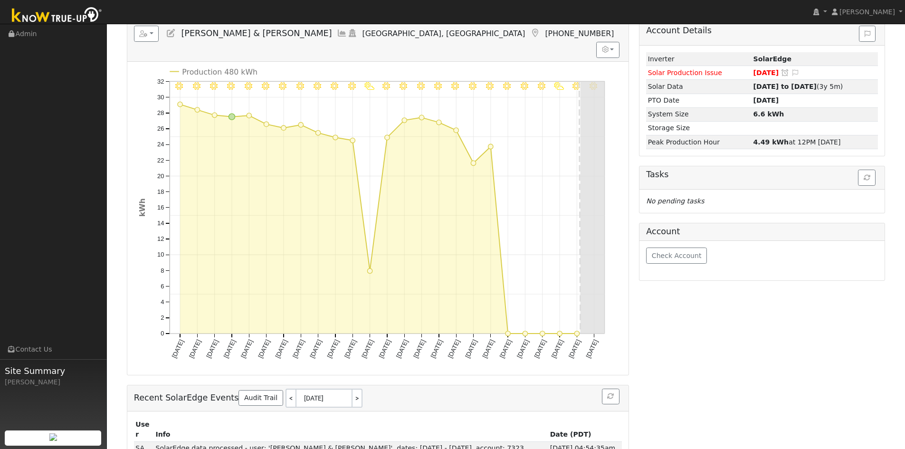
scroll to position [0, 0]
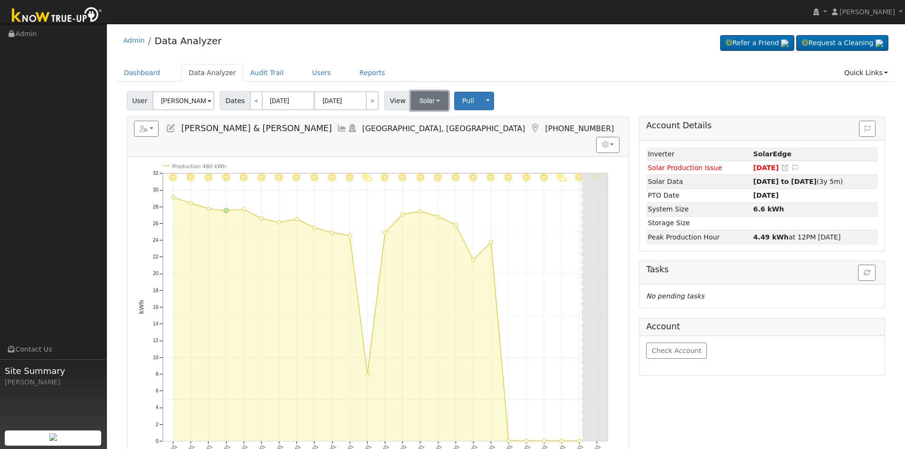
click at [426, 96] on button "Solar" at bounding box center [430, 100] width 38 height 19
click at [431, 122] on link "Utility" at bounding box center [443, 121] width 66 height 13
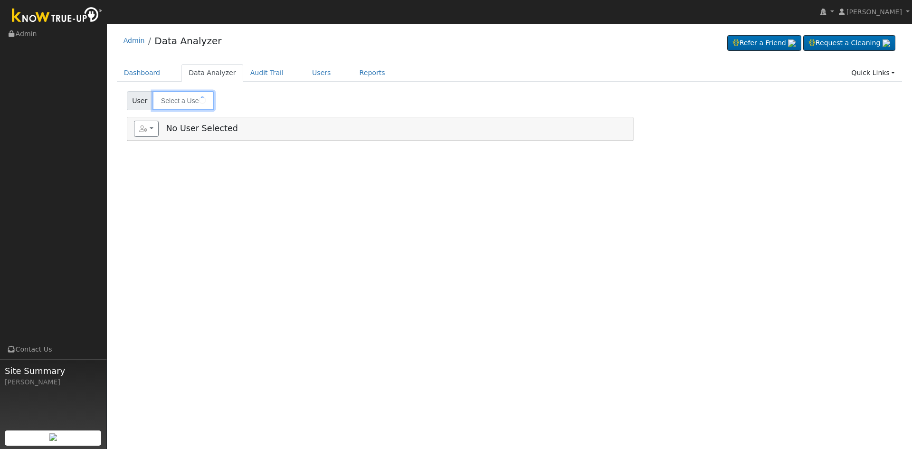
type input "[PERSON_NAME] & [PERSON_NAME]"
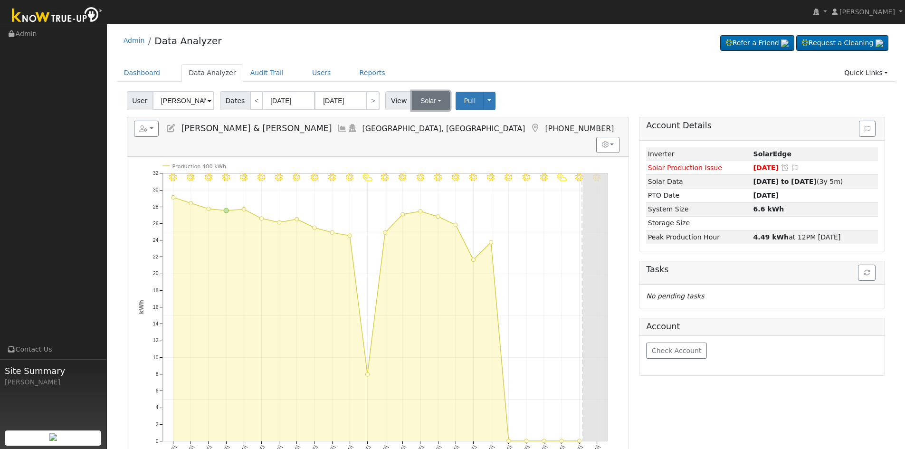
click at [426, 98] on button "Solar" at bounding box center [431, 100] width 38 height 19
click at [424, 117] on link "Utility" at bounding box center [444, 121] width 66 height 13
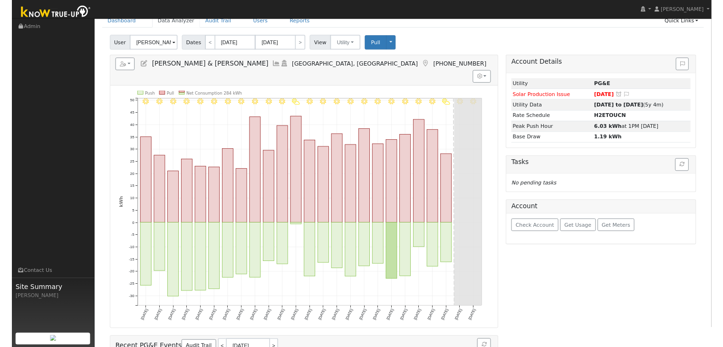
scroll to position [48, 0]
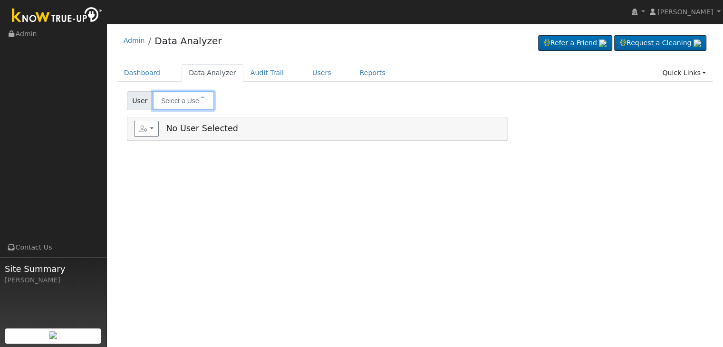
type input "[PERSON_NAME]"
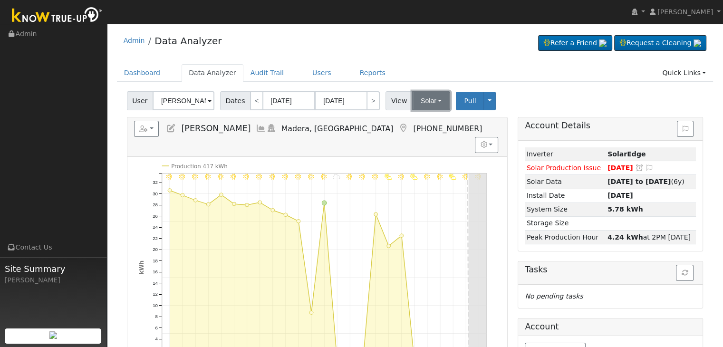
click at [418, 102] on button "Solar" at bounding box center [431, 100] width 38 height 19
click at [433, 120] on link "Utility" at bounding box center [443, 121] width 66 height 13
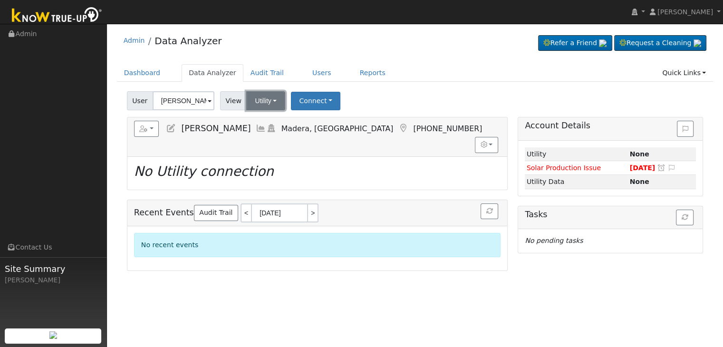
click at [258, 101] on button "Utility" at bounding box center [265, 100] width 39 height 19
click at [264, 137] on link "Solar" at bounding box center [278, 135] width 66 height 13
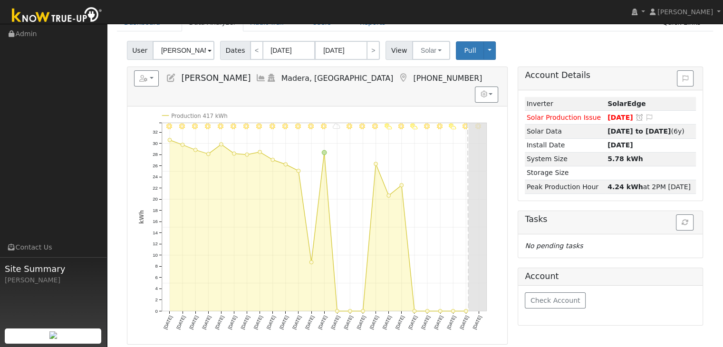
scroll to position [48, 0]
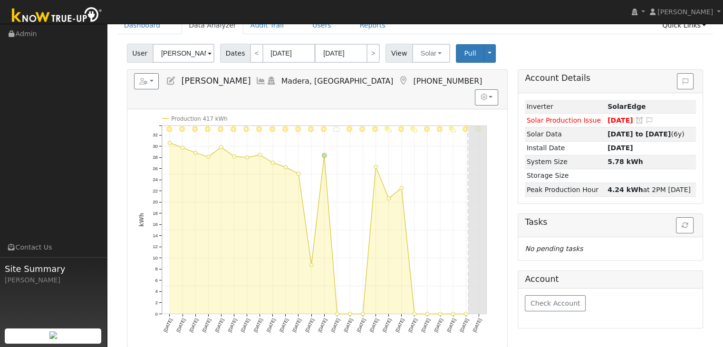
click at [398, 78] on icon at bounding box center [403, 81] width 10 height 9
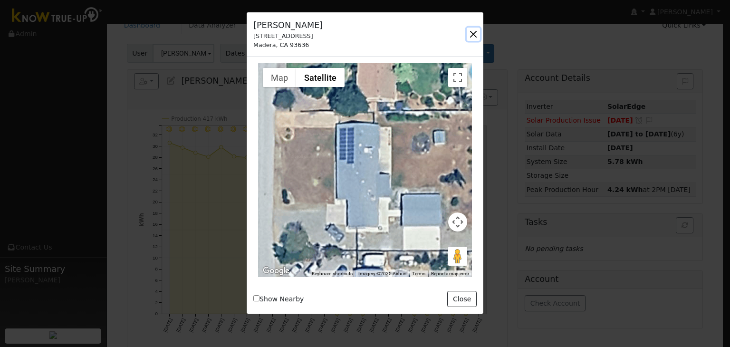
click at [477, 33] on button "button" at bounding box center [473, 34] width 13 height 13
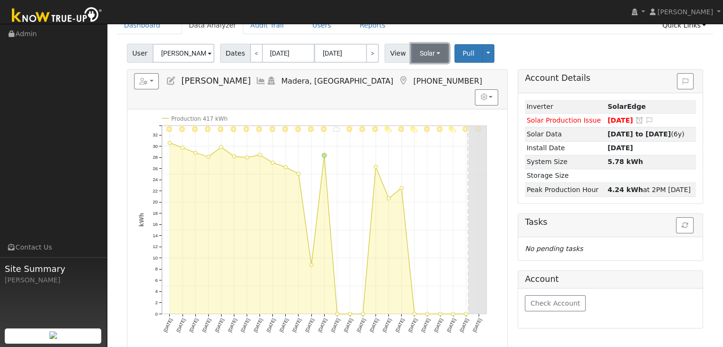
click at [426, 50] on button "Solar" at bounding box center [430, 53] width 38 height 19
click at [424, 76] on link "Utility" at bounding box center [442, 73] width 66 height 13
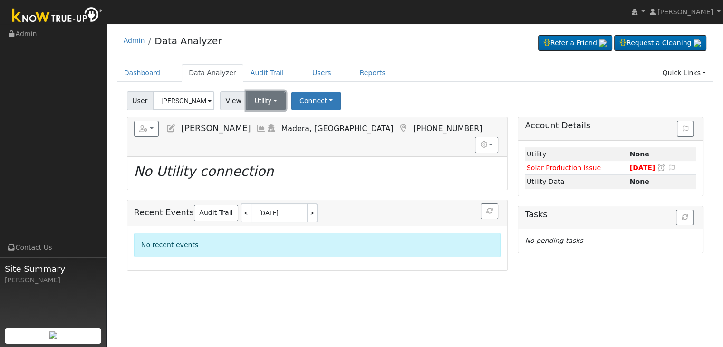
click at [267, 104] on button "Utility" at bounding box center [265, 100] width 39 height 19
click at [271, 141] on link "Solar" at bounding box center [278, 135] width 66 height 13
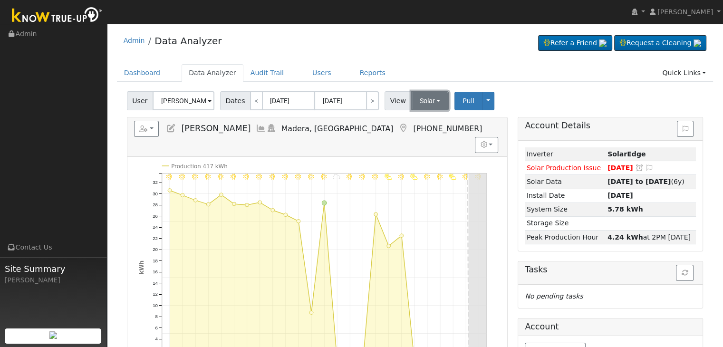
click at [422, 101] on button "Solar" at bounding box center [430, 100] width 38 height 19
click at [425, 120] on link "Utility" at bounding box center [442, 121] width 66 height 13
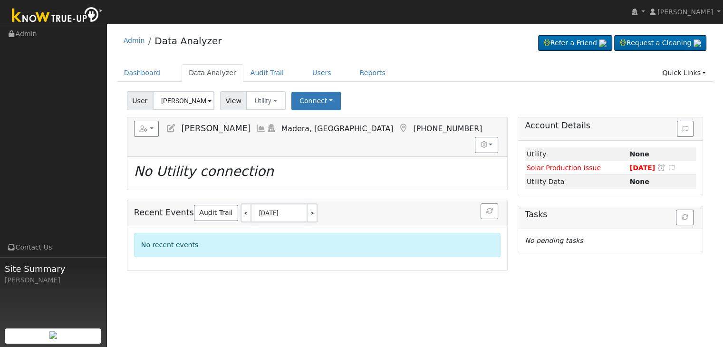
click at [169, 128] on icon at bounding box center [171, 128] width 10 height 9
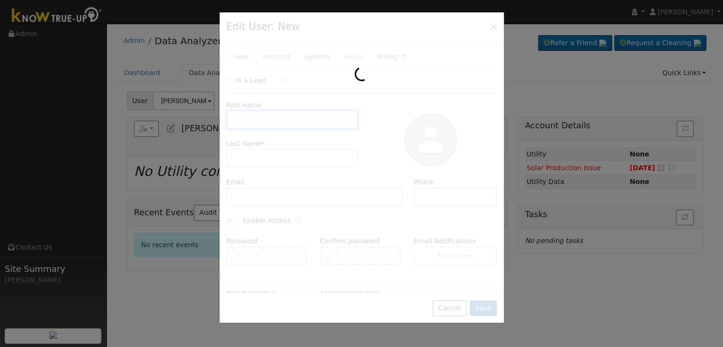
type input "Becky"
type input "Gribble"
type input "gribbleb@yahoo.com"
type input "559-374-2326"
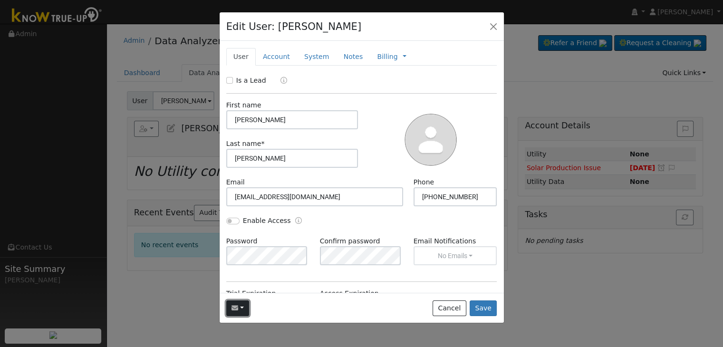
click at [238, 306] on button "button" at bounding box center [237, 308] width 23 height 16
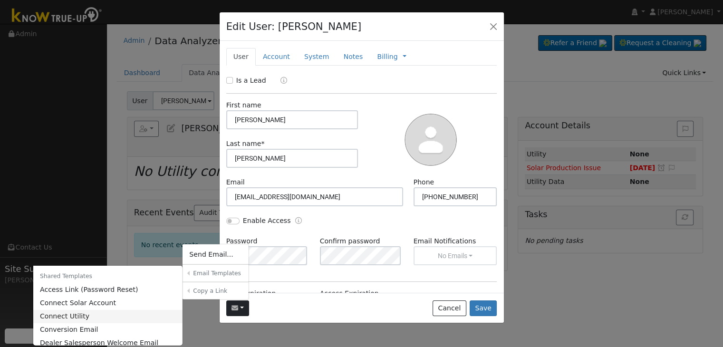
click at [101, 310] on link "Connect Utility" at bounding box center [108, 315] width 150 height 13
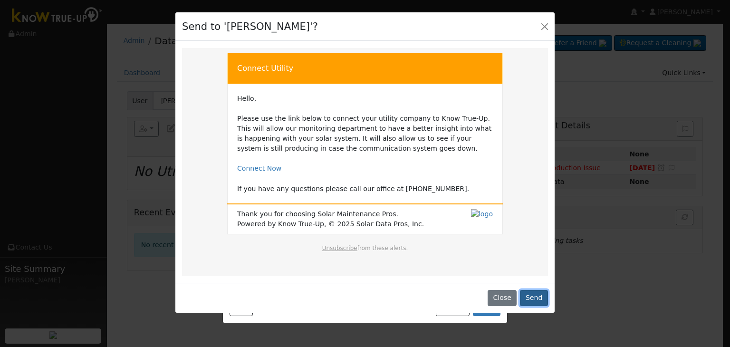
click at [532, 293] on button "Send" at bounding box center [534, 298] width 28 height 16
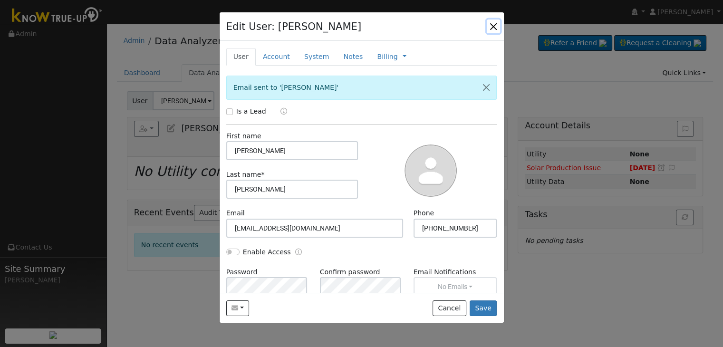
click at [492, 27] on button "button" at bounding box center [493, 25] width 13 height 13
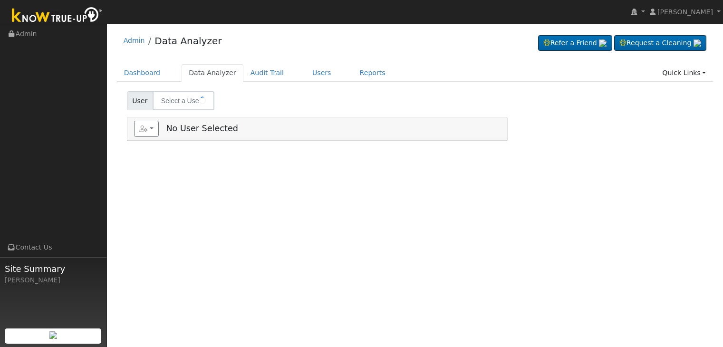
type input "[PERSON_NAME]"
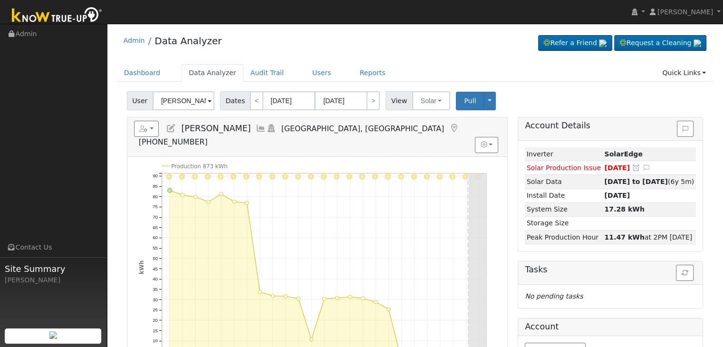
click at [449, 128] on icon at bounding box center [454, 128] width 10 height 9
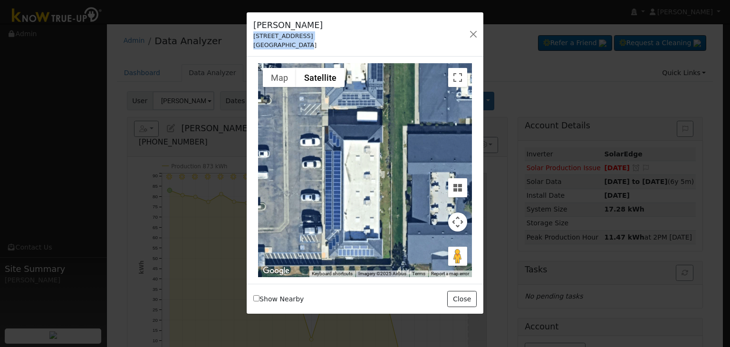
drag, startPoint x: 247, startPoint y: 36, endPoint x: 326, endPoint y: 46, distance: 79.6
click at [326, 46] on div "Charles Sullivan 4678 North First Street Fresno, CA 93726 Default Account Defau…" at bounding box center [365, 34] width 237 height 45
copy div "4678 North First Street Fresno, CA 93726"
click at [470, 28] on button "button" at bounding box center [473, 34] width 13 height 13
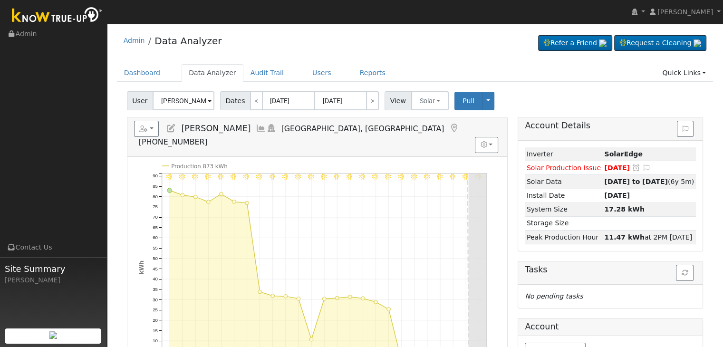
click at [173, 131] on icon at bounding box center [171, 128] width 10 height 9
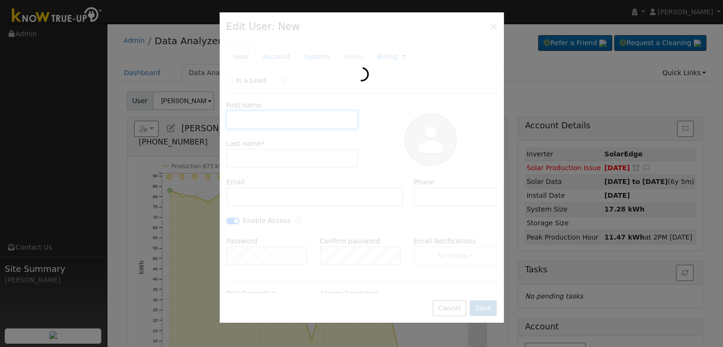
type input "Charles"
type input "Sullivan"
type input "DRBRET@aol.com"
type input "559-438-8900"
checkbox input "true"
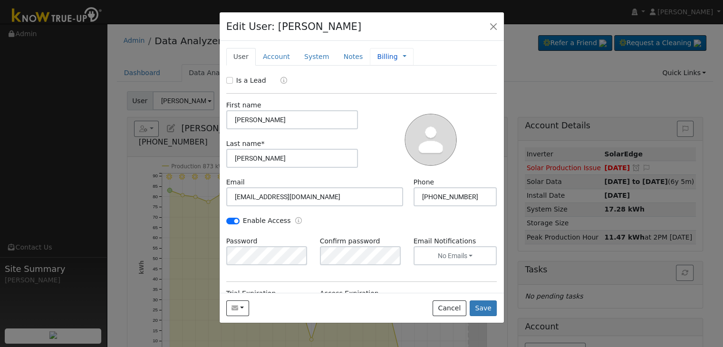
click at [383, 58] on link "Billing" at bounding box center [387, 57] width 20 height 10
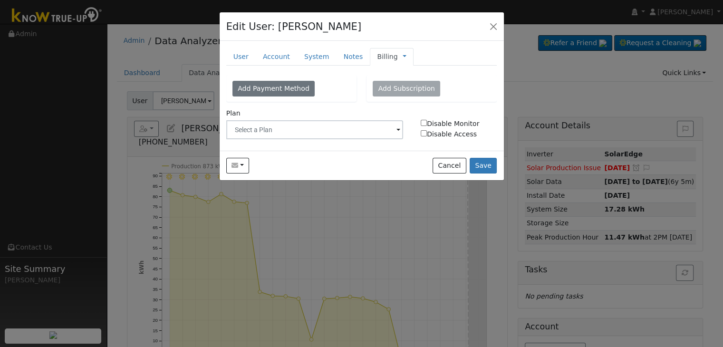
click at [422, 121] on input "Disable Monitor" at bounding box center [424, 123] width 6 height 6
checkbox input "true"
click at [479, 164] on button "Save" at bounding box center [484, 166] width 28 height 16
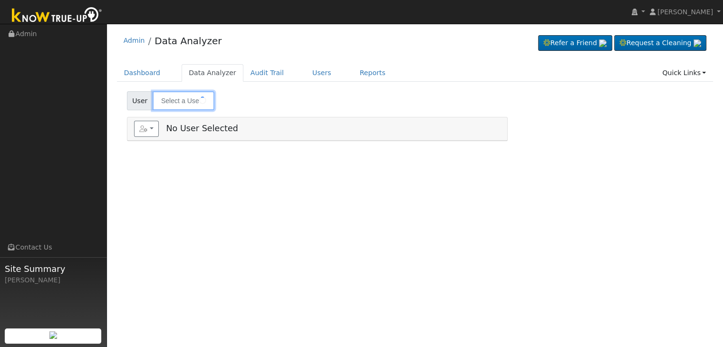
type input "[PERSON_NAME]"
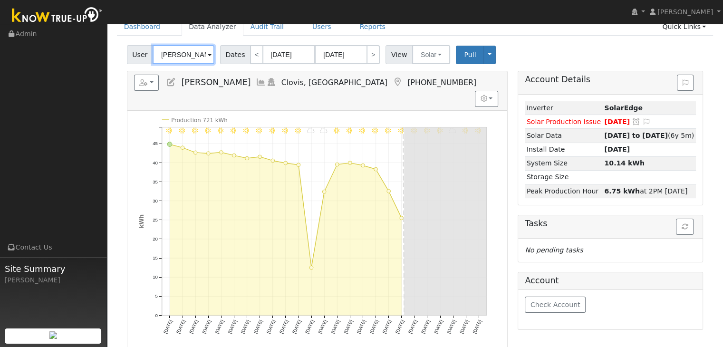
scroll to position [48, 0]
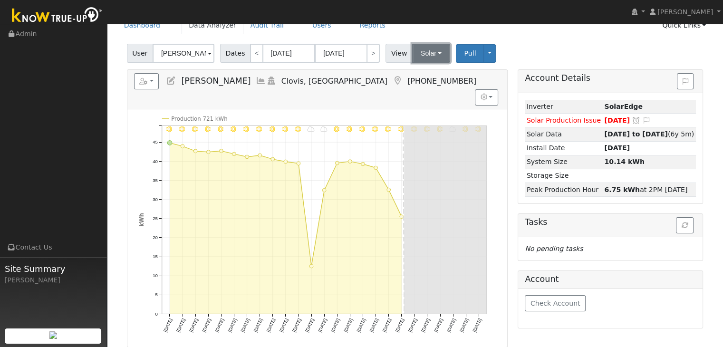
click at [420, 60] on button "Solar" at bounding box center [431, 53] width 38 height 19
click at [423, 75] on link "Utility" at bounding box center [443, 73] width 66 height 13
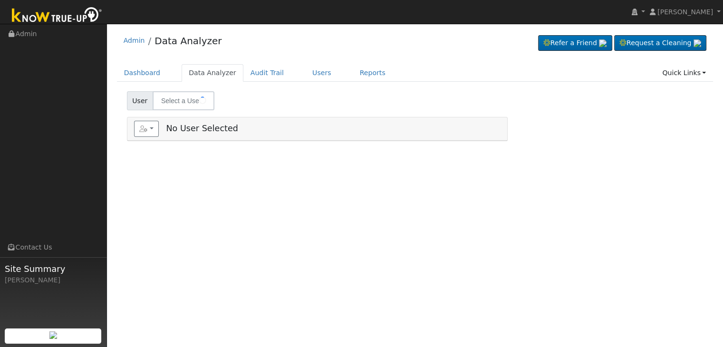
type input "[PERSON_NAME]"
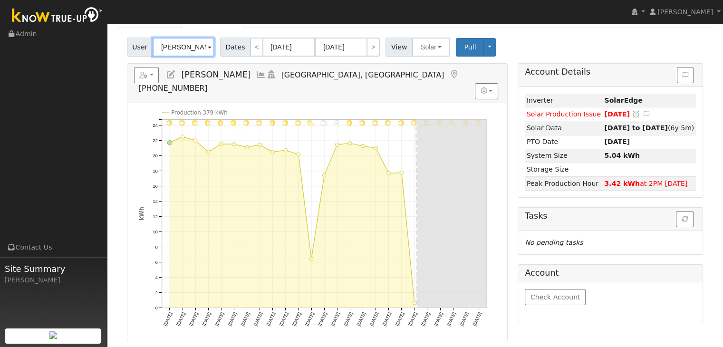
scroll to position [48, 0]
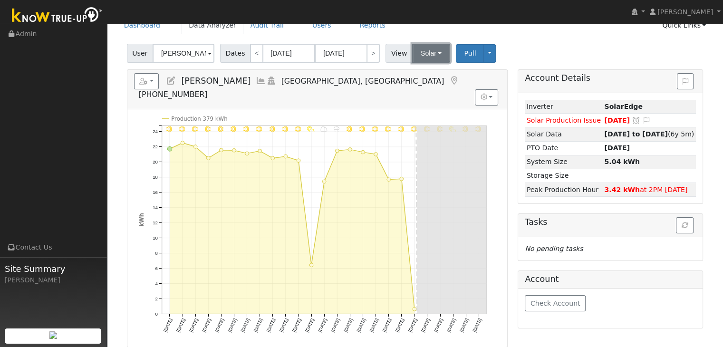
click at [420, 50] on button "Solar" at bounding box center [431, 53] width 38 height 19
click at [417, 75] on link "Utility" at bounding box center [443, 73] width 66 height 13
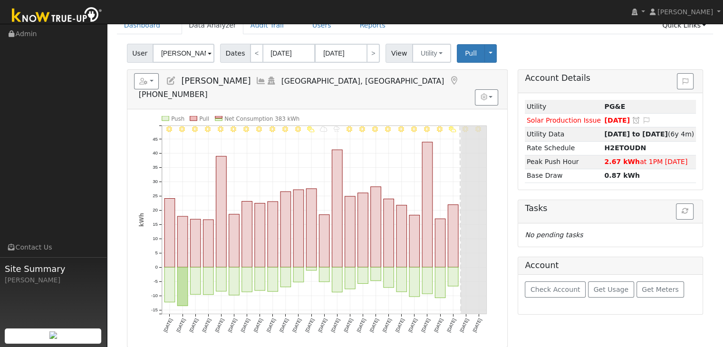
click at [449, 77] on icon at bounding box center [454, 81] width 10 height 9
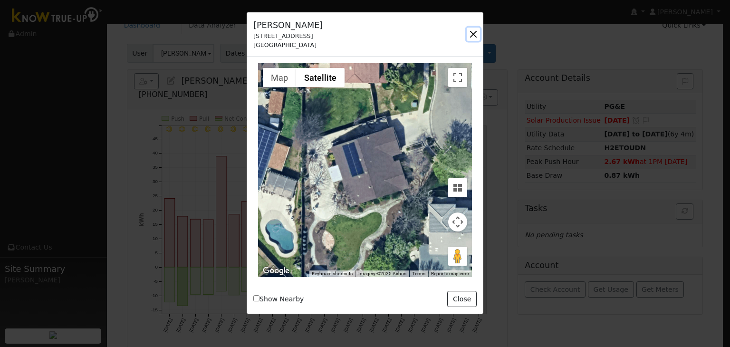
click at [470, 34] on button "button" at bounding box center [473, 34] width 13 height 13
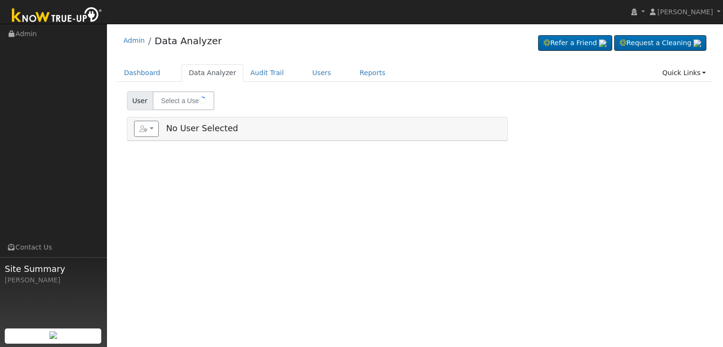
type input "[PERSON_NAME] - Agg. Meter"
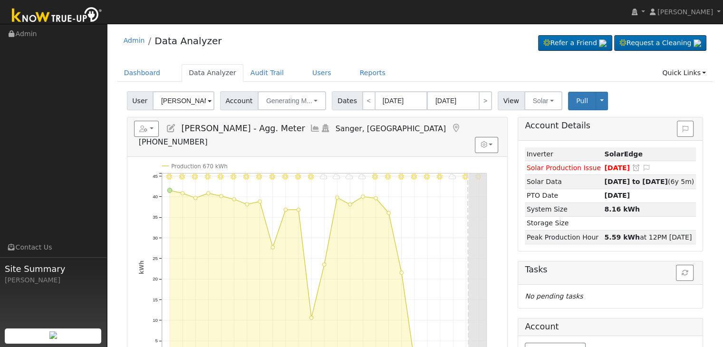
click at [450, 126] on icon at bounding box center [455, 128] width 10 height 9
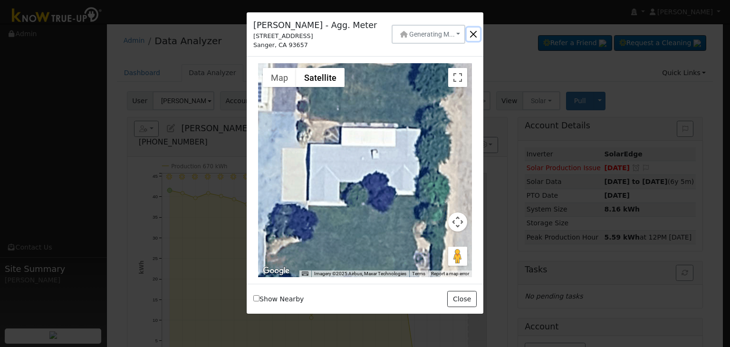
click at [472, 28] on button "button" at bounding box center [473, 34] width 13 height 13
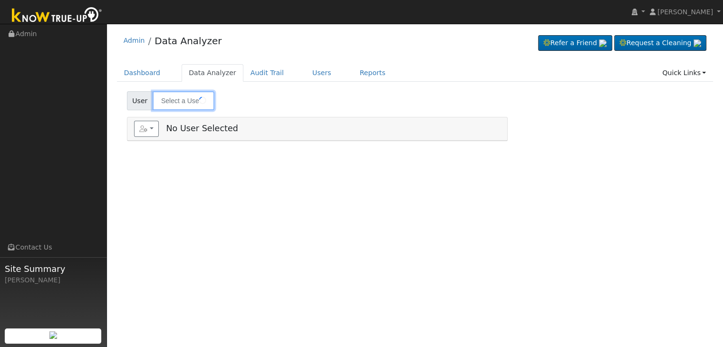
type input "[PERSON_NAME]"
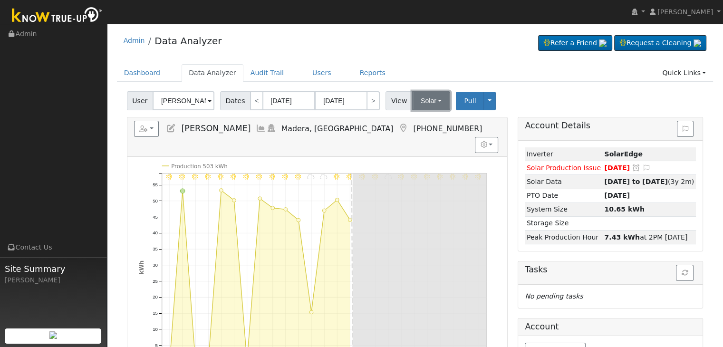
click at [429, 97] on button "Solar" at bounding box center [431, 100] width 38 height 19
click at [422, 118] on link "Utility" at bounding box center [443, 121] width 66 height 13
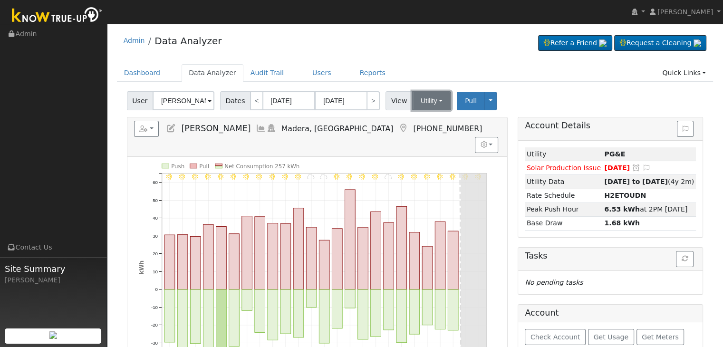
click at [420, 102] on button "Utility" at bounding box center [431, 100] width 39 height 19
click at [420, 139] on link "Solar" at bounding box center [443, 135] width 66 height 13
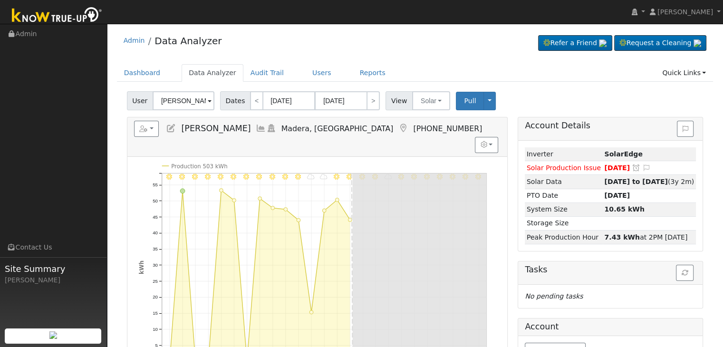
click at [398, 124] on icon at bounding box center [403, 128] width 10 height 9
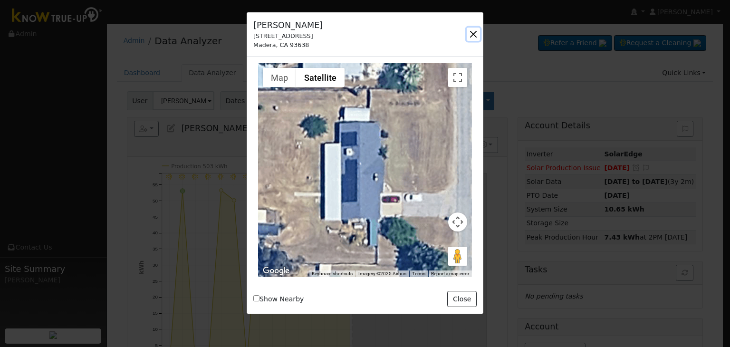
click at [471, 31] on button "button" at bounding box center [473, 34] width 13 height 13
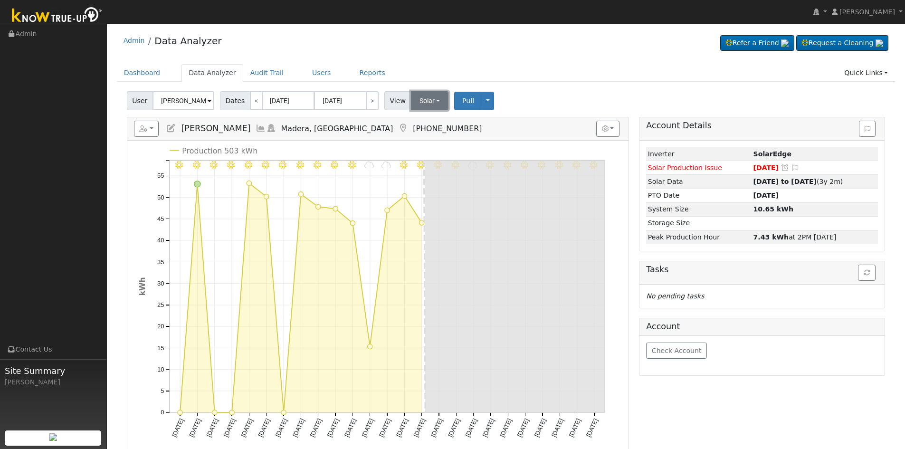
click at [417, 106] on button "Solar" at bounding box center [430, 100] width 38 height 19
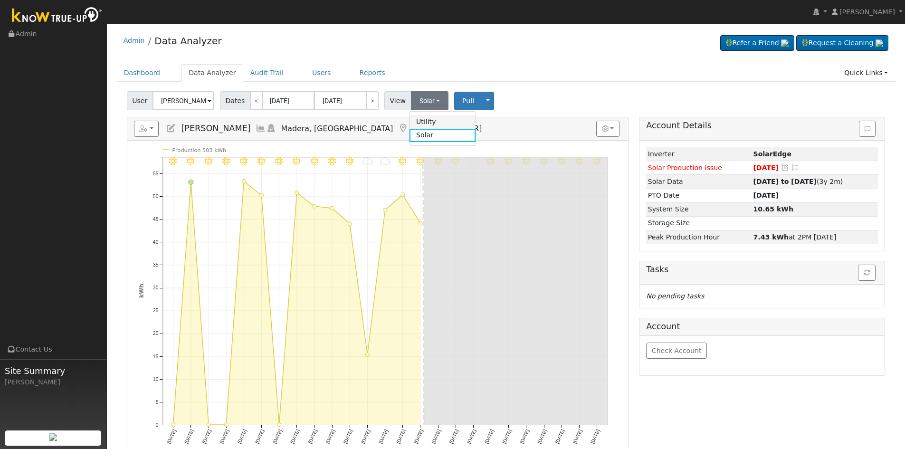
click at [427, 121] on link "Utility" at bounding box center [443, 121] width 66 height 13
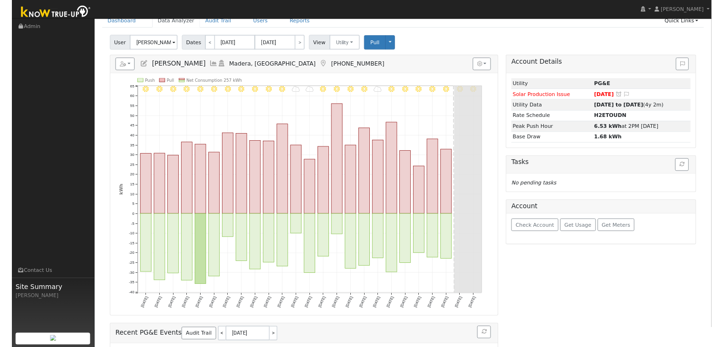
scroll to position [48, 0]
